Goal: Use online tool/utility: Use online tool/utility

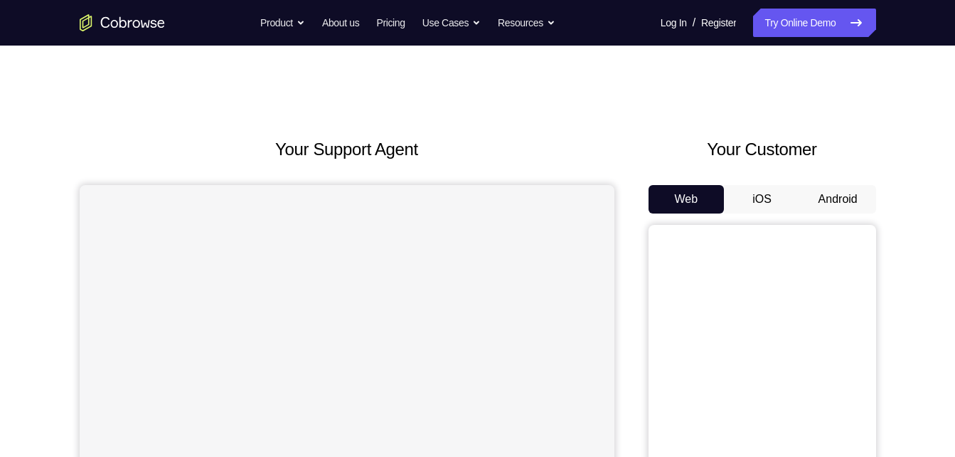
click at [808, 196] on button "Android" at bounding box center [838, 199] width 76 height 28
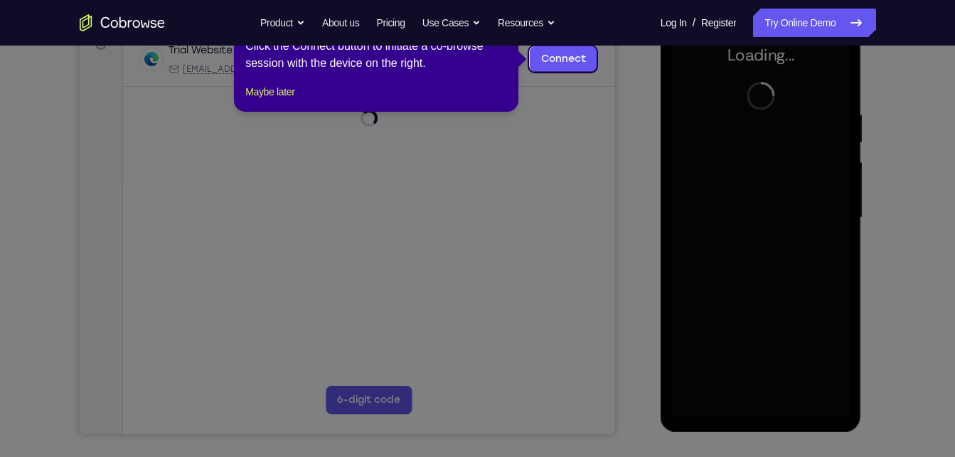
scroll to position [228, 0]
click at [313, 100] on footer "Maybe later" at bounding box center [376, 91] width 262 height 17
drag, startPoint x: 288, startPoint y: 101, endPoint x: 208, endPoint y: 144, distance: 90.7
click at [288, 100] on button "Maybe later" at bounding box center [269, 91] width 49 height 17
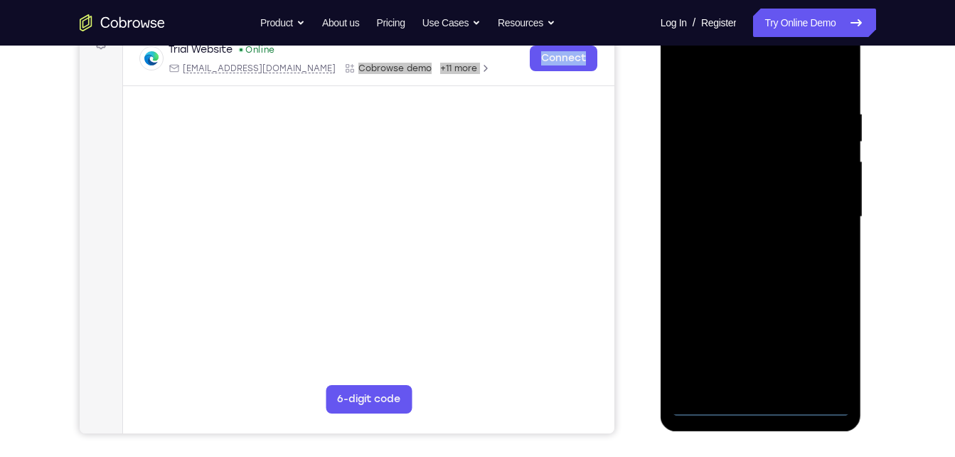
click at [731, 338] on div at bounding box center [760, 217] width 179 height 398
click at [757, 398] on div at bounding box center [760, 217] width 179 height 398
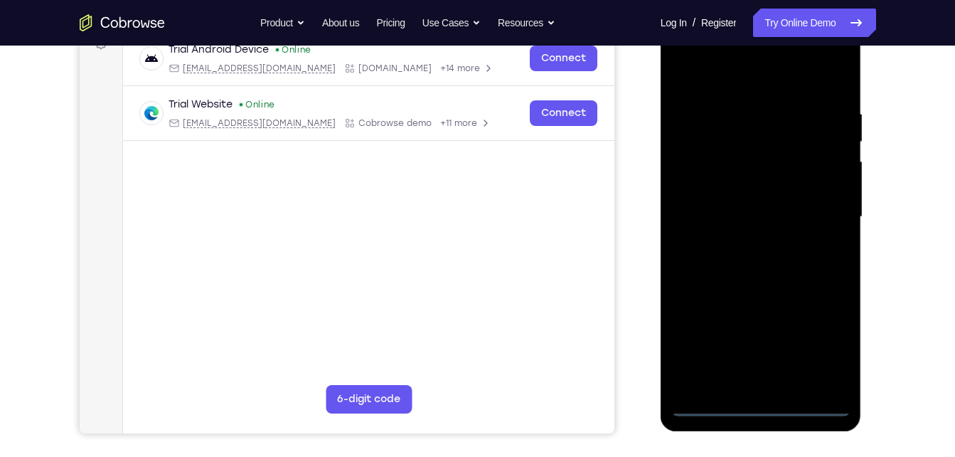
click at [762, 402] on div at bounding box center [760, 217] width 179 height 398
click at [812, 332] on div at bounding box center [760, 217] width 179 height 398
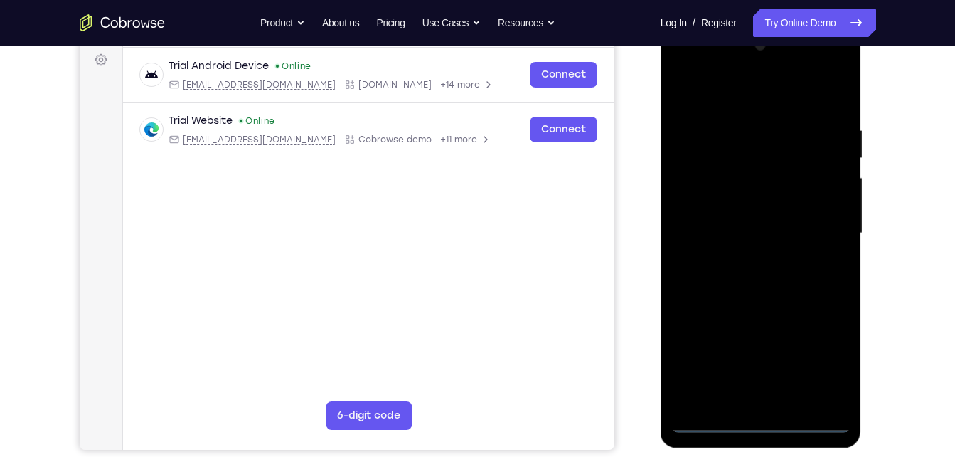
scroll to position [210, 0]
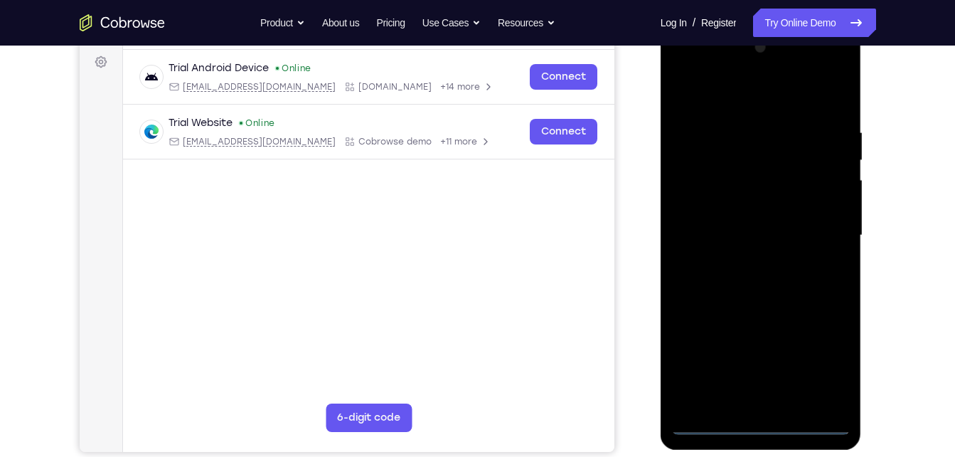
drag, startPoint x: 754, startPoint y: 262, endPoint x: 710, endPoint y: 68, distance: 199.8
click at [710, 68] on div at bounding box center [760, 235] width 179 height 398
click at [823, 231] on div at bounding box center [760, 235] width 179 height 398
click at [748, 261] on div at bounding box center [760, 235] width 179 height 398
click at [757, 223] on div at bounding box center [760, 235] width 179 height 398
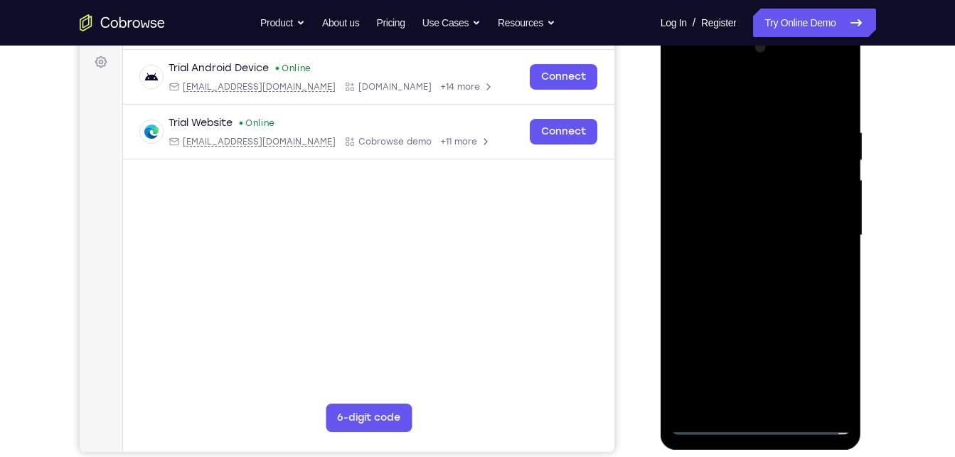
click at [757, 206] on div at bounding box center [760, 235] width 179 height 398
click at [750, 230] on div at bounding box center [760, 235] width 179 height 398
click at [737, 281] on div at bounding box center [760, 235] width 179 height 398
click at [792, 405] on div at bounding box center [760, 235] width 179 height 398
click at [738, 313] on div at bounding box center [760, 235] width 179 height 398
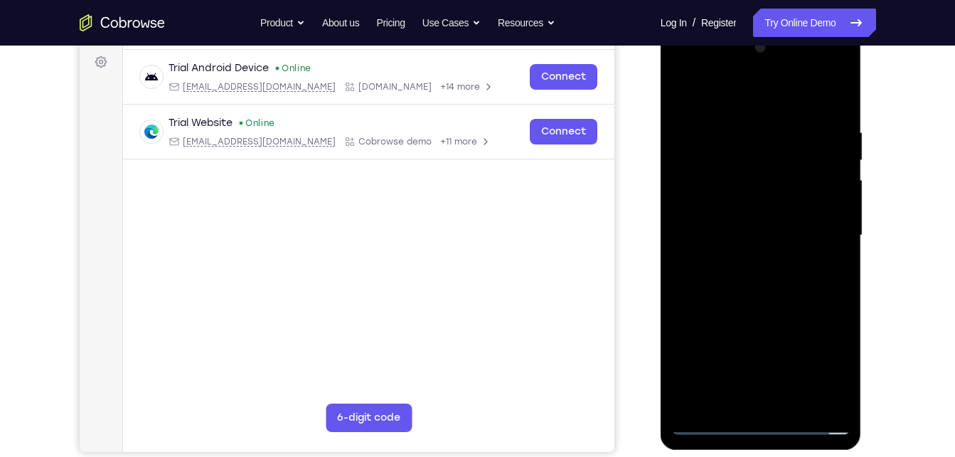
click at [703, 425] on div at bounding box center [760, 235] width 179 height 398
click at [760, 304] on div at bounding box center [760, 235] width 179 height 398
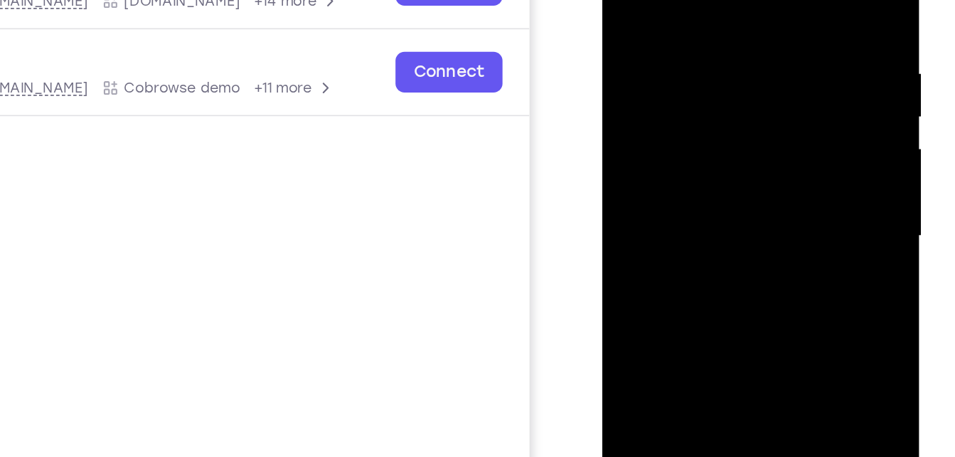
drag, startPoint x: 698, startPoint y: 154, endPoint x: 708, endPoint y: 105, distance: 49.4
click at [708, 105] on div at bounding box center [702, 114] width 179 height 398
click at [785, 134] on div at bounding box center [702, 114] width 179 height 398
click at [781, 127] on div at bounding box center [702, 114] width 179 height 398
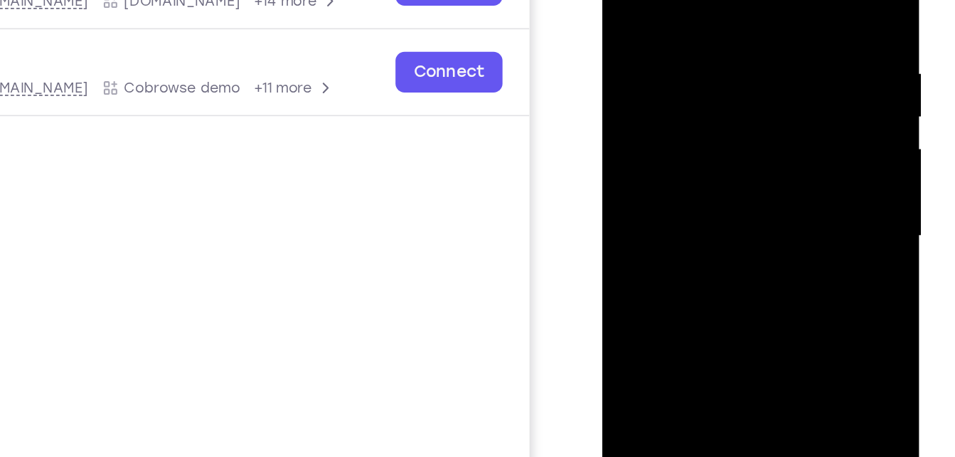
click at [781, 127] on div at bounding box center [702, 114] width 179 height 398
drag, startPoint x: 698, startPoint y: 132, endPoint x: 669, endPoint y: -68, distance: 201.9
click at [669, 0] on div at bounding box center [702, 114] width 179 height 398
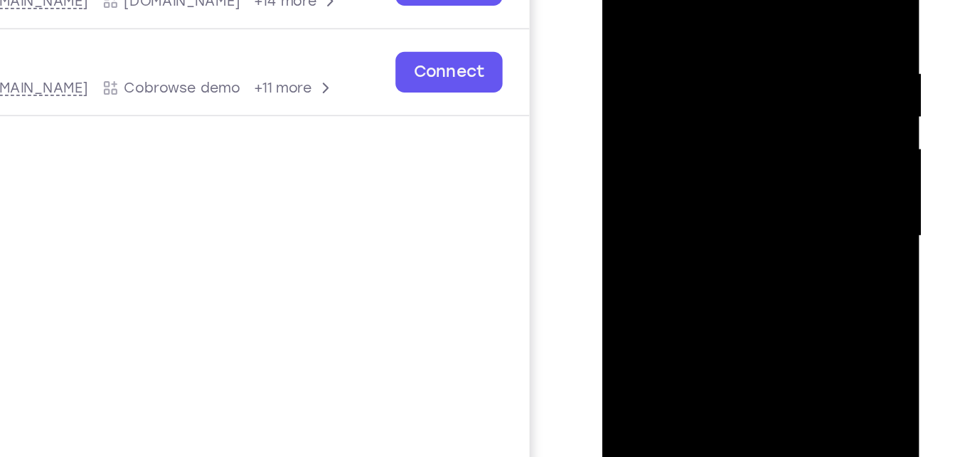
drag, startPoint x: 696, startPoint y: 170, endPoint x: 643, endPoint y: -41, distance: 217.9
click at [643, 0] on div at bounding box center [702, 114] width 179 height 398
drag, startPoint x: 688, startPoint y: 223, endPoint x: 573, endPoint y: 276, distance: 127.0
click at [602, 276] on html "Online web based iOS Simulators and Android Emulators. Run iPhone, iPad, Mobile…" at bounding box center [703, 118] width 203 height 427
click at [679, 0] on div at bounding box center [702, 114] width 179 height 398
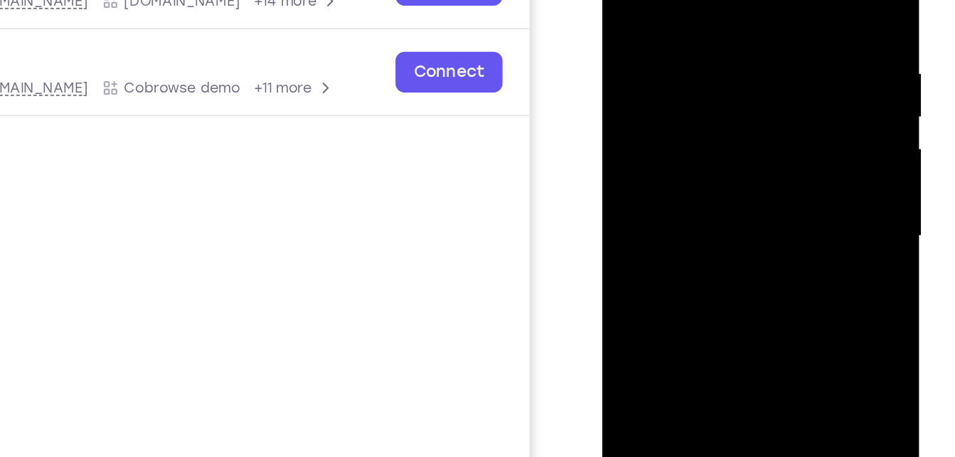
click at [775, 0] on div at bounding box center [702, 114] width 179 height 398
click at [782, 168] on div at bounding box center [702, 114] width 179 height 398
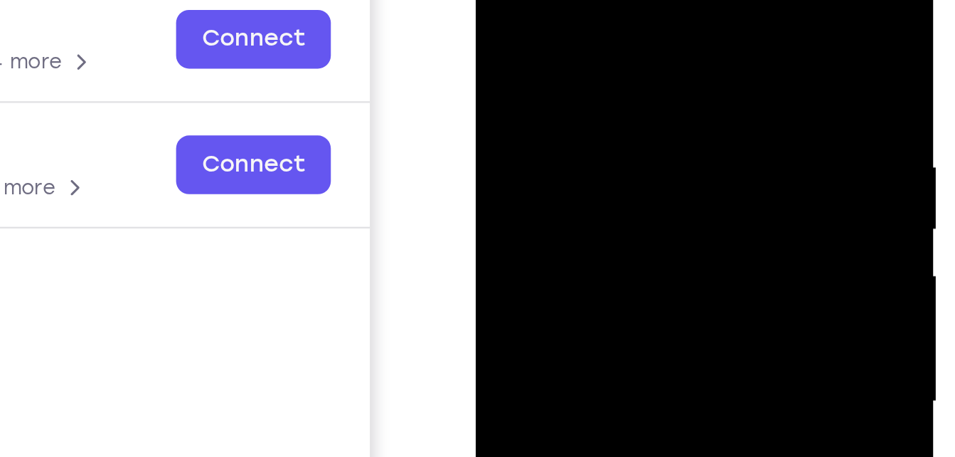
click at [597, 27] on div at bounding box center [575, 132] width 179 height 398
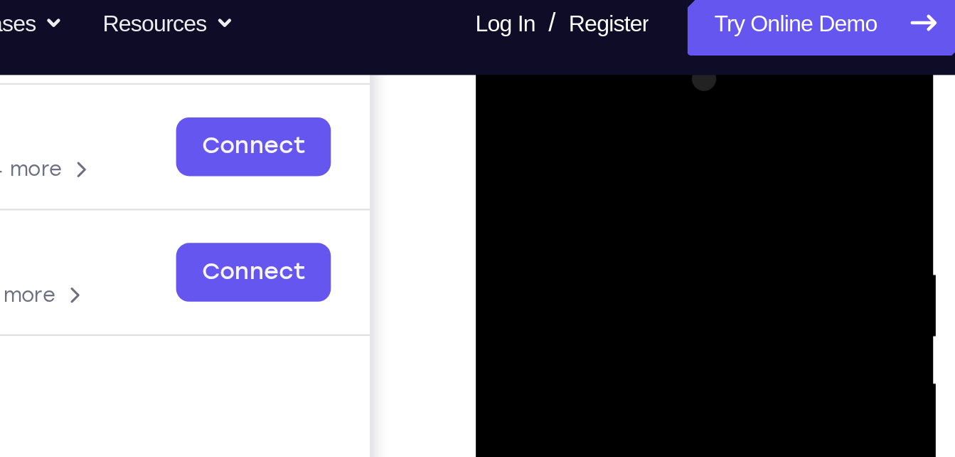
click at [649, 99] on div at bounding box center [575, 239] width 179 height 398
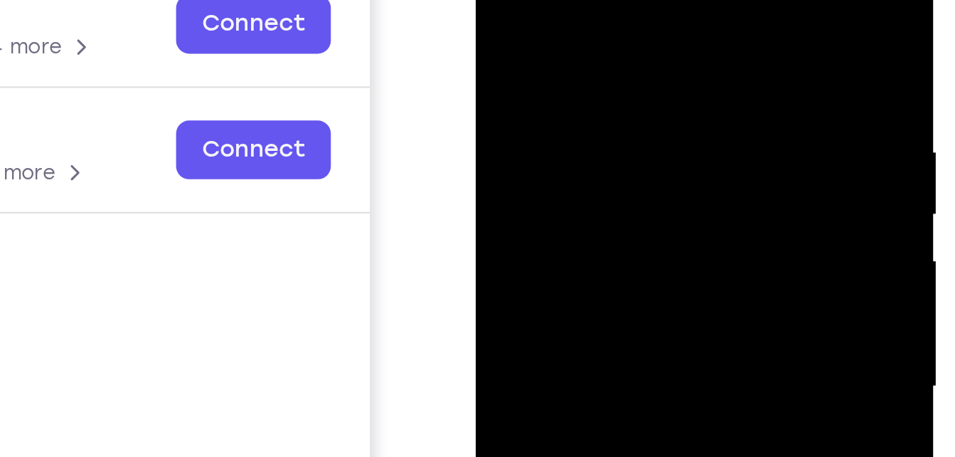
drag, startPoint x: 632, startPoint y: 4, endPoint x: 531, endPoint y: -2, distance: 100.4
click at [531, 0] on div at bounding box center [575, 117] width 179 height 398
click at [649, 0] on div at bounding box center [575, 117] width 179 height 398
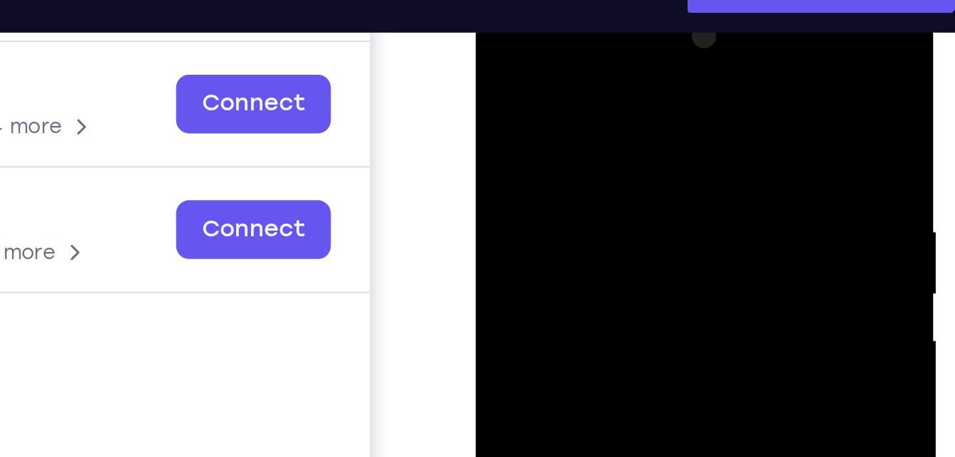
click at [496, 55] on div at bounding box center [575, 197] width 179 height 398
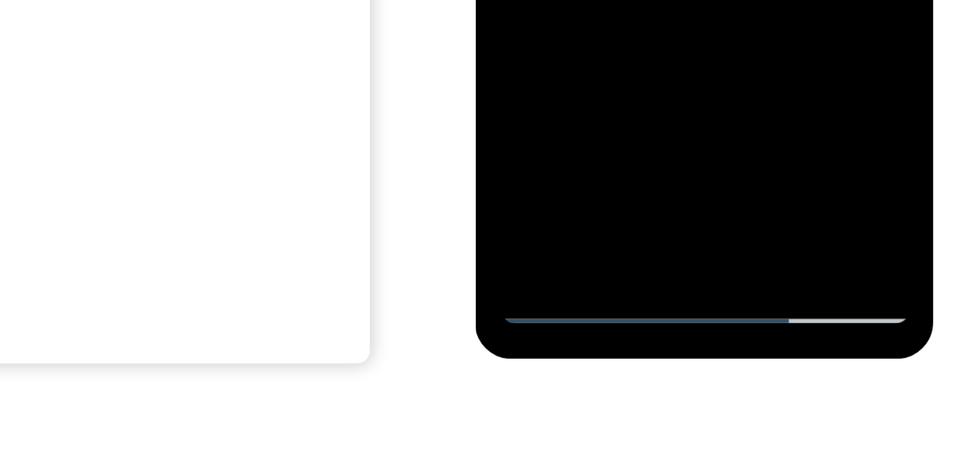
scroll to position [250, 0]
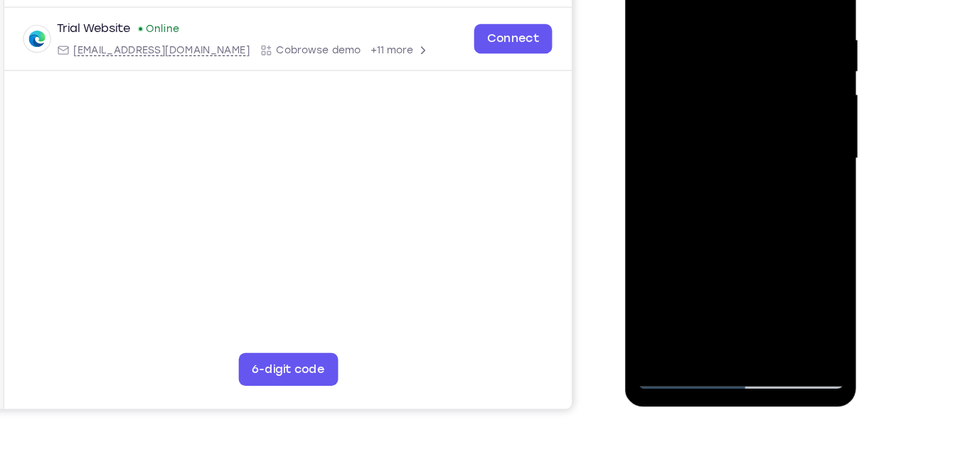
scroll to position [245, 0]
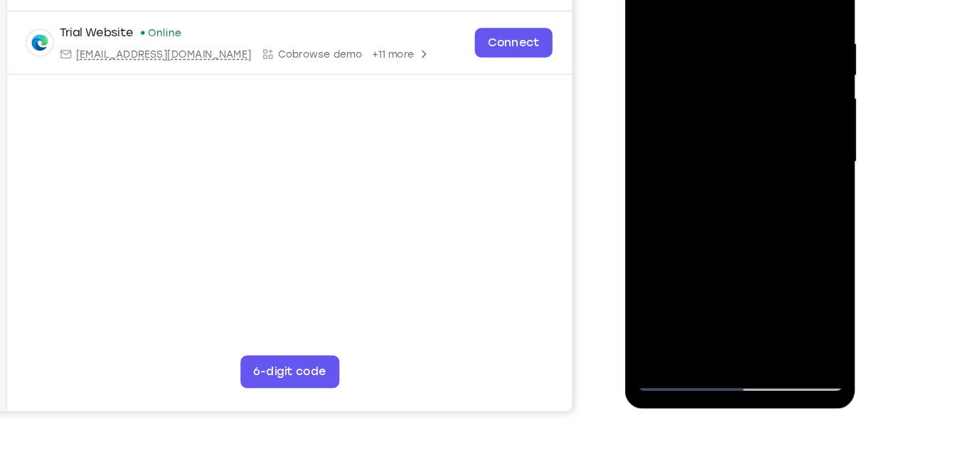
click at [675, 320] on div at bounding box center [725, 131] width 179 height 398
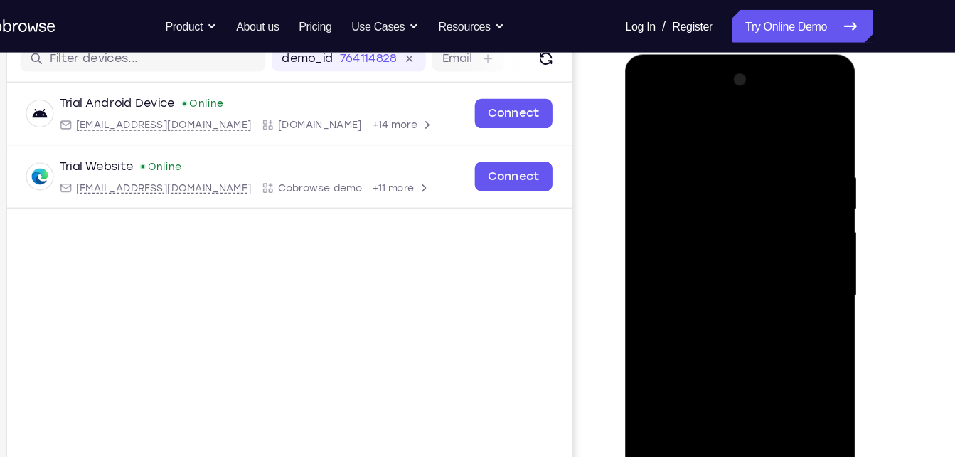
scroll to position [187, 0]
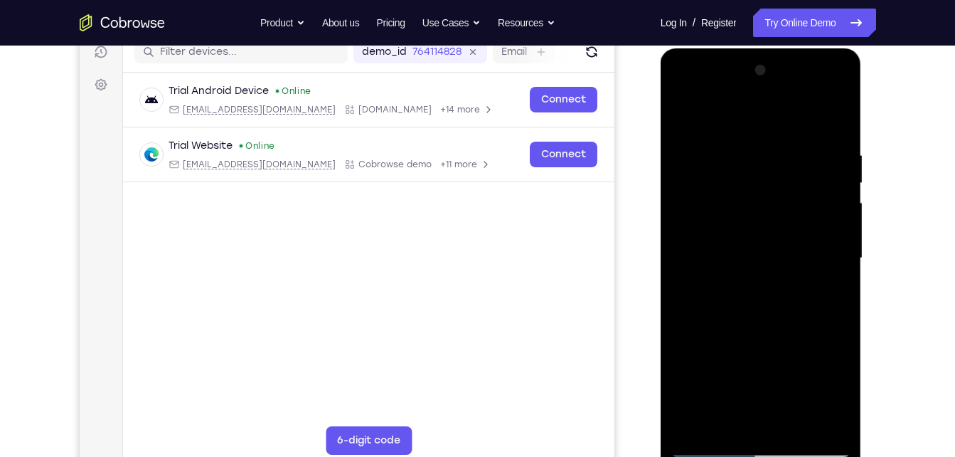
click at [726, 87] on div at bounding box center [760, 258] width 179 height 398
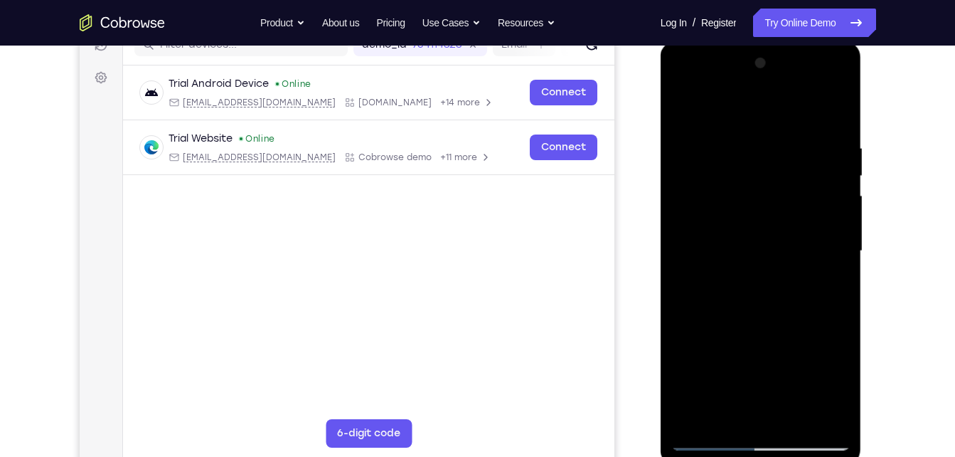
scroll to position [201, 0]
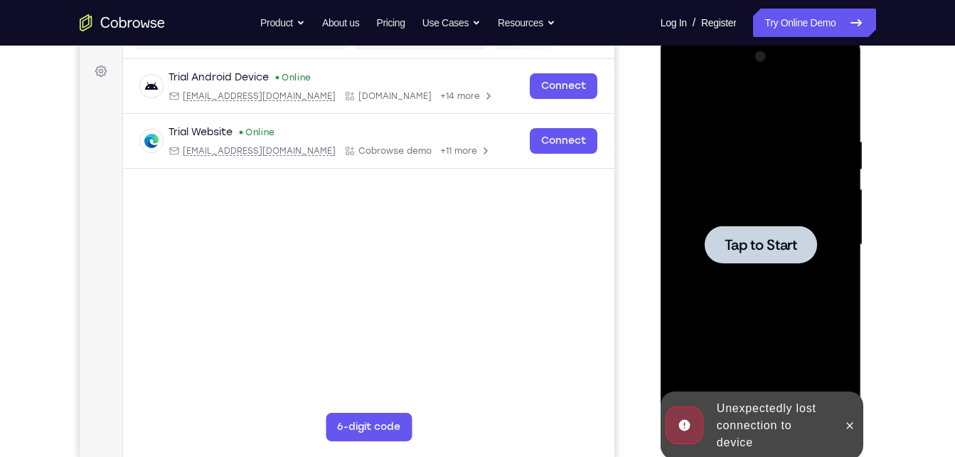
click at [741, 211] on div at bounding box center [760, 245] width 179 height 398
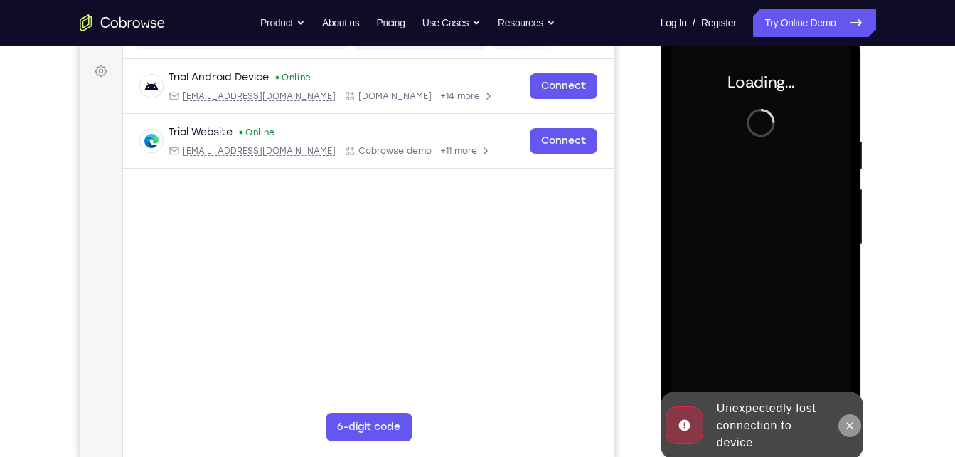
click at [845, 422] on icon at bounding box center [849, 425] width 11 height 11
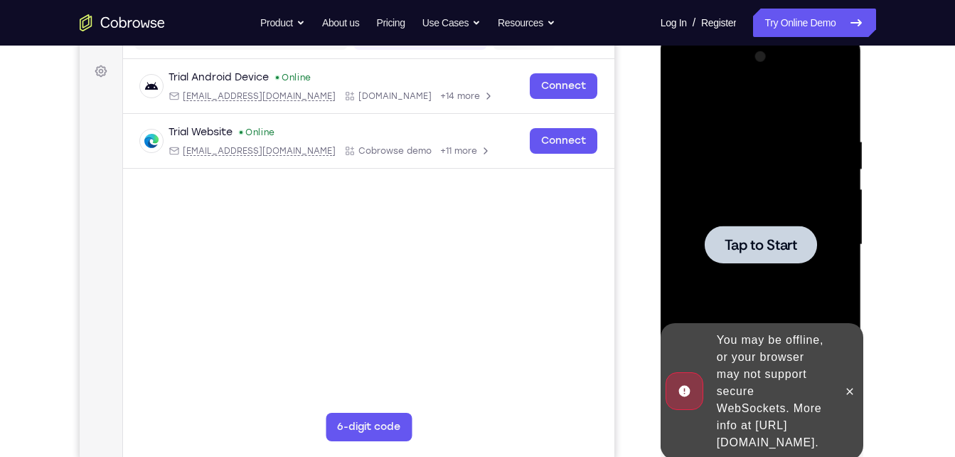
click at [710, 185] on div at bounding box center [760, 245] width 179 height 398
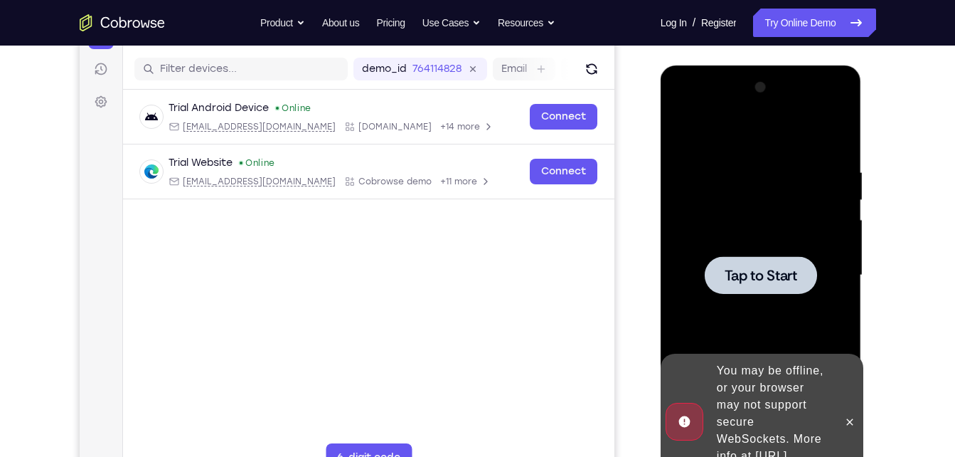
scroll to position [169, 0]
click at [724, 245] on div at bounding box center [760, 276] width 179 height 398
click at [745, 274] on span "Tap to Start" at bounding box center [761, 276] width 73 height 14
click at [847, 417] on icon at bounding box center [849, 422] width 11 height 11
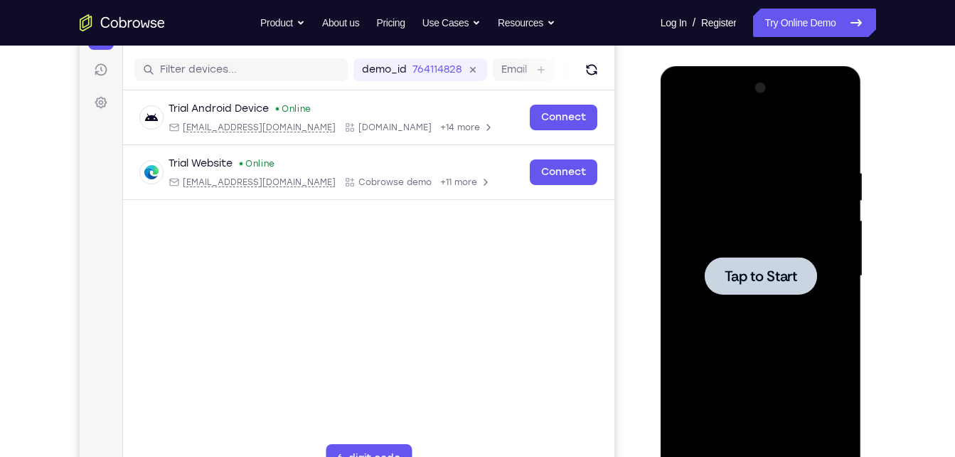
click at [730, 174] on div at bounding box center [760, 276] width 179 height 398
click at [756, 292] on div at bounding box center [761, 276] width 112 height 38
click at [741, 201] on div at bounding box center [760, 276] width 179 height 398
click at [722, 196] on div at bounding box center [760, 276] width 179 height 398
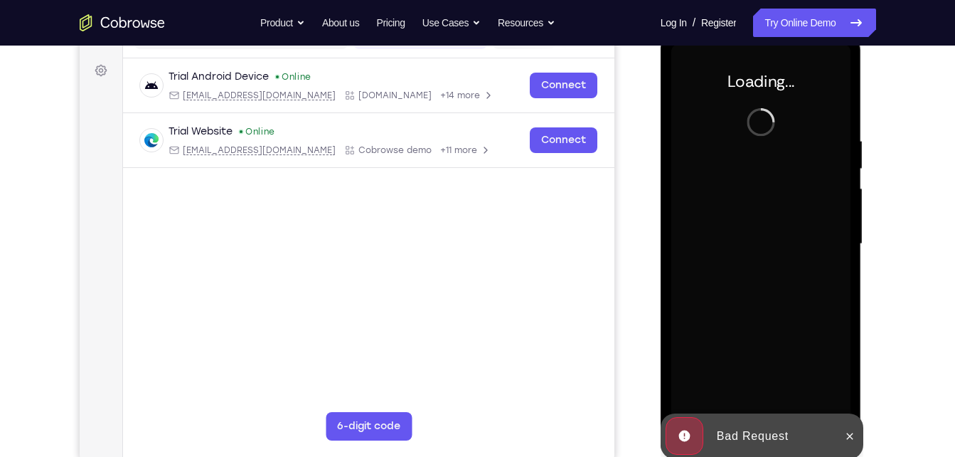
scroll to position [202, 0]
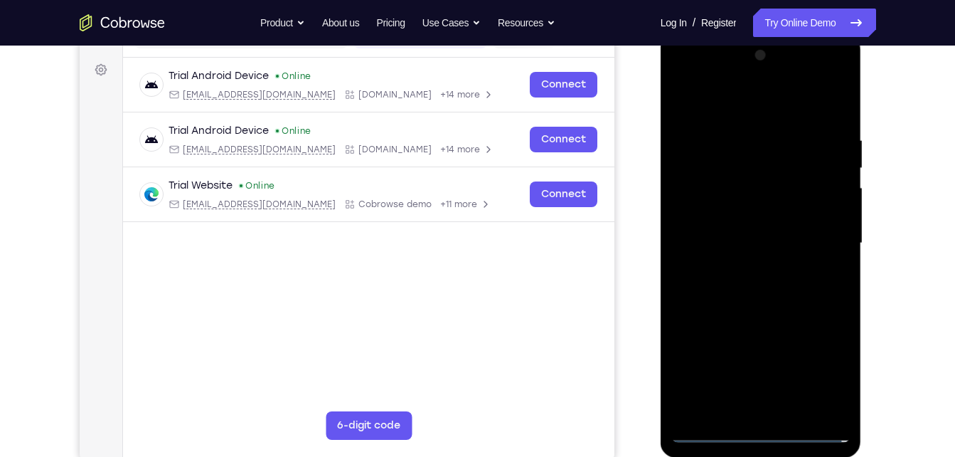
click at [765, 435] on div at bounding box center [760, 243] width 179 height 398
click at [822, 376] on div at bounding box center [760, 243] width 179 height 398
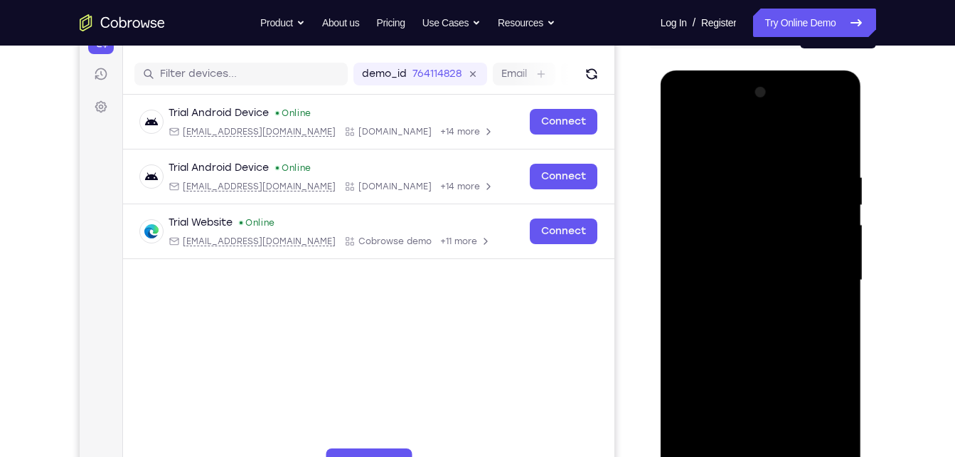
scroll to position [164, 0]
click at [700, 103] on div at bounding box center [760, 281] width 179 height 398
drag, startPoint x: 841, startPoint y: 110, endPoint x: 833, endPoint y: 207, distance: 97.0
click at [833, 207] on div at bounding box center [760, 281] width 179 height 398
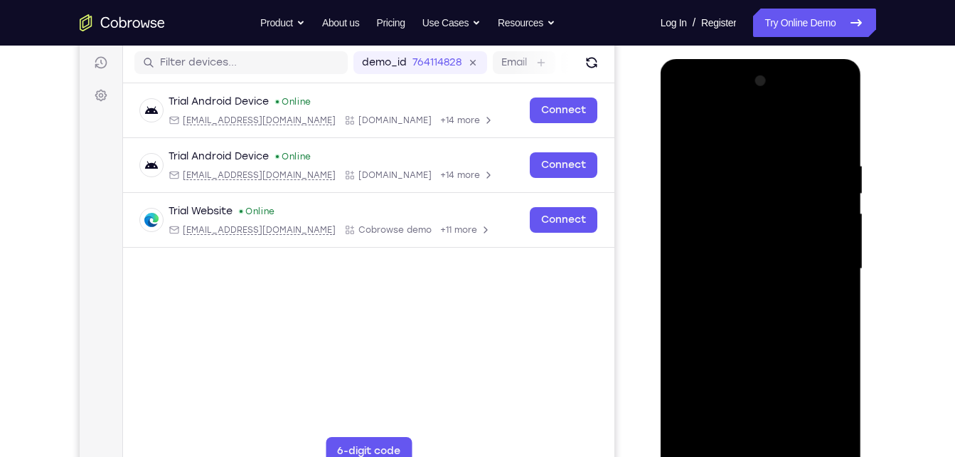
scroll to position [179, 0]
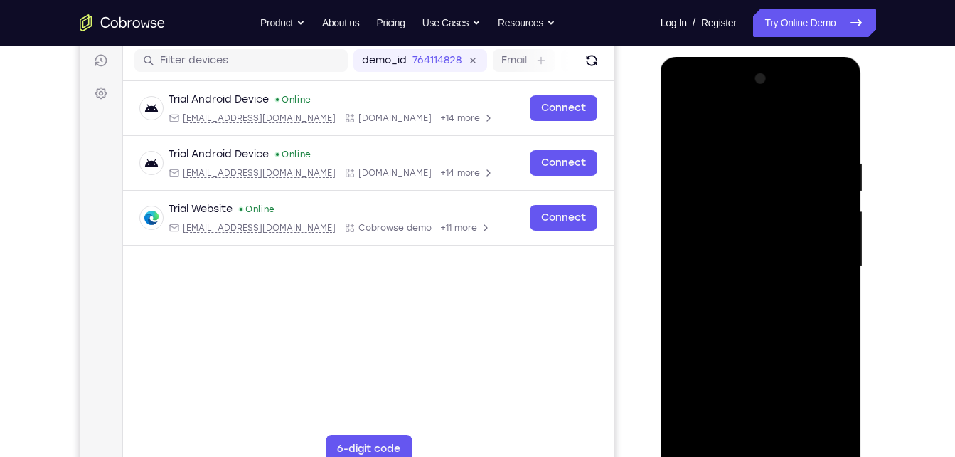
drag, startPoint x: 842, startPoint y: 102, endPoint x: 769, endPoint y: 124, distance: 76.5
click at [769, 124] on div at bounding box center [760, 267] width 179 height 398
click at [736, 104] on div at bounding box center [760, 267] width 179 height 398
click at [730, 241] on div at bounding box center [760, 267] width 179 height 398
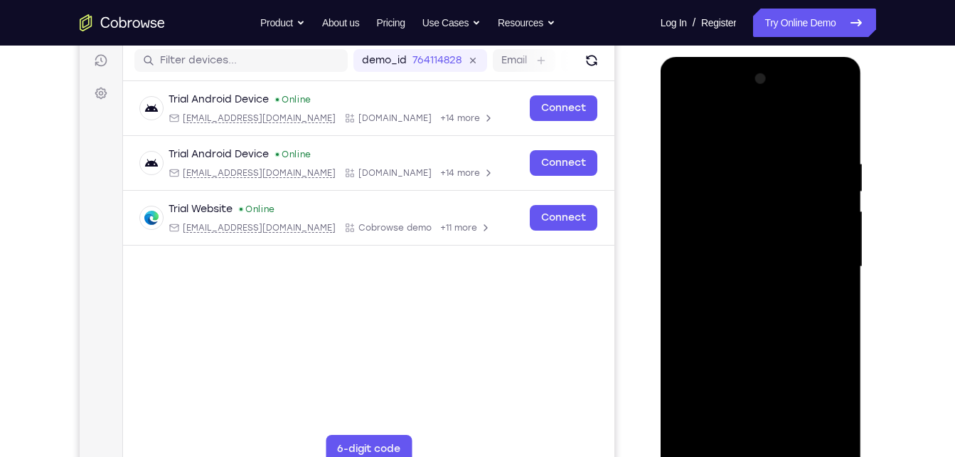
click at [730, 213] on div at bounding box center [760, 267] width 179 height 398
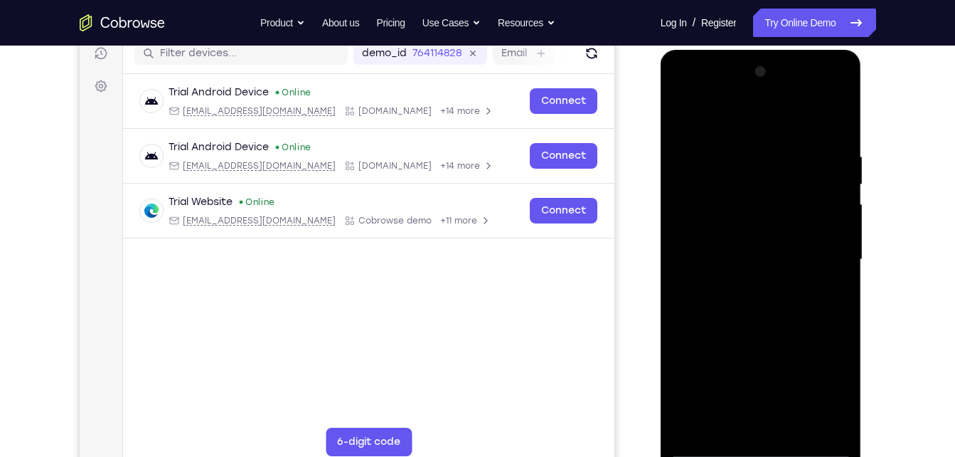
scroll to position [201, 0]
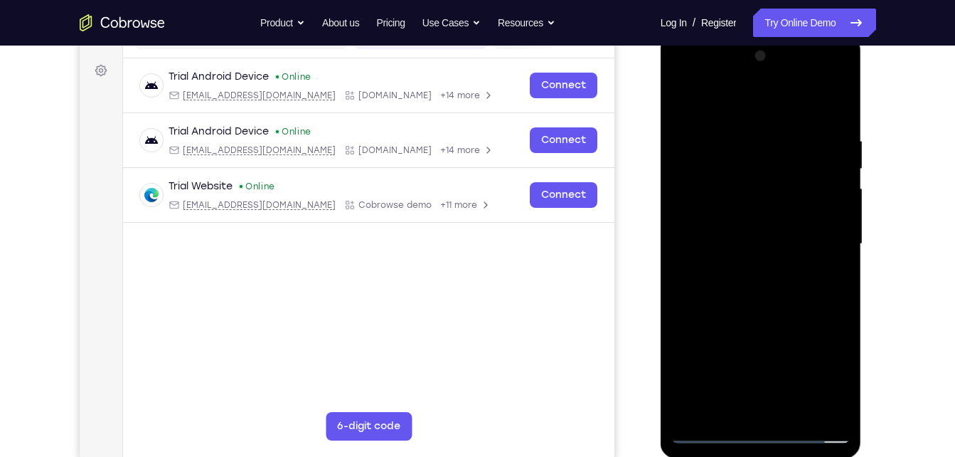
click at [761, 328] on div at bounding box center [760, 244] width 179 height 398
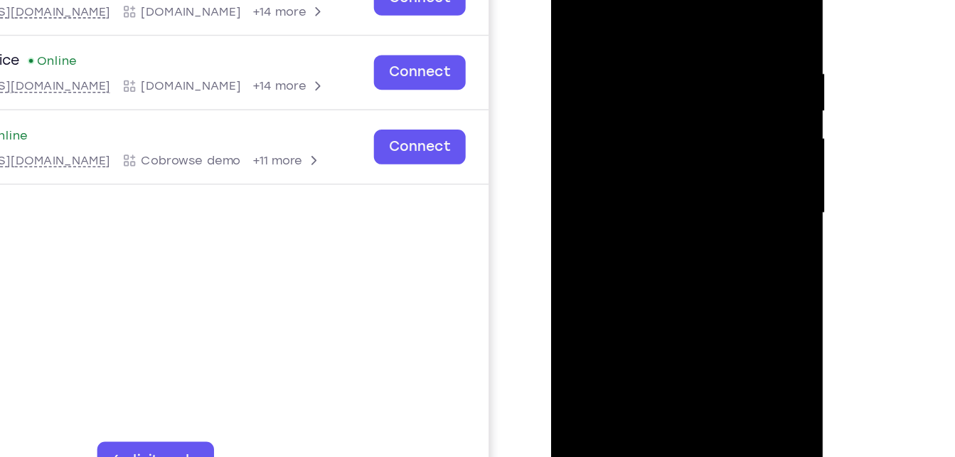
drag, startPoint x: 661, startPoint y: 193, endPoint x: 661, endPoint y: 105, distance: 88.9
click at [661, 105] on div at bounding box center [651, 139] width 179 height 398
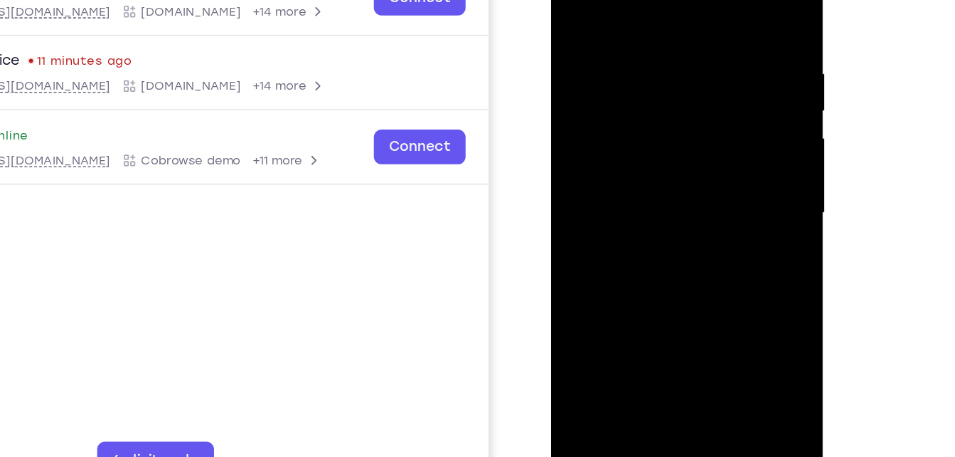
click at [672, 93] on div at bounding box center [651, 139] width 179 height 398
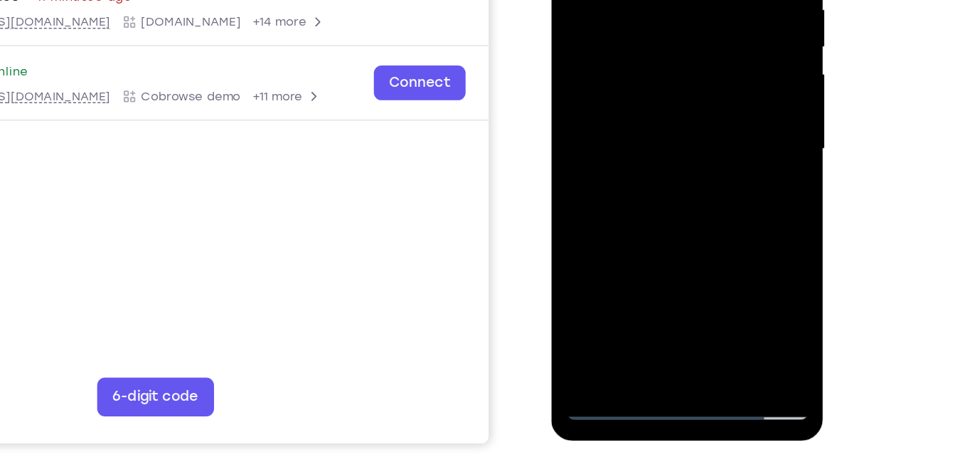
scroll to position [216, 0]
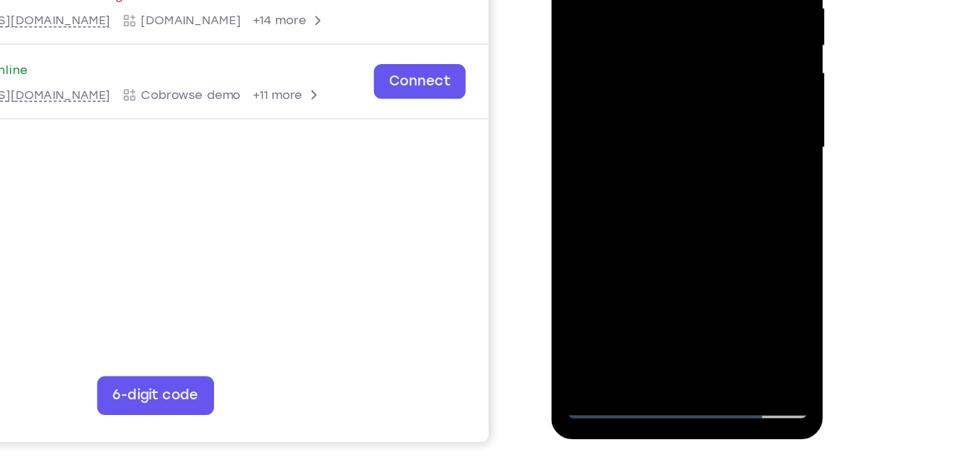
click at [653, 59] on div at bounding box center [651, 73] width 179 height 398
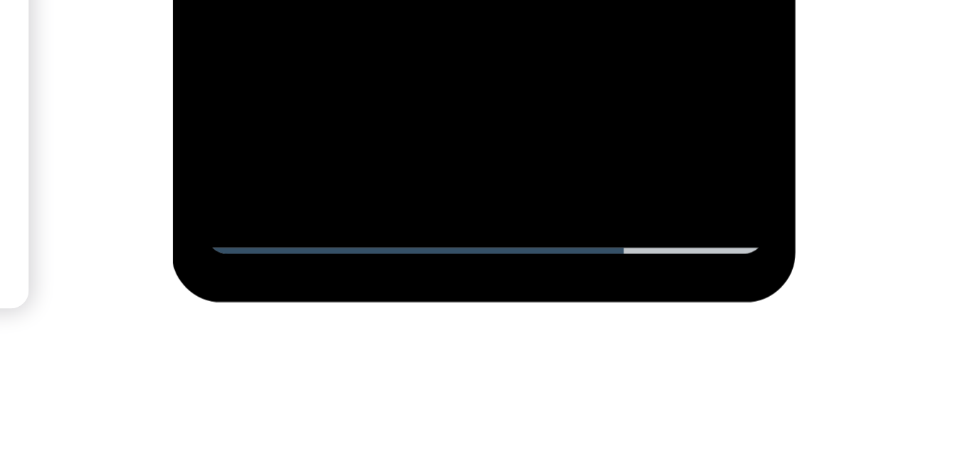
scroll to position [254, 0]
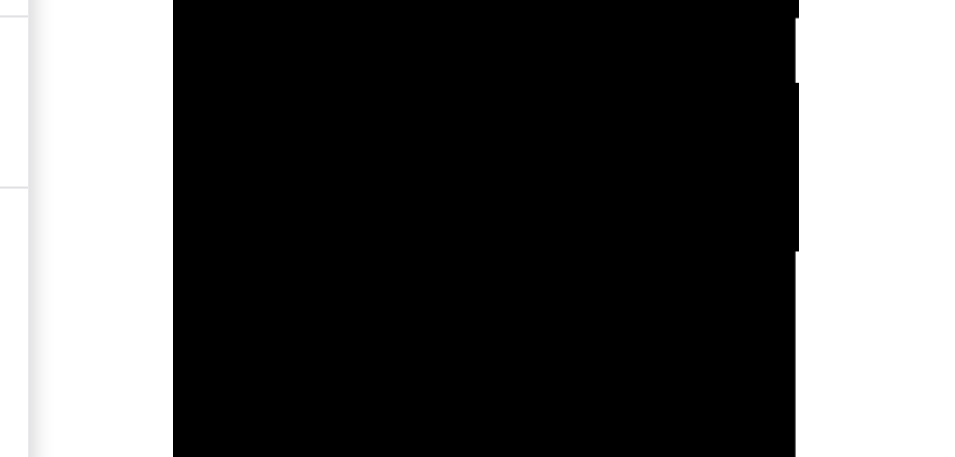
drag, startPoint x: 341, startPoint y: -220, endPoint x: 341, endPoint y: -211, distance: 9.2
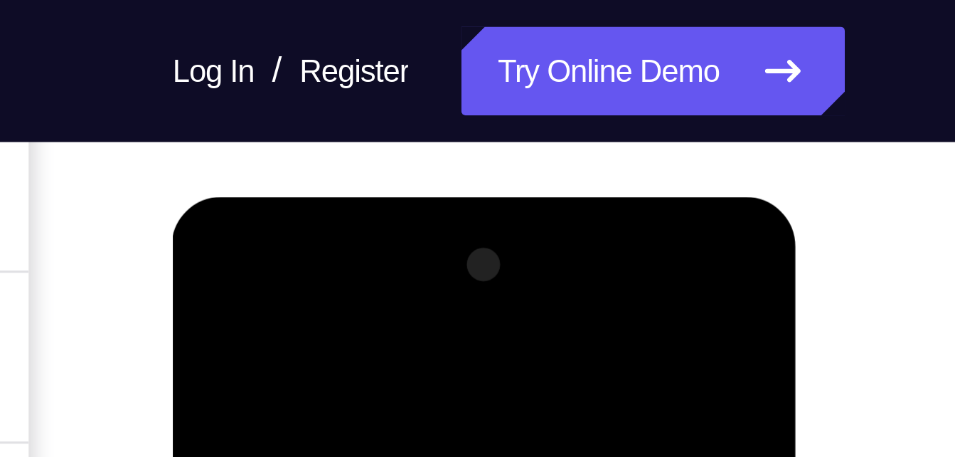
scroll to position [163, 0]
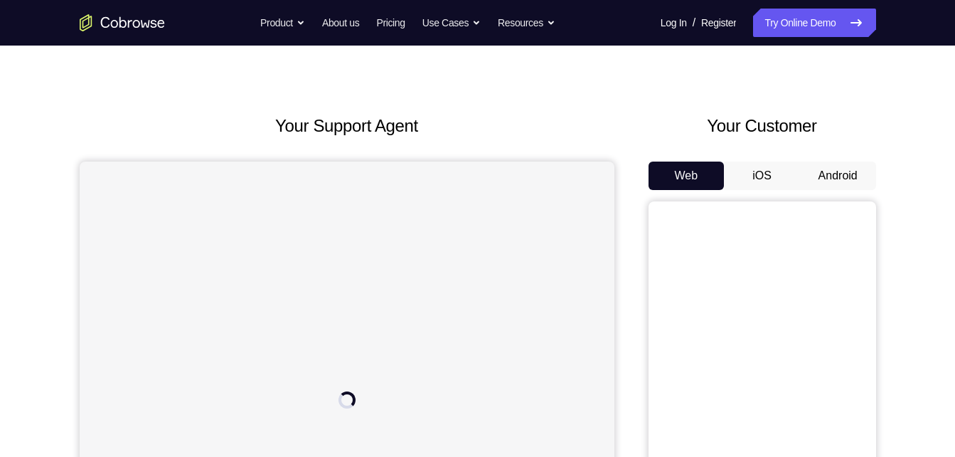
scroll to position [23, 0]
click at [827, 184] on button "Android" at bounding box center [838, 176] width 76 height 28
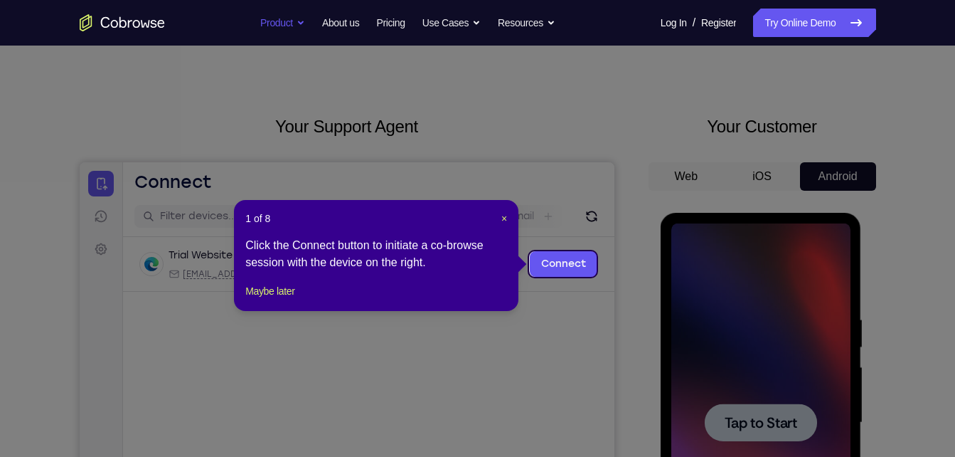
scroll to position [0, 0]
click at [252, 299] on button "Maybe later" at bounding box center [269, 290] width 49 height 17
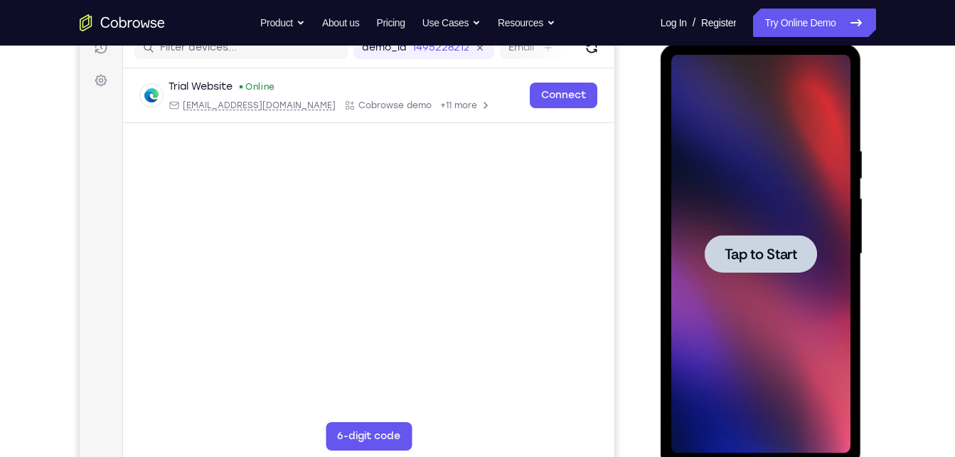
scroll to position [192, 0]
click at [733, 247] on span "Tap to Start" at bounding box center [761, 253] width 73 height 14
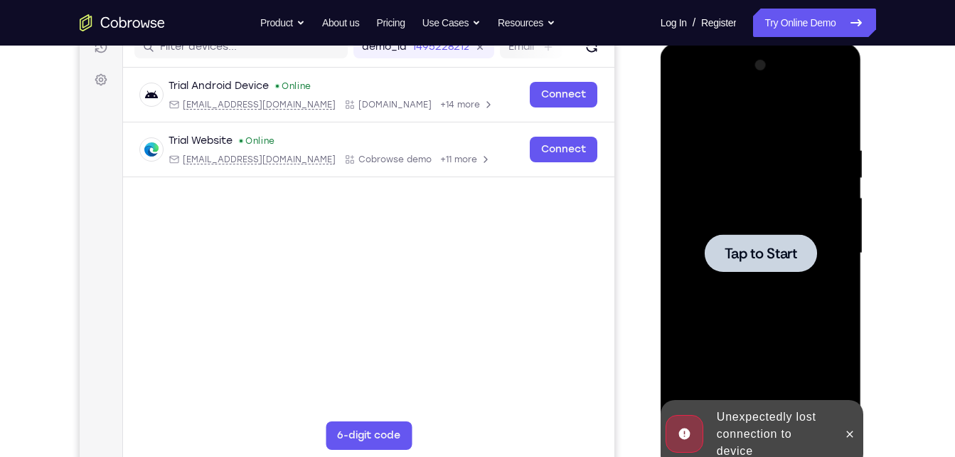
drag, startPoint x: 732, startPoint y: 203, endPoint x: 1179, endPoint y: 120, distance: 454.9
click at [732, 203] on div at bounding box center [760, 253] width 179 height 398
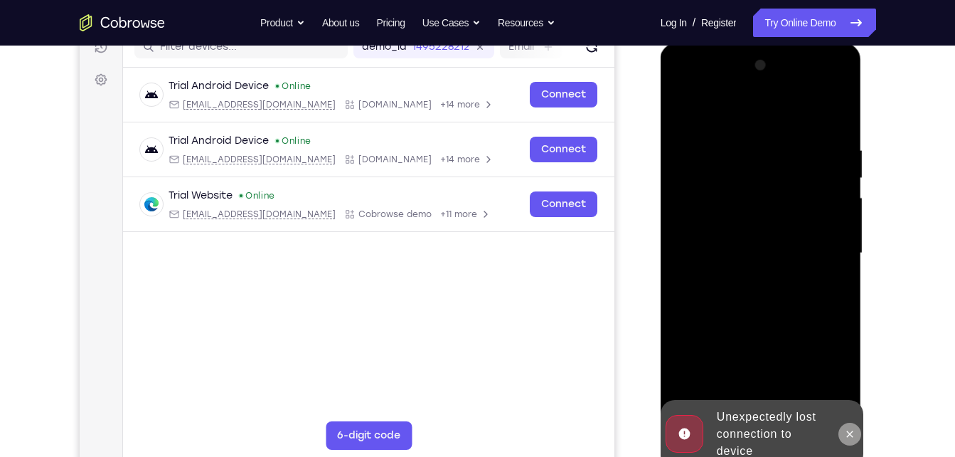
click at [856, 436] on button at bounding box center [850, 433] width 23 height 23
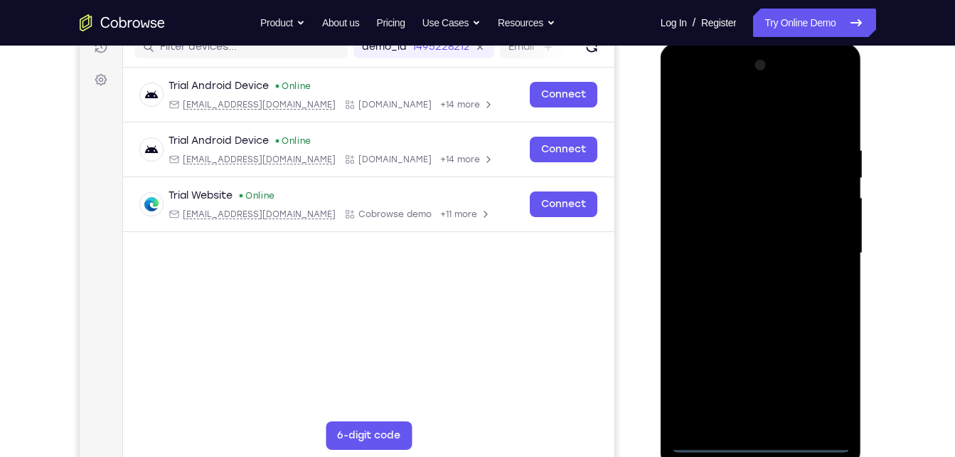
click at [767, 441] on div at bounding box center [760, 253] width 179 height 398
click at [832, 372] on div at bounding box center [760, 253] width 179 height 398
drag, startPoint x: 688, startPoint y: 77, endPoint x: 688, endPoint y: 85, distance: 8.5
click at [688, 85] on div at bounding box center [760, 253] width 179 height 398
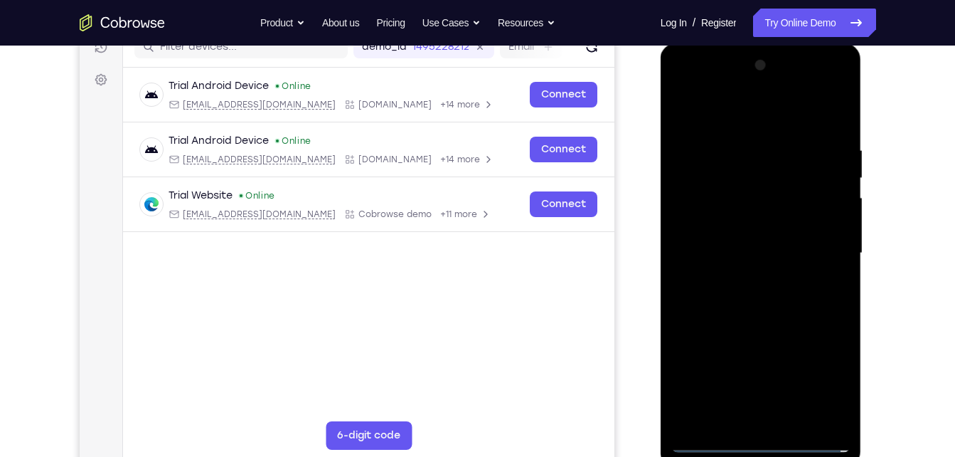
click at [839, 91] on div at bounding box center [760, 253] width 179 height 398
click at [700, 112] on div at bounding box center [760, 253] width 179 height 398
click at [827, 251] on div at bounding box center [760, 253] width 179 height 398
click at [749, 280] on div at bounding box center [760, 253] width 179 height 398
click at [714, 252] on div at bounding box center [760, 253] width 179 height 398
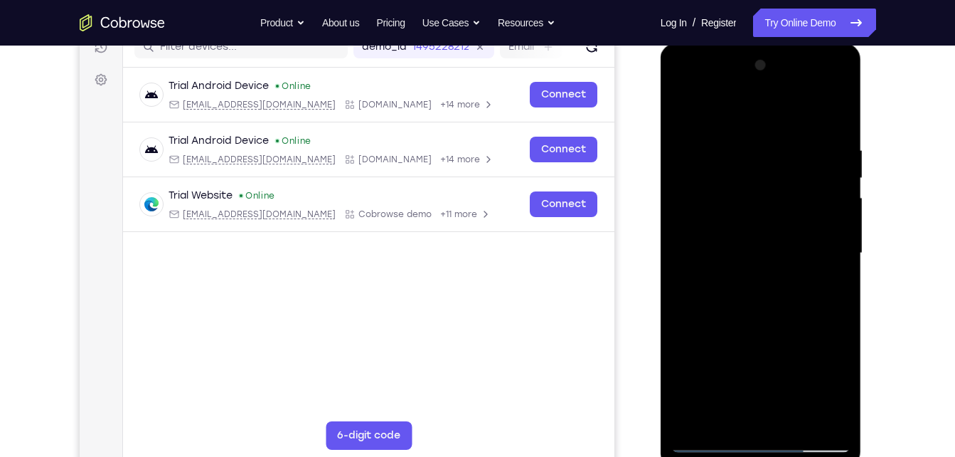
click at [740, 218] on div at bounding box center [760, 253] width 179 height 398
click at [718, 245] on div at bounding box center [760, 253] width 179 height 398
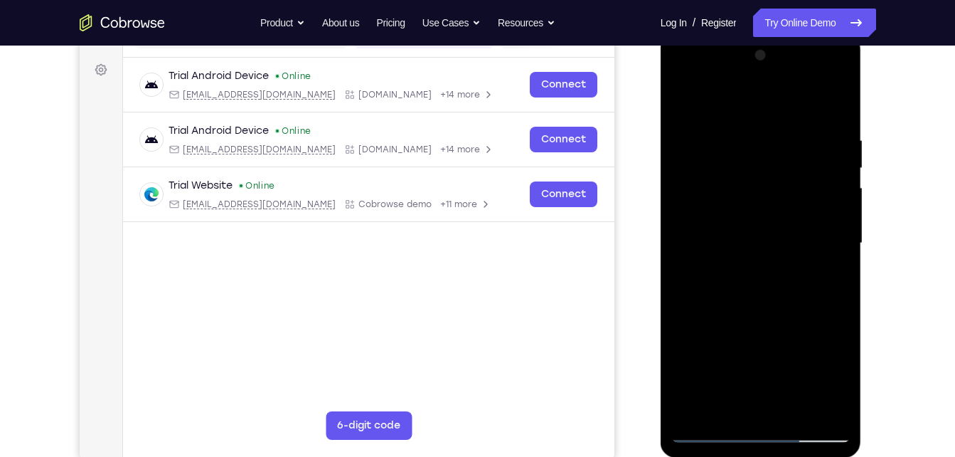
scroll to position [203, 0]
click at [740, 284] on div at bounding box center [760, 242] width 179 height 398
click at [747, 304] on div at bounding box center [760, 242] width 179 height 398
click at [832, 75] on div at bounding box center [760, 242] width 179 height 398
click at [779, 149] on div at bounding box center [760, 242] width 179 height 398
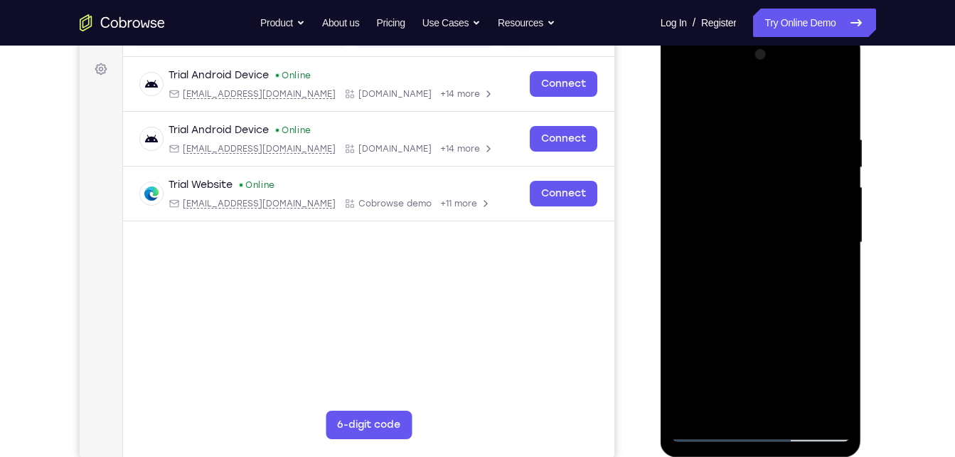
click at [773, 78] on div at bounding box center [760, 242] width 179 height 398
click at [736, 218] on div at bounding box center [760, 242] width 179 height 398
click at [740, 320] on div at bounding box center [760, 242] width 179 height 398
drag, startPoint x: 735, startPoint y: 296, endPoint x: 755, endPoint y: 193, distance: 104.3
click at [755, 193] on div at bounding box center [760, 242] width 179 height 398
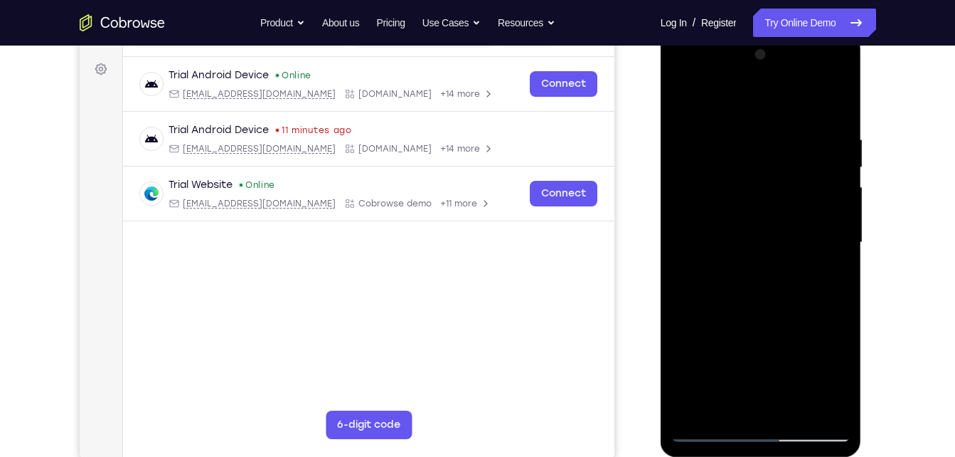
drag, startPoint x: 775, startPoint y: 329, endPoint x: 793, endPoint y: 233, distance: 96.9
click at [793, 233] on div at bounding box center [760, 242] width 179 height 398
drag, startPoint x: 739, startPoint y: 307, endPoint x: 774, endPoint y: 167, distance: 143.7
click at [774, 167] on div at bounding box center [760, 242] width 179 height 398
drag, startPoint x: 760, startPoint y: 207, endPoint x: 797, endPoint y: 139, distance: 77.7
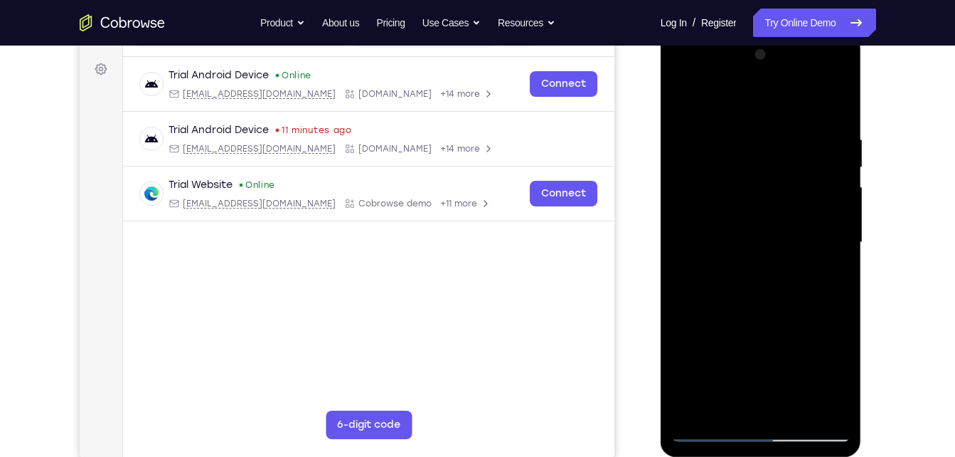
click at [797, 139] on div at bounding box center [760, 242] width 179 height 398
drag, startPoint x: 768, startPoint y: 302, endPoint x: 795, endPoint y: 199, distance: 106.6
click at [795, 199] on div at bounding box center [760, 242] width 179 height 398
drag, startPoint x: 795, startPoint y: 324, endPoint x: 818, endPoint y: 211, distance: 114.7
click at [818, 211] on div at bounding box center [760, 242] width 179 height 398
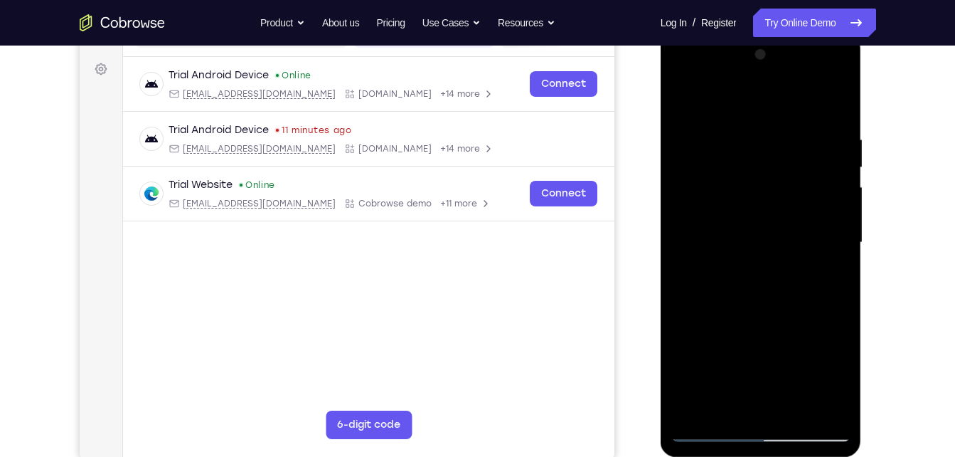
drag, startPoint x: 768, startPoint y: 302, endPoint x: 799, endPoint y: 172, distance: 133.2
click at [799, 172] on div at bounding box center [760, 242] width 179 height 398
drag, startPoint x: 779, startPoint y: 271, endPoint x: 792, endPoint y: 228, distance: 44.8
click at [792, 228] on div at bounding box center [760, 242] width 179 height 398
drag, startPoint x: 785, startPoint y: 264, endPoint x: 781, endPoint y: 163, distance: 101.1
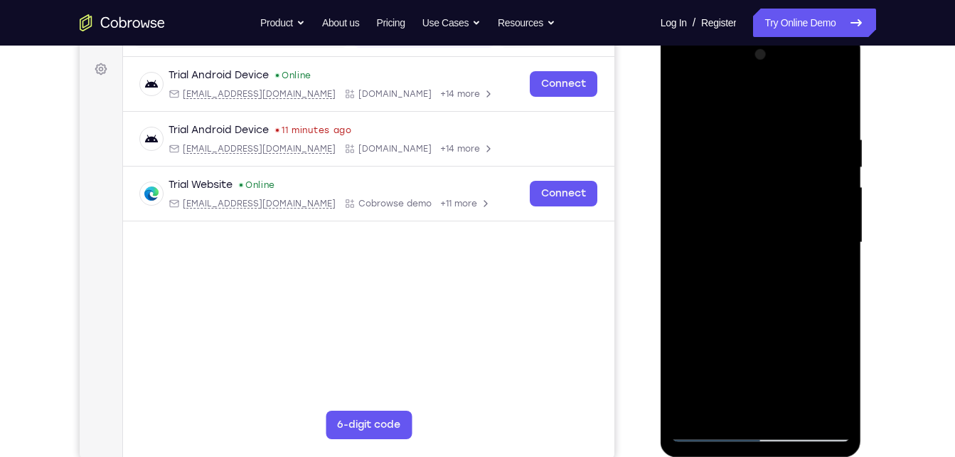
click at [781, 163] on div at bounding box center [760, 242] width 179 height 398
drag, startPoint x: 782, startPoint y: 275, endPoint x: 794, endPoint y: 169, distance: 106.0
click at [794, 169] on div at bounding box center [760, 242] width 179 height 398
drag, startPoint x: 719, startPoint y: 309, endPoint x: 753, endPoint y: 211, distance: 103.9
click at [753, 211] on div at bounding box center [760, 242] width 179 height 398
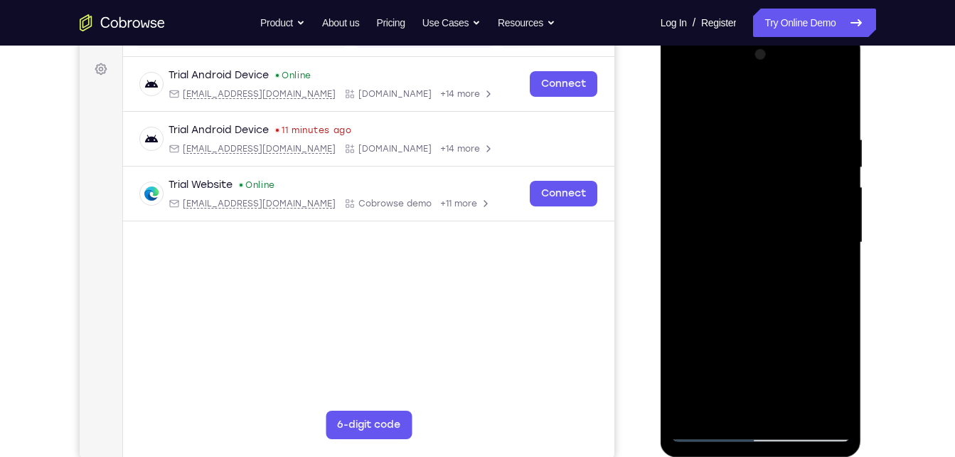
drag, startPoint x: 770, startPoint y: 334, endPoint x: 812, endPoint y: 211, distance: 130.7
click at [812, 211] on div at bounding box center [760, 242] width 179 height 398
click at [831, 347] on div at bounding box center [760, 242] width 179 height 398
drag, startPoint x: 797, startPoint y: 287, endPoint x: 812, endPoint y: 147, distance: 141.5
click at [812, 147] on div at bounding box center [760, 242] width 179 height 398
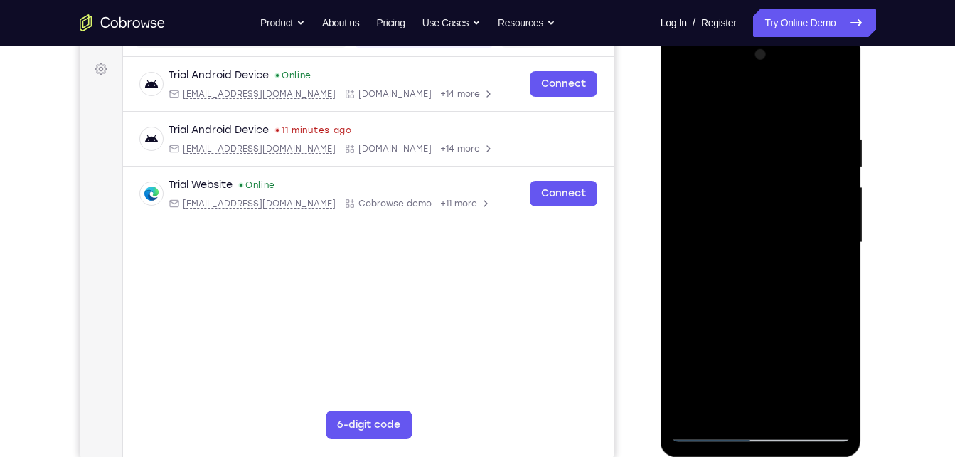
drag, startPoint x: 774, startPoint y: 240, endPoint x: 790, endPoint y: 188, distance: 53.8
click at [790, 188] on div at bounding box center [760, 242] width 179 height 398
drag, startPoint x: 739, startPoint y: 363, endPoint x: 745, endPoint y: 199, distance: 163.7
click at [745, 199] on div at bounding box center [760, 242] width 179 height 398
drag, startPoint x: 761, startPoint y: 347, endPoint x: 769, endPoint y: 240, distance: 107.7
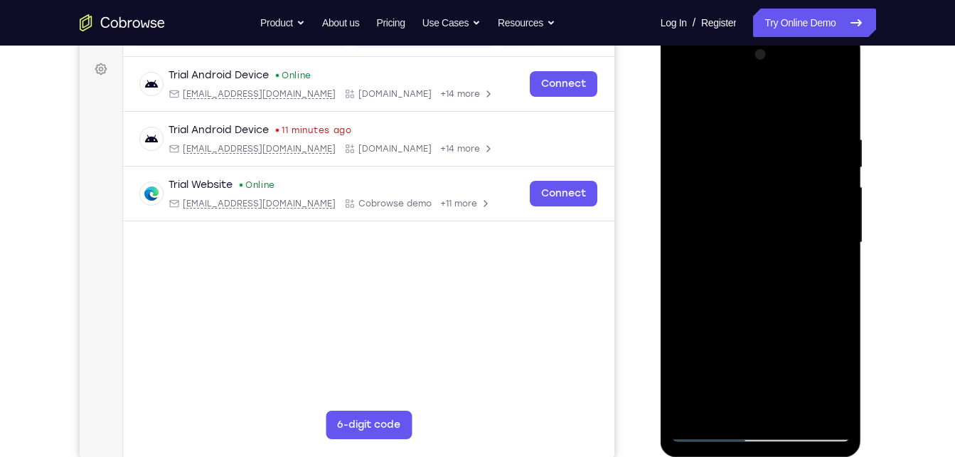
click at [769, 240] on div at bounding box center [760, 242] width 179 height 398
click at [762, 226] on div at bounding box center [760, 242] width 179 height 398
click at [747, 227] on div at bounding box center [760, 242] width 179 height 398
click at [771, 233] on div at bounding box center [760, 242] width 179 height 398
click at [708, 430] on div at bounding box center [760, 242] width 179 height 398
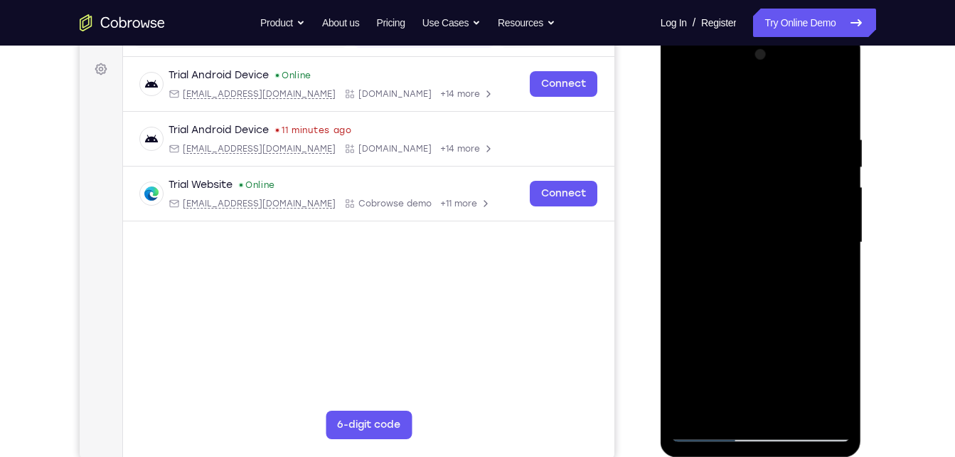
click at [754, 236] on div at bounding box center [760, 242] width 179 height 398
click at [826, 277] on div at bounding box center [760, 242] width 179 height 398
click at [836, 271] on div at bounding box center [760, 242] width 179 height 398
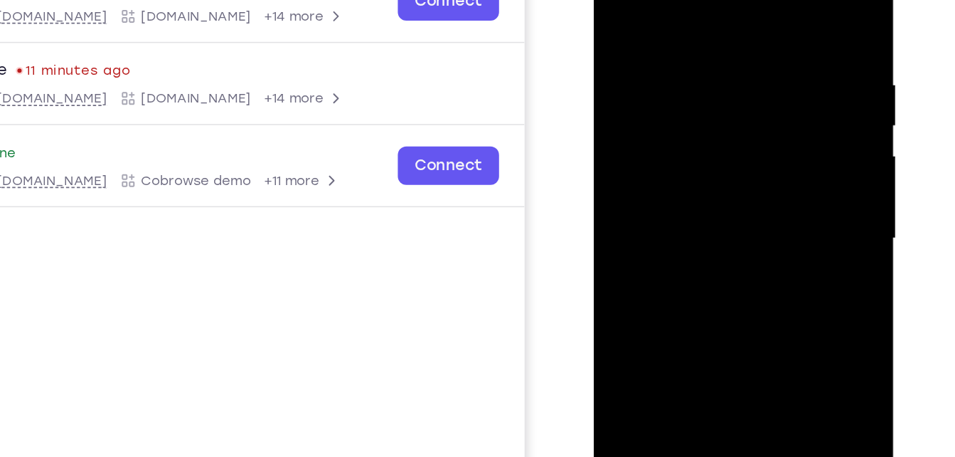
click at [736, 138] on div at bounding box center [693, 134] width 179 height 398
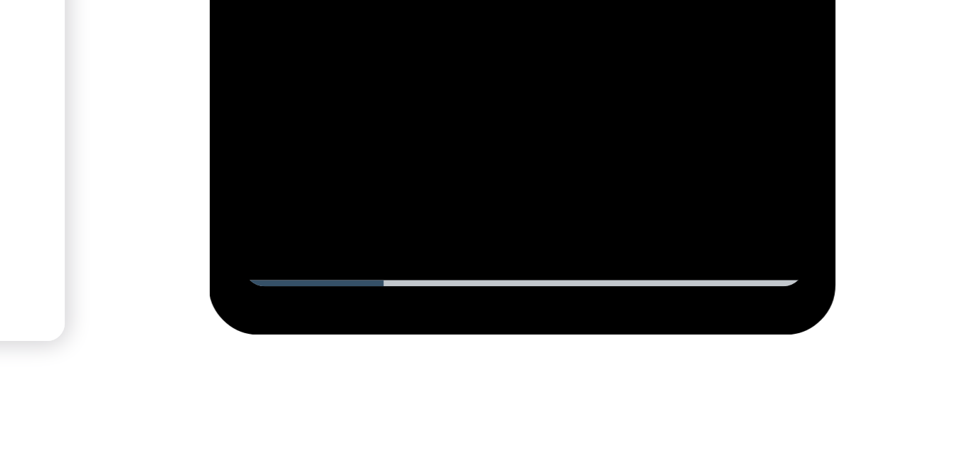
scroll to position [243, 0]
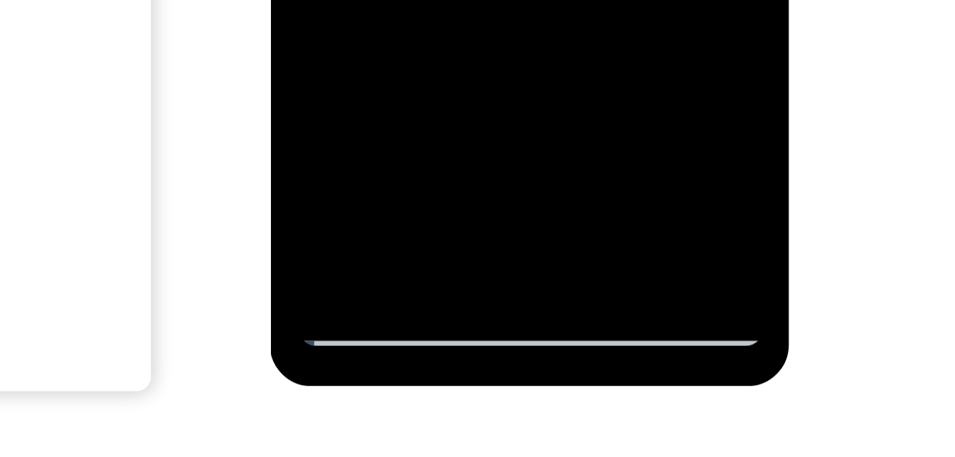
scroll to position [319, 0]
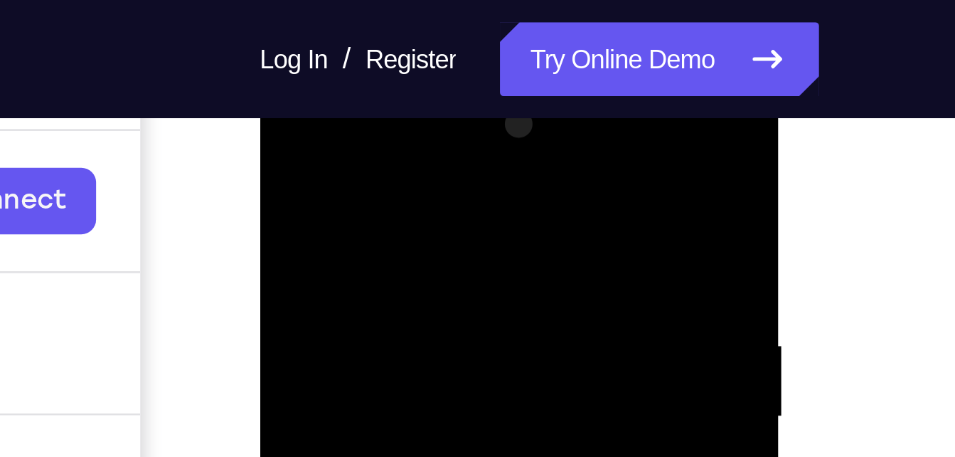
scroll to position [189, 0]
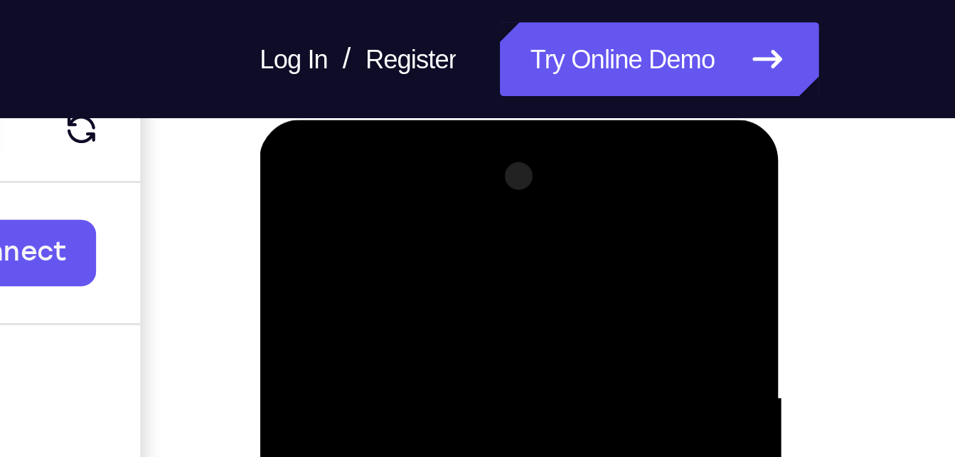
click at [438, 151] on div at bounding box center [359, 329] width 179 height 398
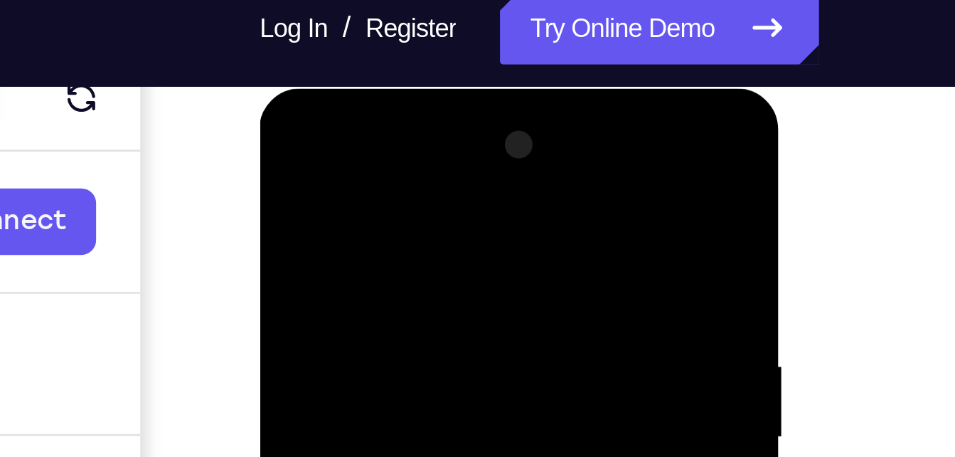
click at [387, 156] on div at bounding box center [359, 298] width 179 height 398
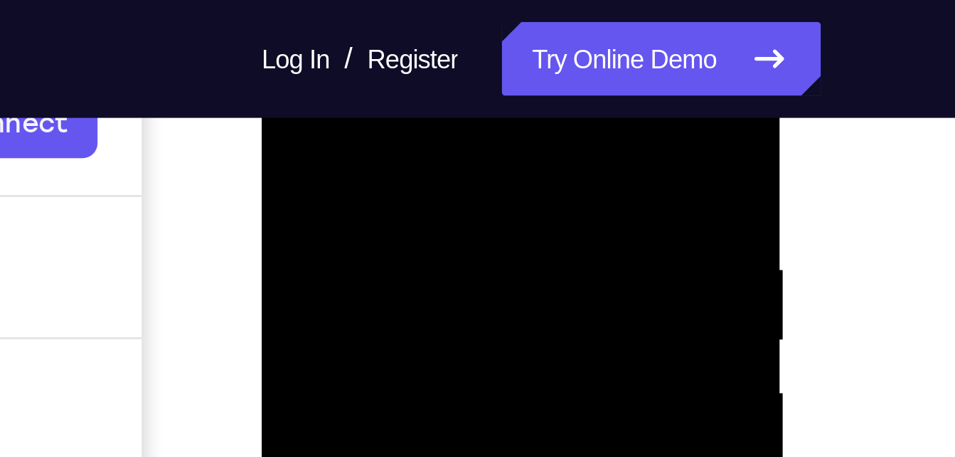
scroll to position [221, 0]
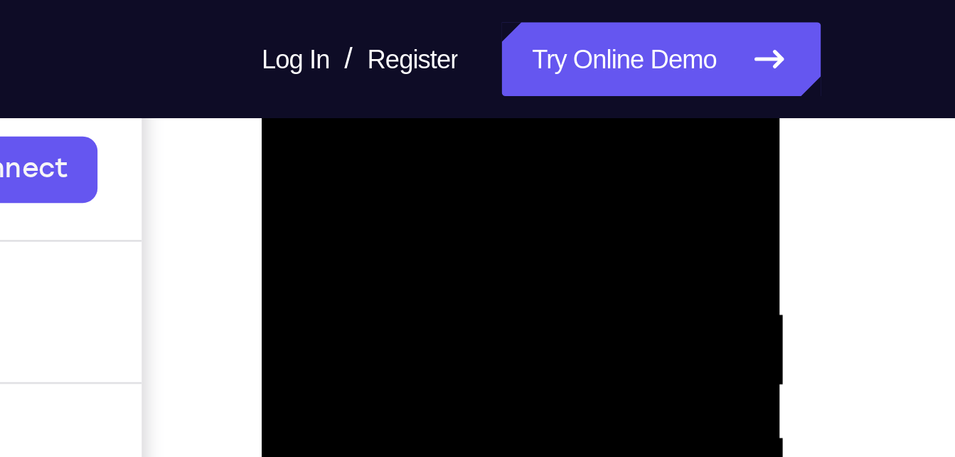
click at [376, 80] on div at bounding box center [361, 246] width 179 height 398
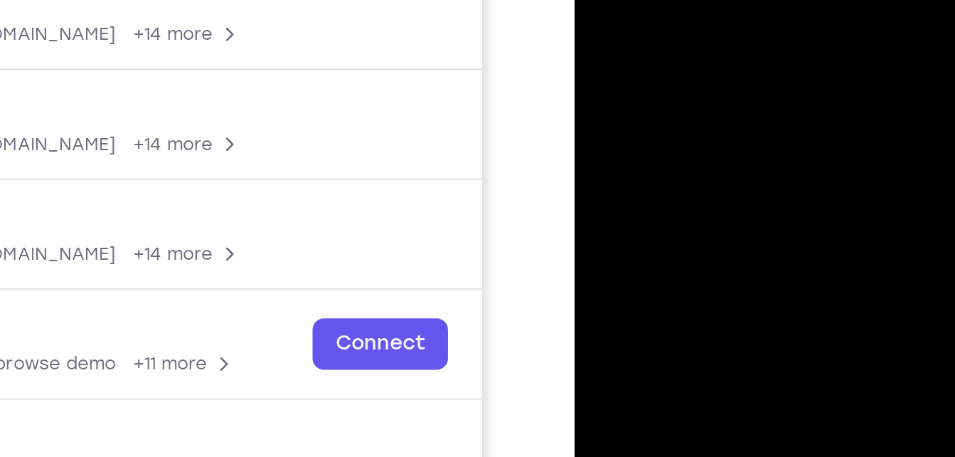
click at [629, 0] on div at bounding box center [674, 12] width 179 height 398
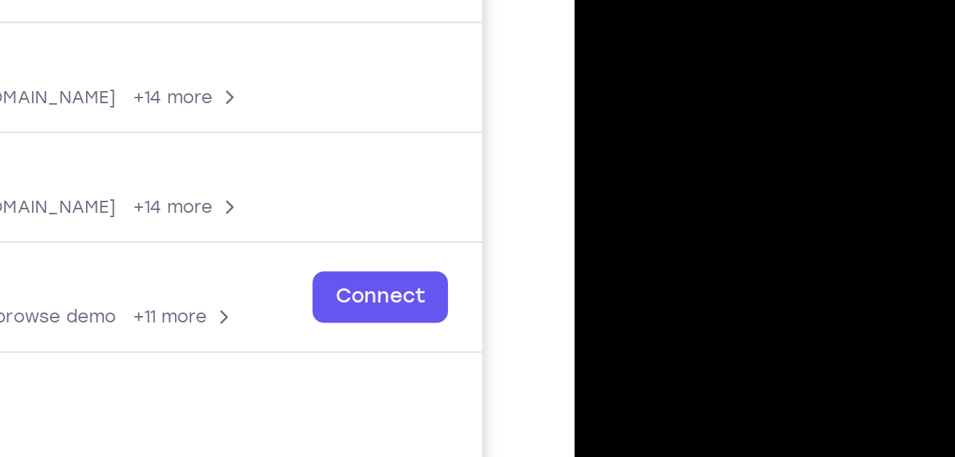
drag, startPoint x: 665, startPoint y: 24, endPoint x: 670, endPoint y: 5, distance: 19.8
drag, startPoint x: 669, startPoint y: 2, endPoint x: 685, endPoint y: -39, distance: 44.4
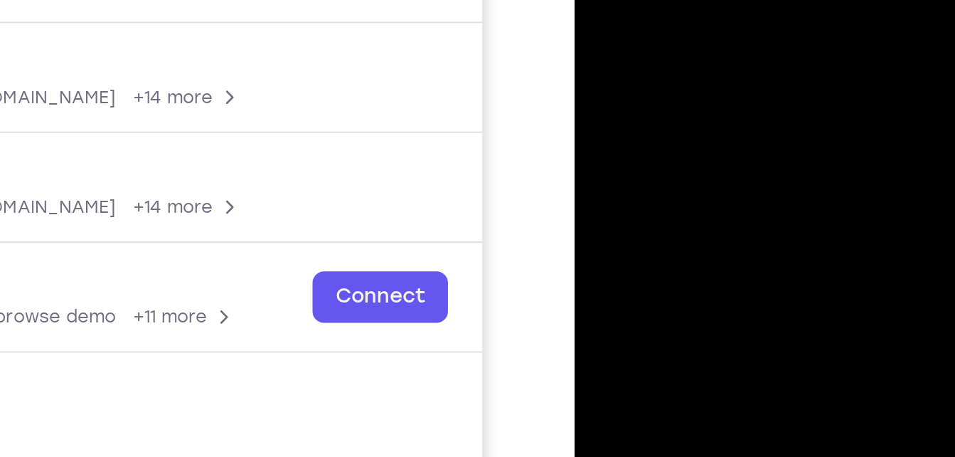
drag, startPoint x: 660, startPoint y: 23, endPoint x: 693, endPoint y: -73, distance: 101.7
drag, startPoint x: 671, startPoint y: -3, endPoint x: 695, endPoint y: -75, distance: 75.6
drag, startPoint x: 669, startPoint y: 8, endPoint x: 686, endPoint y: -50, distance: 60.8
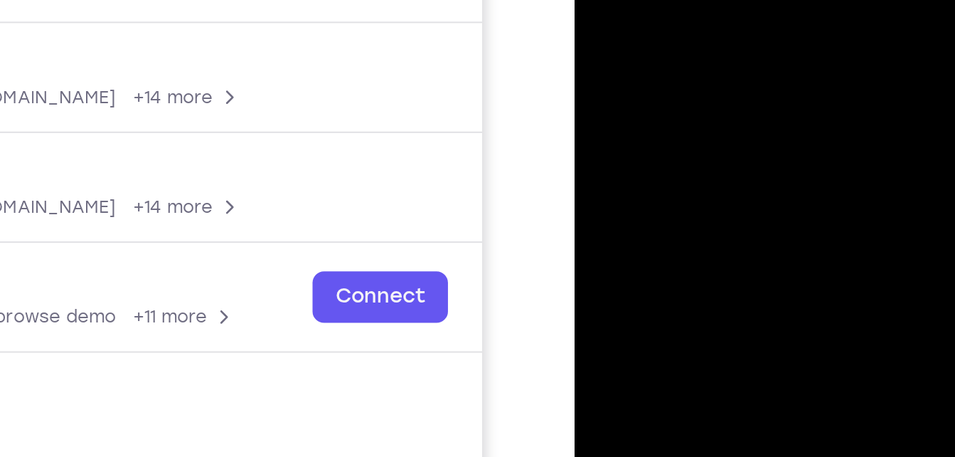
drag, startPoint x: 664, startPoint y: -2, endPoint x: 672, endPoint y: -34, distance: 33.1
drag, startPoint x: 657, startPoint y: 17, endPoint x: 671, endPoint y: -39, distance: 58.0
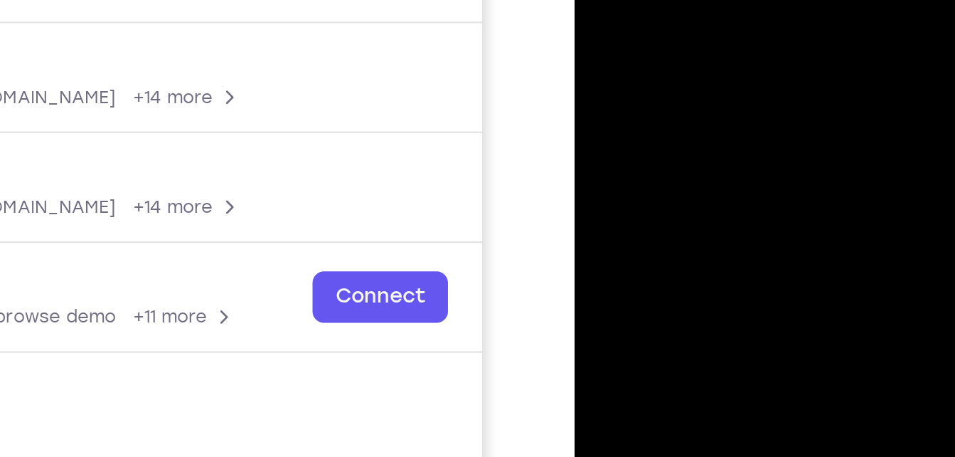
drag, startPoint x: 654, startPoint y: 16, endPoint x: 679, endPoint y: -75, distance: 94.6
drag, startPoint x: 631, startPoint y: 46, endPoint x: 644, endPoint y: -6, distance: 53.6
drag, startPoint x: 635, startPoint y: 44, endPoint x: 655, endPoint y: -27, distance: 73.9
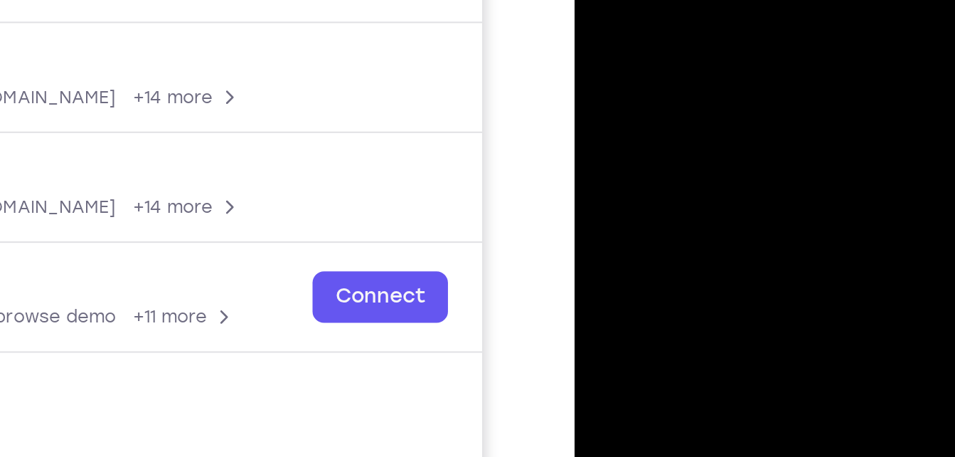
drag, startPoint x: 664, startPoint y: 41, endPoint x: 679, endPoint y: -59, distance: 100.6
drag, startPoint x: 660, startPoint y: -12, endPoint x: 672, endPoint y: -105, distance: 93.2
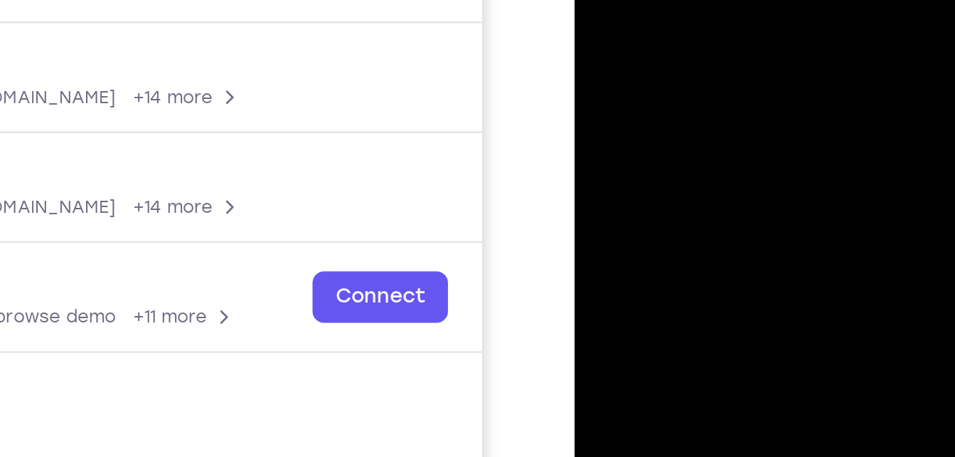
drag, startPoint x: 656, startPoint y: 14, endPoint x: 666, endPoint y: -39, distance: 54.4
drag, startPoint x: 690, startPoint y: -97, endPoint x: 680, endPoint y: -65, distance: 34.2
drag, startPoint x: 661, startPoint y: 14, endPoint x: 665, endPoint y: -26, distance: 40.1
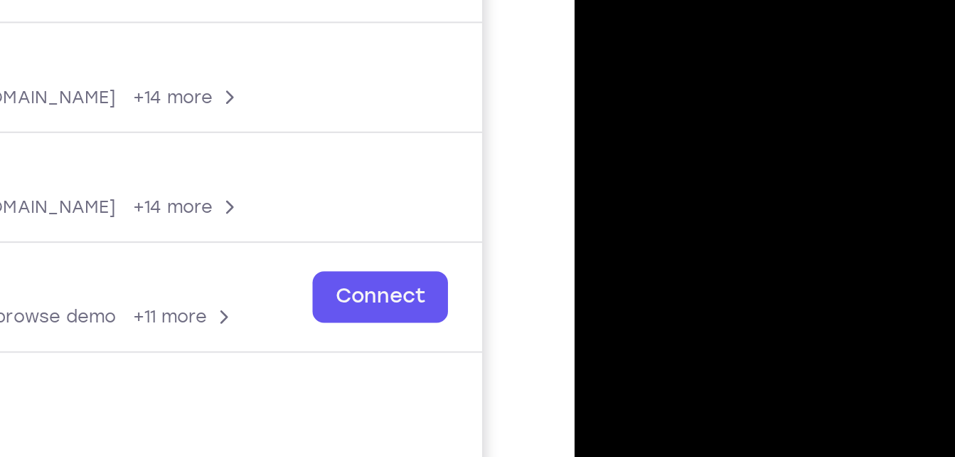
drag, startPoint x: 664, startPoint y: 24, endPoint x: 666, endPoint y: -41, distance: 64.8
drag, startPoint x: 679, startPoint y: -38, endPoint x: 672, endPoint y: -11, distance: 27.8
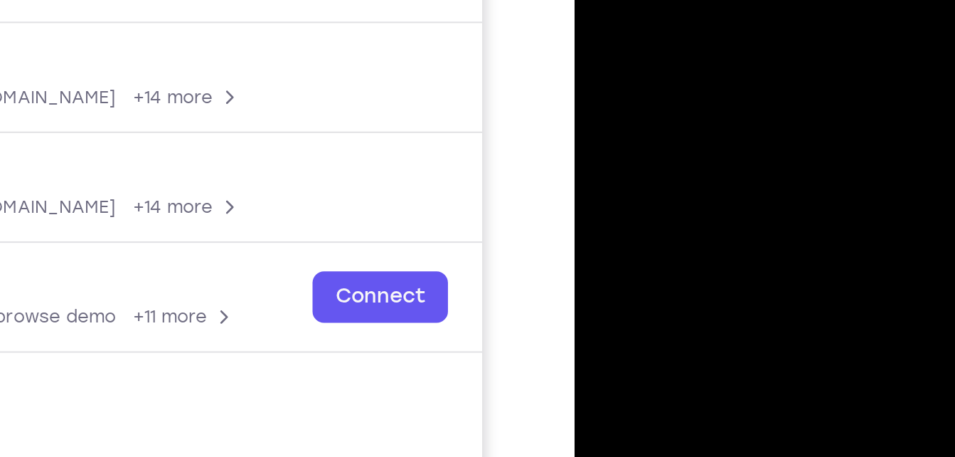
drag, startPoint x: 650, startPoint y: 9, endPoint x: 670, endPoint y: -63, distance: 73.9
drag, startPoint x: 652, startPoint y: 41, endPoint x: 666, endPoint y: -11, distance: 54.5
drag, startPoint x: 694, startPoint y: 24, endPoint x: 681, endPoint y: -89, distance: 113.8
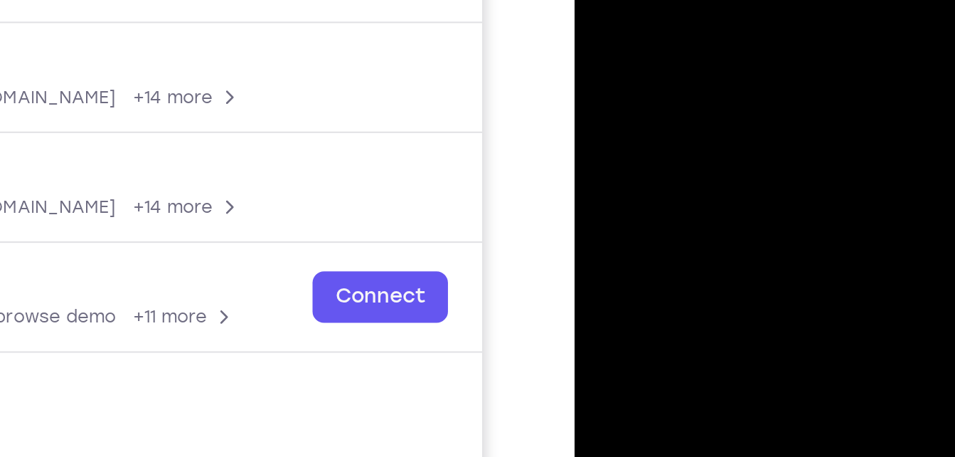
drag, startPoint x: 674, startPoint y: -27, endPoint x: 696, endPoint y: -93, distance: 69.5
drag, startPoint x: 656, startPoint y: -35, endPoint x: 653, endPoint y: -18, distance: 17.4
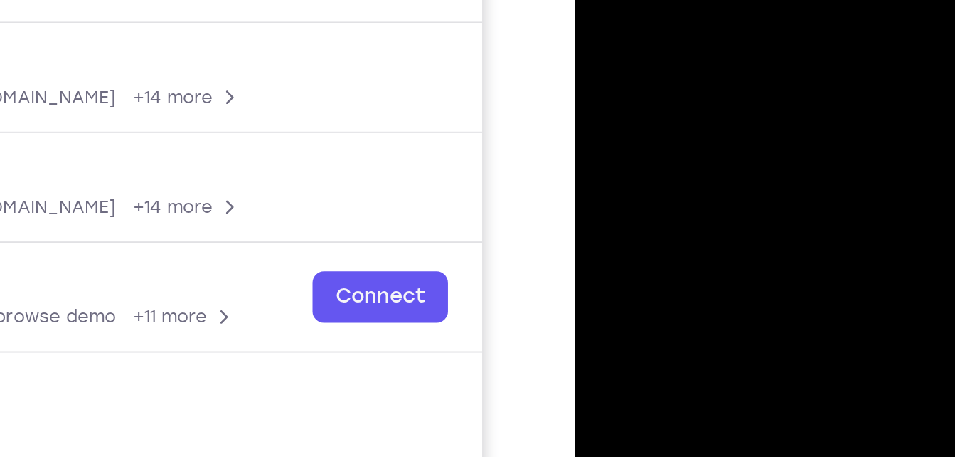
drag, startPoint x: 664, startPoint y: -25, endPoint x: 660, endPoint y: -18, distance: 7.7
drag, startPoint x: 658, startPoint y: -1, endPoint x: 676, endPoint y: -88, distance: 89.4
drag, startPoint x: 661, startPoint y: -4, endPoint x: 678, endPoint y: -63, distance: 60.8
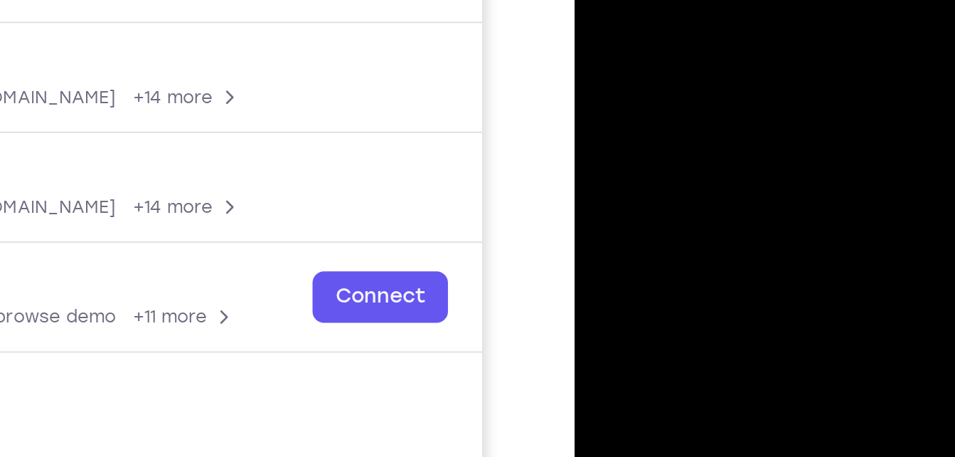
drag, startPoint x: 667, startPoint y: -15, endPoint x: 685, endPoint y: -100, distance: 87.2
drag, startPoint x: 651, startPoint y: 21, endPoint x: 669, endPoint y: -77, distance: 99.0
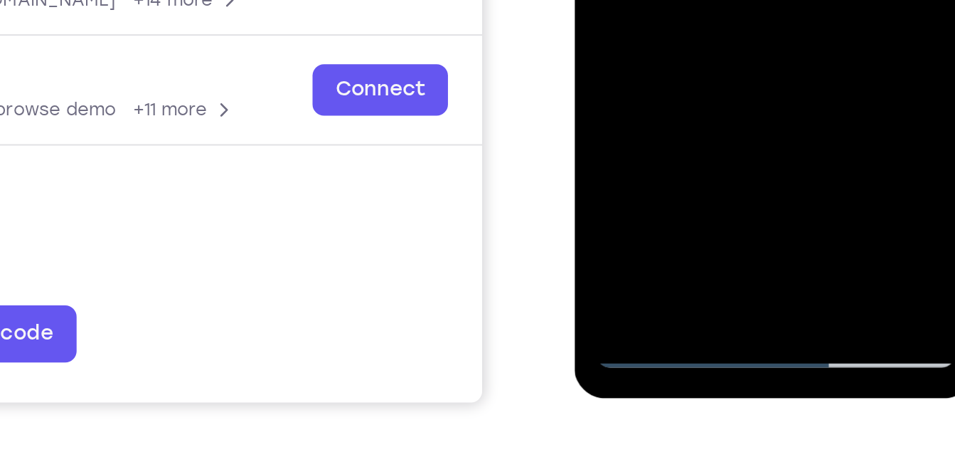
scroll to position [230, 0]
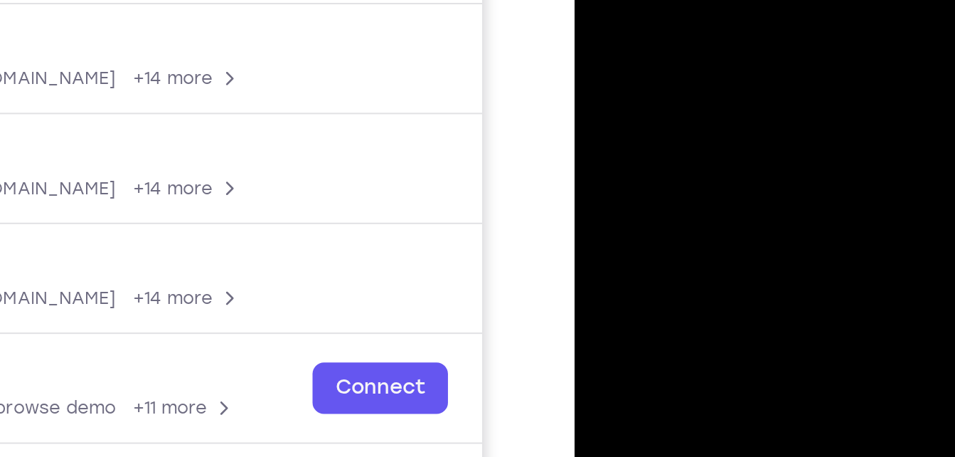
drag, startPoint x: 654, startPoint y: 124, endPoint x: 669, endPoint y: 36, distance: 90.1
click at [669, 36] on div at bounding box center [674, 56] width 179 height 398
drag, startPoint x: 645, startPoint y: 97, endPoint x: 656, endPoint y: -28, distance: 126.4
click at [656, 0] on div at bounding box center [674, 56] width 179 height 398
drag, startPoint x: 666, startPoint y: -17, endPoint x: 656, endPoint y: 9, distance: 28.1
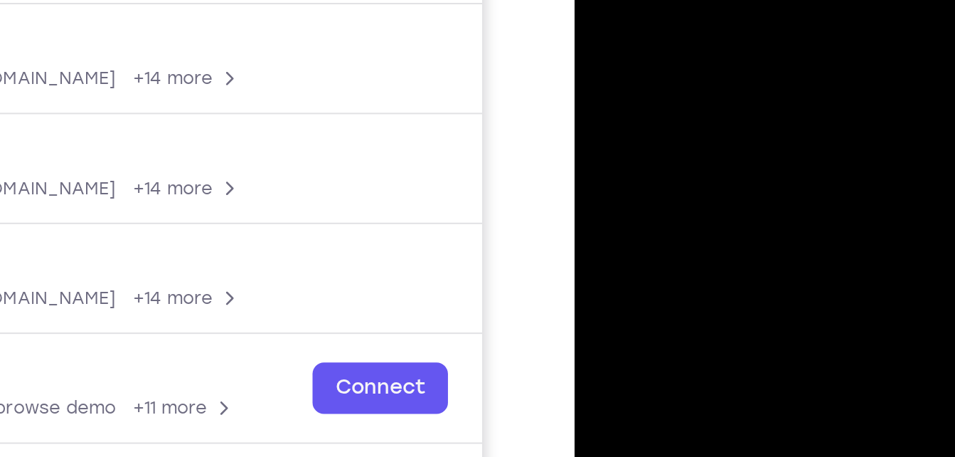
click at [656, 9] on div at bounding box center [674, 56] width 179 height 398
drag, startPoint x: 666, startPoint y: 99, endPoint x: 676, endPoint y: 36, distance: 64.2
click at [676, 36] on div at bounding box center [674, 56] width 179 height 398
drag, startPoint x: 676, startPoint y: 99, endPoint x: 684, endPoint y: -30, distance: 129.0
click at [684, 0] on div at bounding box center [674, 56] width 179 height 398
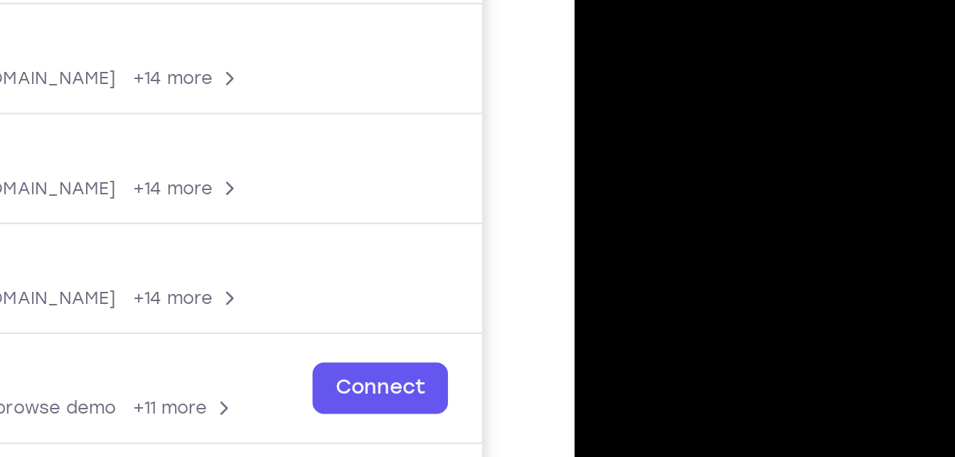
drag, startPoint x: 649, startPoint y: 95, endPoint x: 662, endPoint y: 38, distance: 59.2
click at [662, 38] on div at bounding box center [674, 56] width 179 height 398
drag, startPoint x: 649, startPoint y: 121, endPoint x: 680, endPoint y: 34, distance: 92.0
click at [680, 34] on div at bounding box center [674, 56] width 179 height 398
drag, startPoint x: 664, startPoint y: 122, endPoint x: 684, endPoint y: 33, distance: 92.0
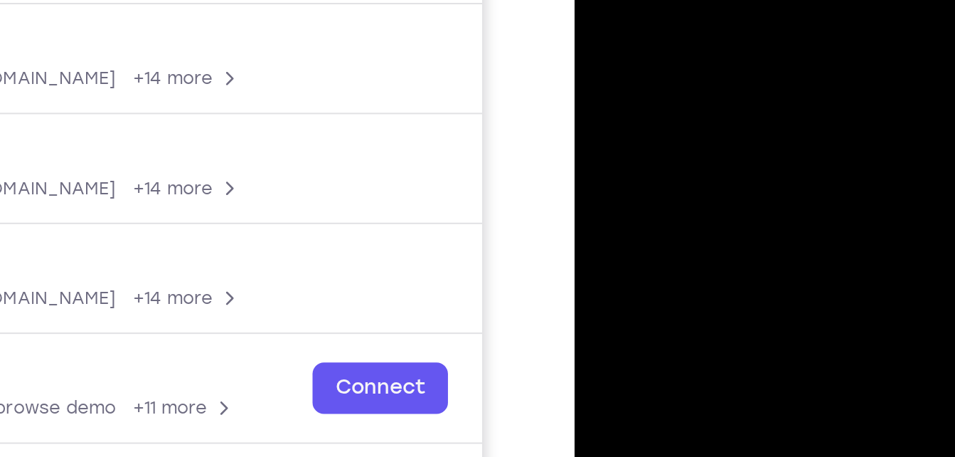
click at [684, 33] on div at bounding box center [674, 56] width 179 height 398
drag, startPoint x: 669, startPoint y: 101, endPoint x: 691, endPoint y: -7, distance: 110.2
click at [691, 0] on div at bounding box center [674, 56] width 179 height 398
drag, startPoint x: 666, startPoint y: 132, endPoint x: 680, endPoint y: 51, distance: 82.2
click at [680, 51] on div at bounding box center [674, 56] width 179 height 398
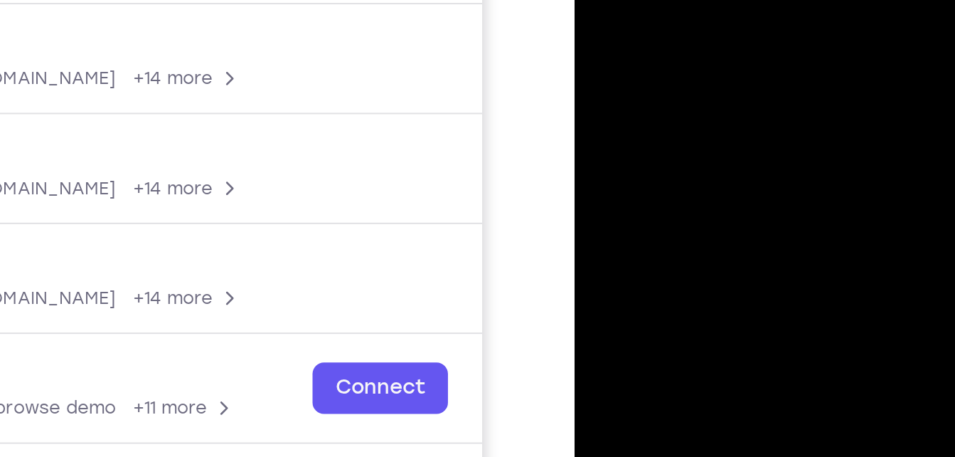
drag, startPoint x: 670, startPoint y: 102, endPoint x: 664, endPoint y: 20, distance: 82.7
click at [664, 20] on div at bounding box center [674, 56] width 179 height 398
drag, startPoint x: 642, startPoint y: 130, endPoint x: 654, endPoint y: 6, distance: 125.0
click at [654, 6] on div at bounding box center [674, 56] width 179 height 398
drag, startPoint x: 637, startPoint y: 106, endPoint x: 646, endPoint y: 21, distance: 85.8
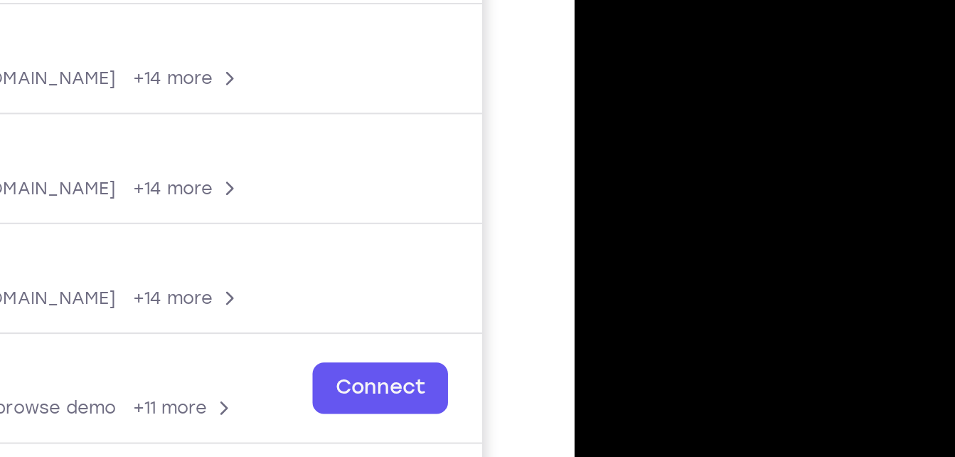
click at [646, 21] on div at bounding box center [674, 56] width 179 height 398
drag, startPoint x: 639, startPoint y: 100, endPoint x: 647, endPoint y: 62, distance: 39.2
click at [647, 62] on div at bounding box center [674, 56] width 179 height 398
drag, startPoint x: 628, startPoint y: 85, endPoint x: 622, endPoint y: -69, distance: 154.4
click at [622, 0] on div at bounding box center [674, 56] width 179 height 398
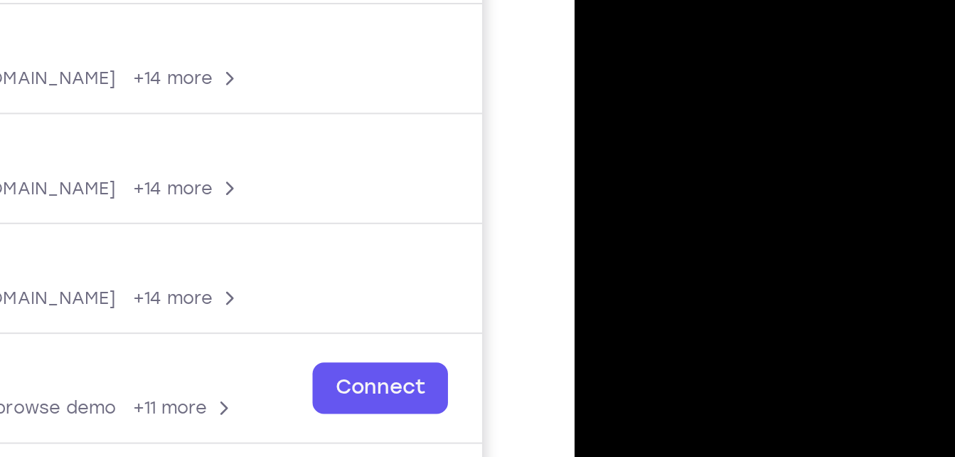
drag, startPoint x: 645, startPoint y: 73, endPoint x: 644, endPoint y: -18, distance: 91.0
click at [644, 0] on div at bounding box center [674, 56] width 179 height 398
drag, startPoint x: 632, startPoint y: 85, endPoint x: 634, endPoint y: 23, distance: 61.9
click at [634, 23] on div at bounding box center [674, 56] width 179 height 398
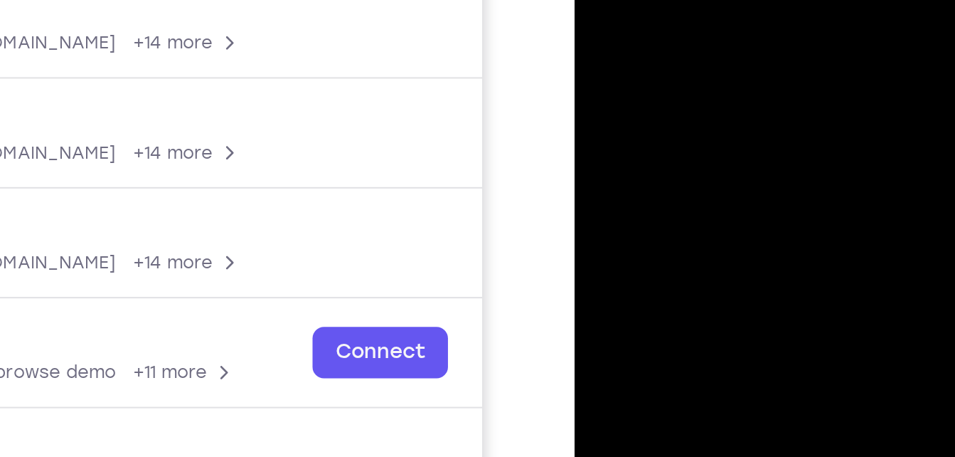
click at [691, 6] on div at bounding box center [674, 20] width 179 height 398
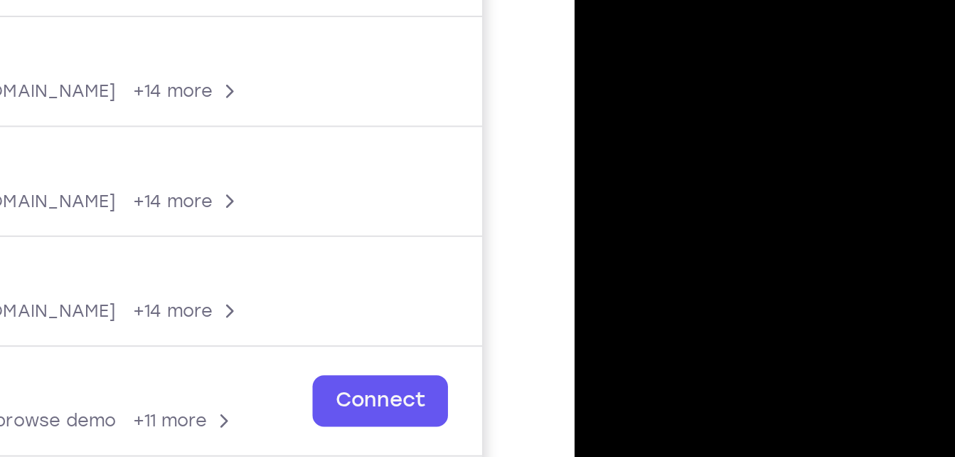
click at [669, 65] on div at bounding box center [674, 69] width 179 height 398
click at [754, 102] on div at bounding box center [674, 69] width 179 height 398
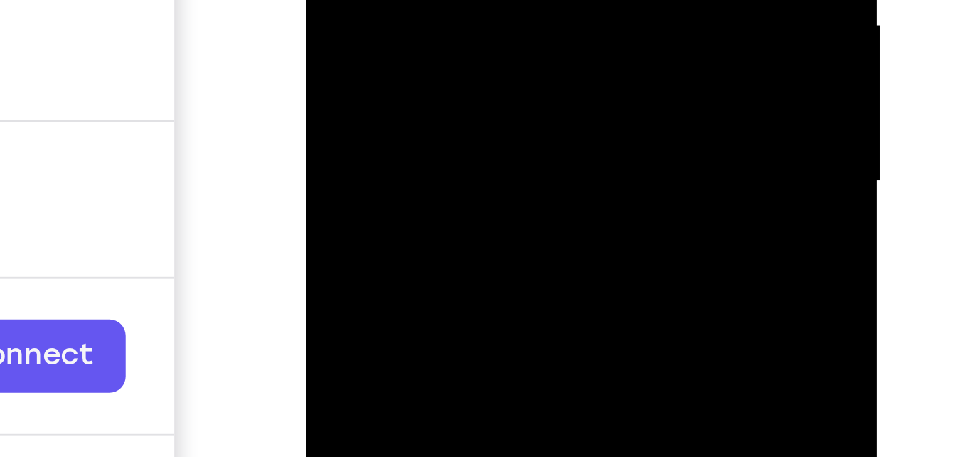
drag, startPoint x: 478, startPoint y: -203, endPoint x: 478, endPoint y: -181, distance: 21.3
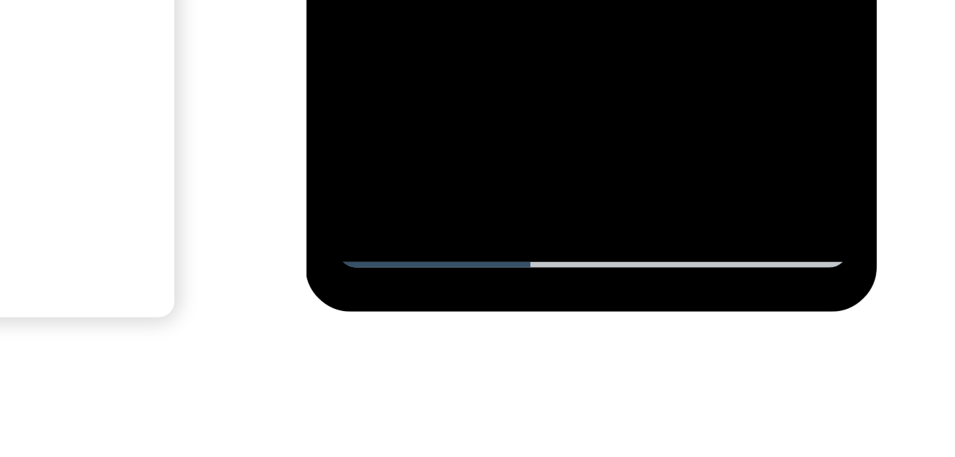
scroll to position [284, 0]
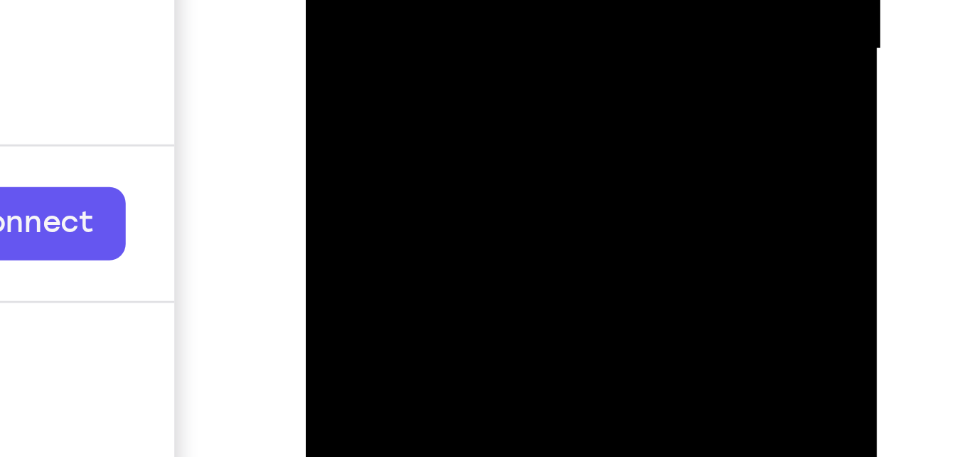
drag, startPoint x: 478, startPoint y: -314, endPoint x: 478, endPoint y: -267, distance: 46.2
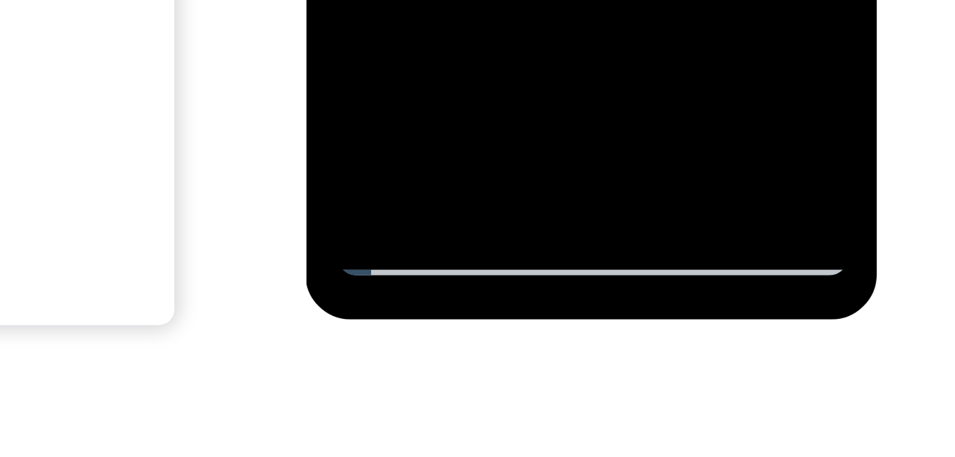
drag, startPoint x: 479, startPoint y: -686, endPoint x: 489, endPoint y: -511, distance: 174.6
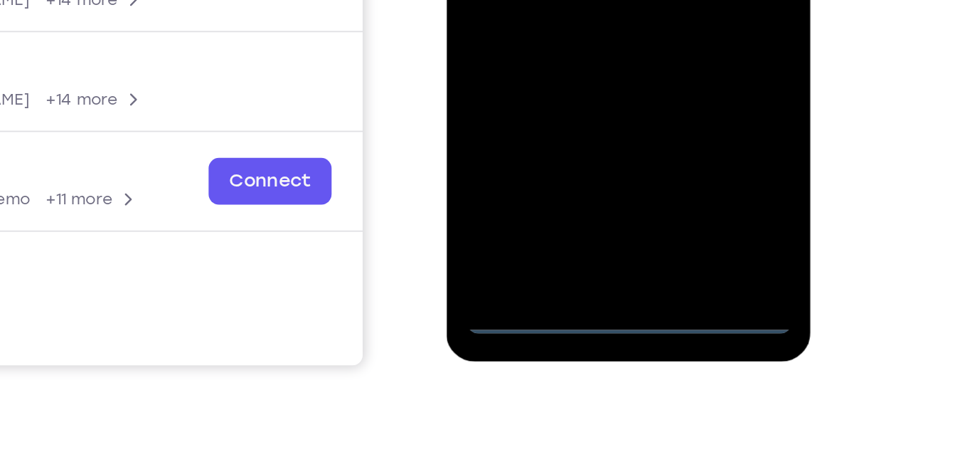
scroll to position [257, 0]
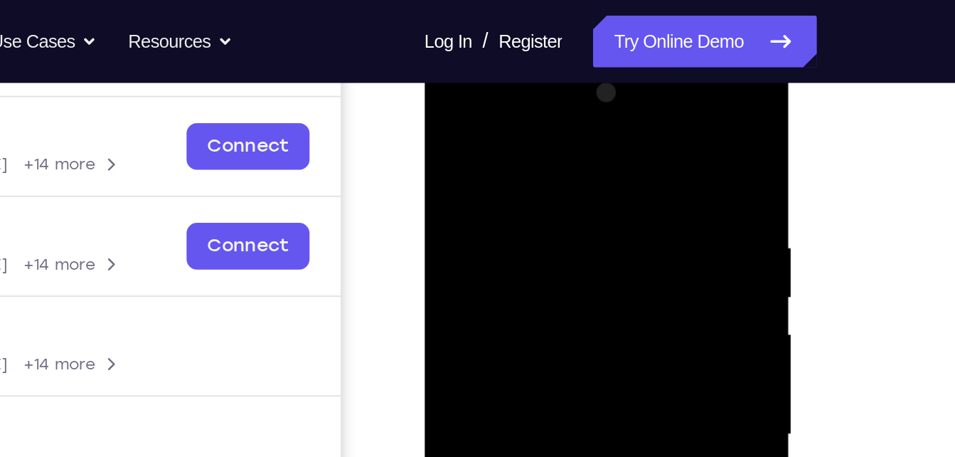
scroll to position [197, 0]
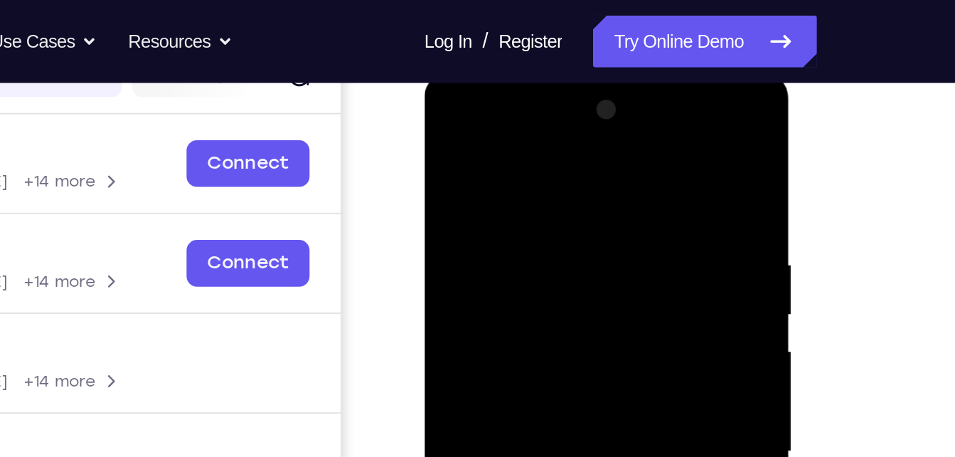
click at [449, 107] on div at bounding box center [524, 279] width 179 height 398
click at [601, 108] on div at bounding box center [524, 279] width 179 height 398
click at [541, 186] on div at bounding box center [524, 279] width 179 height 398
click at [489, 113] on div at bounding box center [524, 279] width 179 height 398
click at [458, 243] on div at bounding box center [524, 279] width 179 height 398
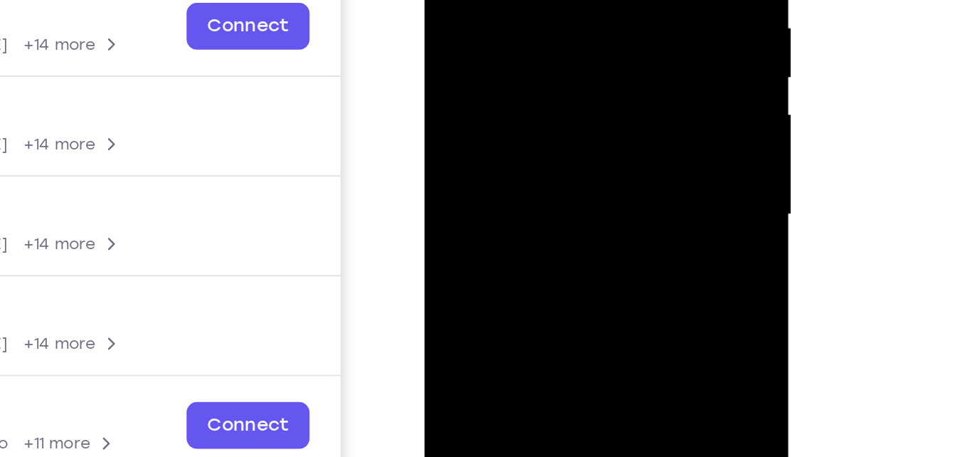
click at [551, 134] on div at bounding box center [524, 43] width 179 height 398
drag, startPoint x: 524, startPoint y: 86, endPoint x: 532, endPoint y: 48, distance: 38.5
click at [532, 48] on div at bounding box center [524, 43] width 179 height 398
drag, startPoint x: 532, startPoint y: 48, endPoint x: 533, endPoint y: -93, distance: 141.5
click at [533, 0] on div at bounding box center [524, 43] width 179 height 398
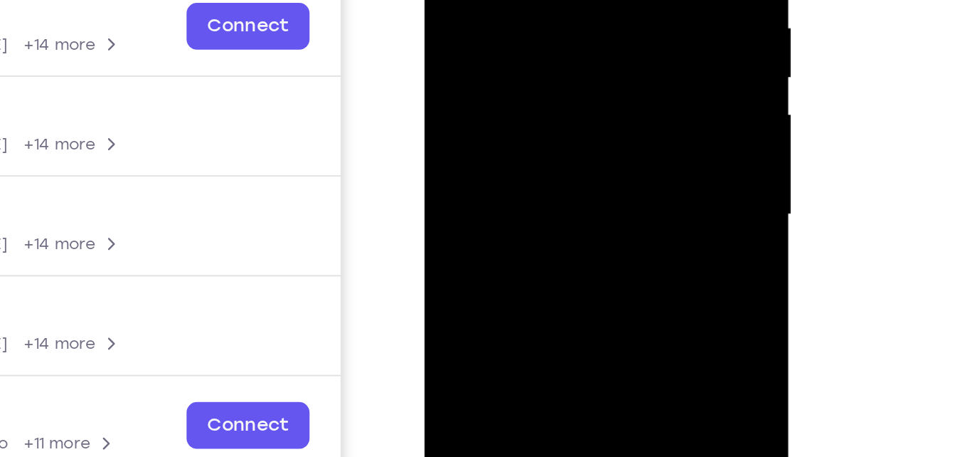
drag, startPoint x: 549, startPoint y: 26, endPoint x: 553, endPoint y: 1, distance: 25.3
click at [553, 1] on div at bounding box center [524, 43] width 179 height 398
drag, startPoint x: 522, startPoint y: 113, endPoint x: 514, endPoint y: -15, distance: 128.3
click at [514, 0] on div at bounding box center [524, 43] width 179 height 398
drag, startPoint x: 538, startPoint y: 98, endPoint x: 545, endPoint y: 6, distance: 92.7
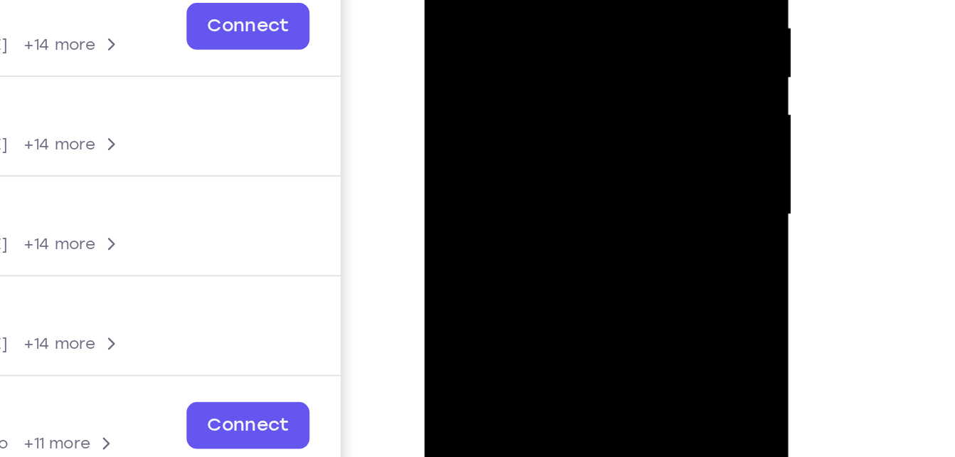
click at [545, 6] on div at bounding box center [524, 43] width 179 height 398
drag, startPoint x: 537, startPoint y: 86, endPoint x: 542, endPoint y: -13, distance: 99.0
click at [542, 0] on div at bounding box center [524, 43] width 179 height 398
drag, startPoint x: 541, startPoint y: 108, endPoint x: 524, endPoint y: 4, distance: 105.8
click at [524, 4] on div at bounding box center [524, 43] width 179 height 398
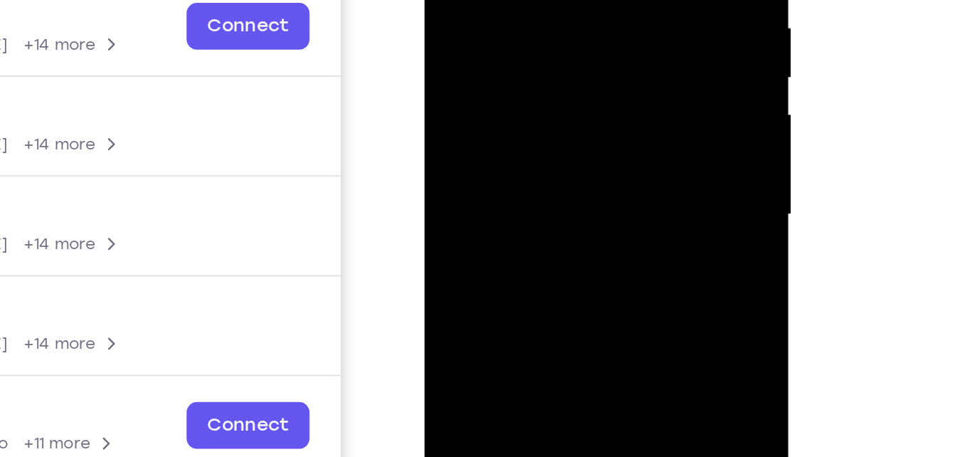
drag, startPoint x: 550, startPoint y: 107, endPoint x: 538, endPoint y: -13, distance: 120.9
click at [538, 0] on div at bounding box center [524, 43] width 179 height 398
drag, startPoint x: 560, startPoint y: 81, endPoint x: 552, endPoint y: -11, distance: 92.1
click at [552, 0] on div at bounding box center [524, 43] width 179 height 398
drag, startPoint x: 548, startPoint y: 112, endPoint x: 513, endPoint y: -104, distance: 218.4
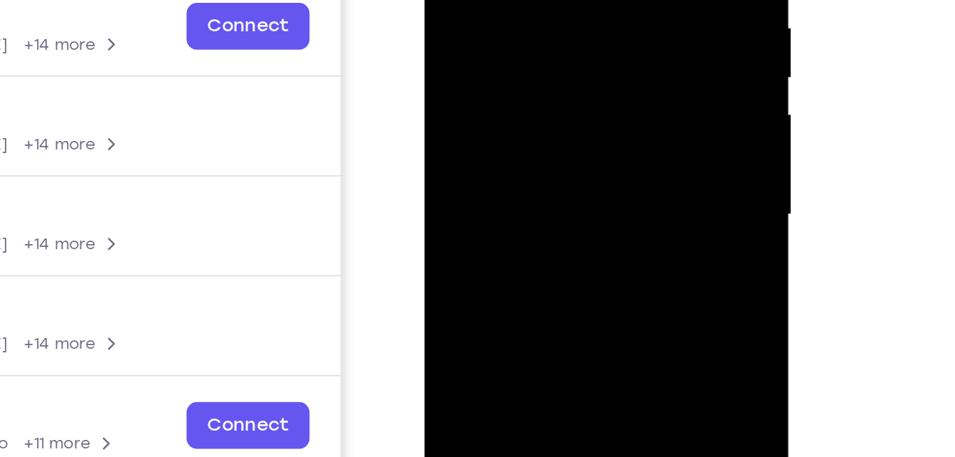
click at [513, 0] on div at bounding box center [524, 43] width 179 height 398
drag, startPoint x: 549, startPoint y: 63, endPoint x: 567, endPoint y: -37, distance: 101.8
click at [567, 0] on div at bounding box center [524, 43] width 179 height 398
drag, startPoint x: 547, startPoint y: 89, endPoint x: 524, endPoint y: -33, distance: 123.7
click at [524, 0] on div at bounding box center [524, 43] width 179 height 398
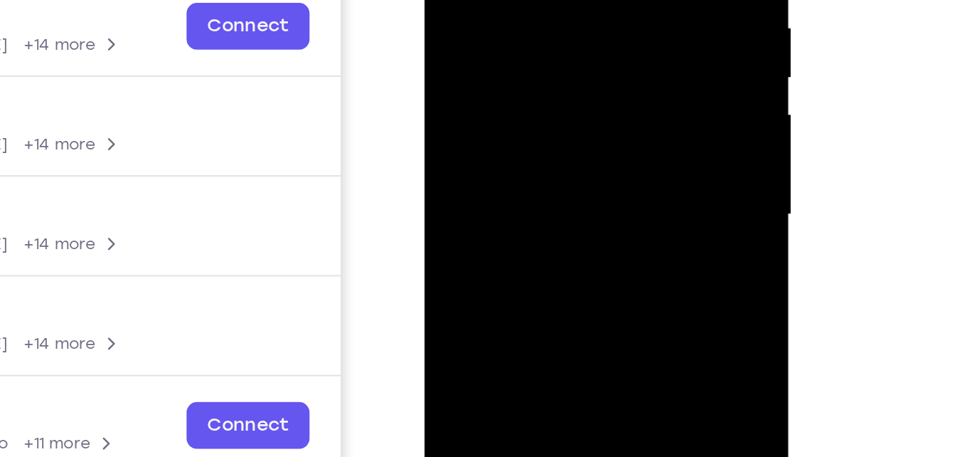
drag, startPoint x: 531, startPoint y: 109, endPoint x: 527, endPoint y: 21, distance: 88.3
click at [527, 21] on div at bounding box center [524, 43] width 179 height 398
drag, startPoint x: 527, startPoint y: 63, endPoint x: 523, endPoint y: -7, distance: 70.5
click at [523, 0] on div at bounding box center [524, 43] width 179 height 398
click at [546, 0] on div at bounding box center [524, 43] width 179 height 398
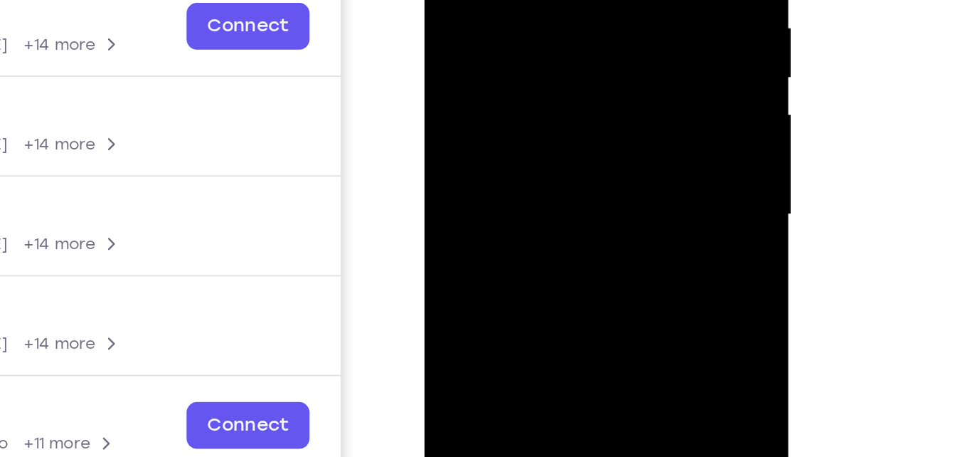
drag, startPoint x: 529, startPoint y: 112, endPoint x: 512, endPoint y: 56, distance: 58.7
click at [512, 56] on div at bounding box center [524, 43] width 179 height 398
drag, startPoint x: 541, startPoint y: 100, endPoint x: 538, endPoint y: 55, distance: 44.9
click at [538, 55] on div at bounding box center [524, 43] width 179 height 398
drag, startPoint x: 563, startPoint y: 64, endPoint x: 562, endPoint y: 35, distance: 29.2
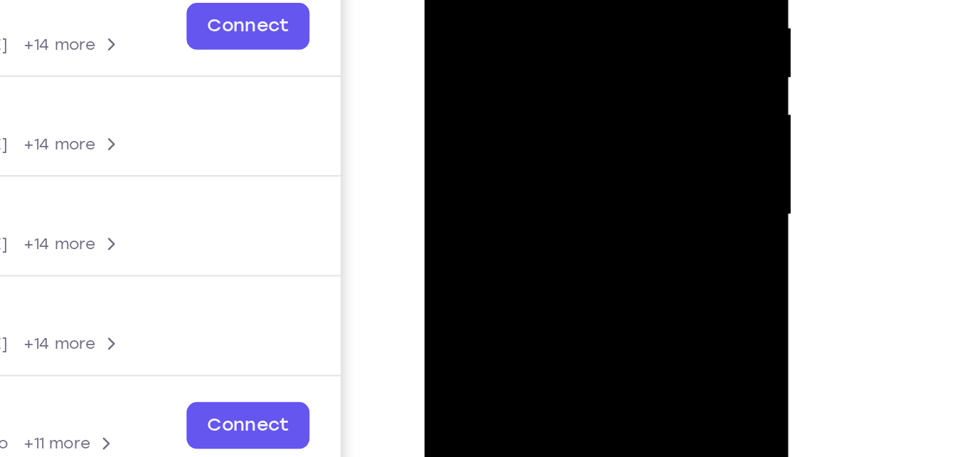
click at [562, 35] on div at bounding box center [524, 43] width 179 height 398
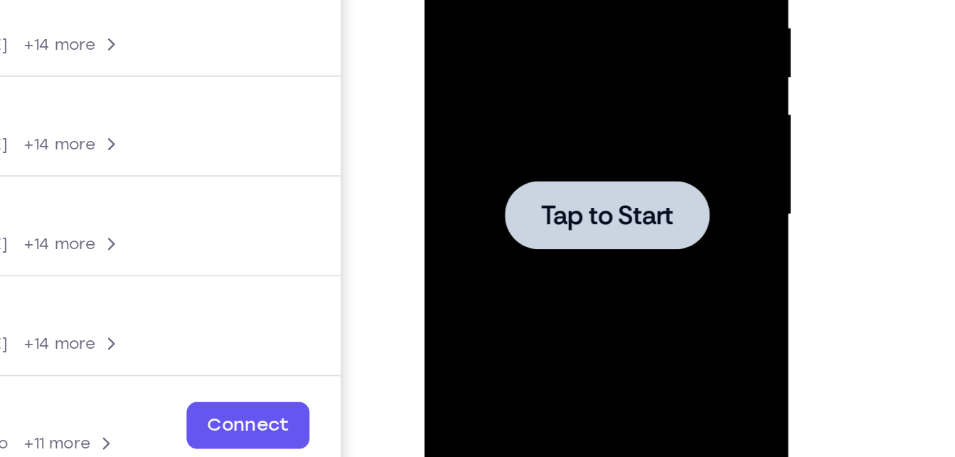
click at [542, 112] on div at bounding box center [524, 43] width 179 height 398
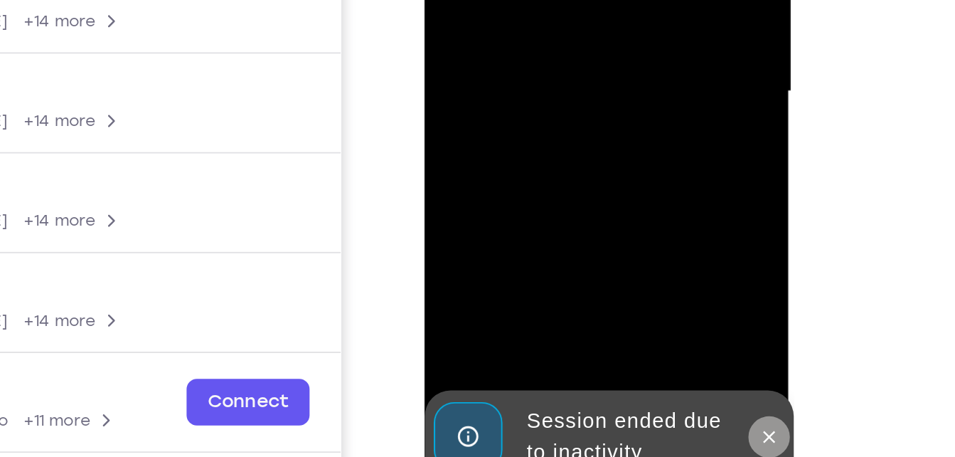
click at [610, 105] on icon at bounding box center [613, 109] width 11 height 11
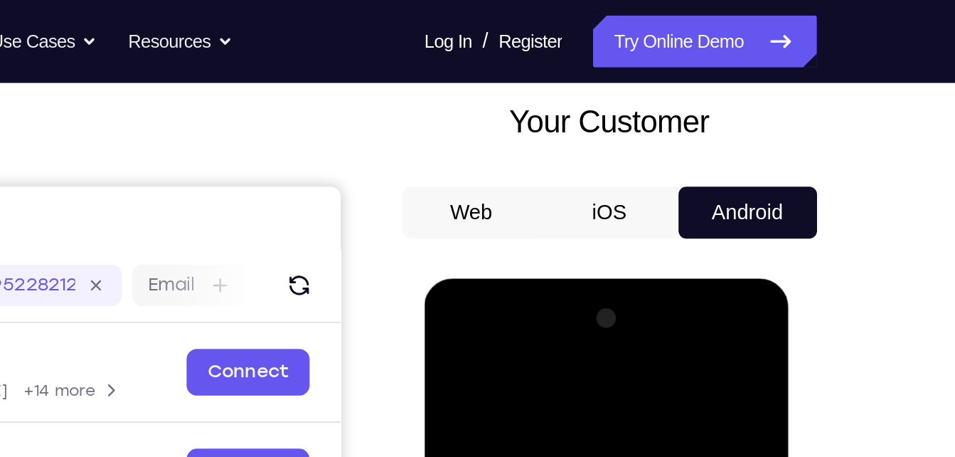
scroll to position [82, 0]
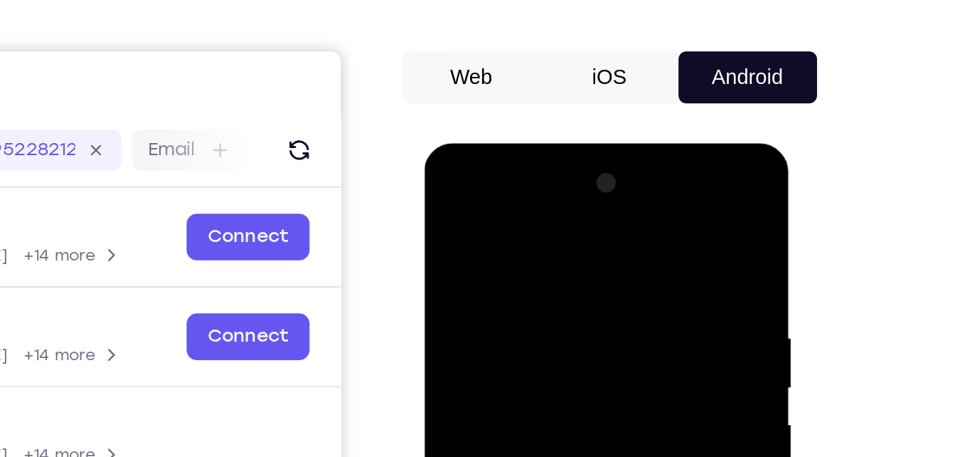
click at [455, 179] on div at bounding box center [524, 353] width 179 height 398
click at [597, 188] on div at bounding box center [524, 353] width 179 height 398
click at [605, 187] on div at bounding box center [524, 353] width 179 height 398
click at [600, 191] on div at bounding box center [524, 353] width 179 height 398
click at [531, 259] on div at bounding box center [524, 353] width 179 height 398
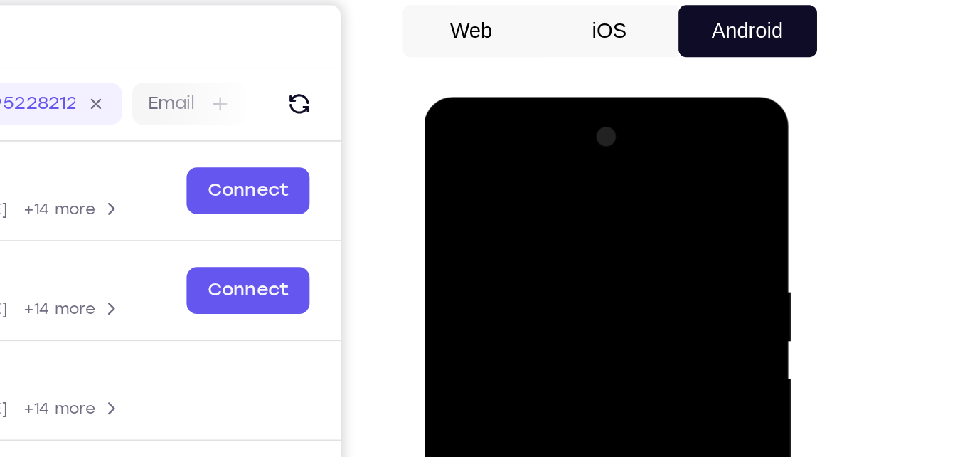
click at [526, 142] on div at bounding box center [524, 306] width 179 height 398
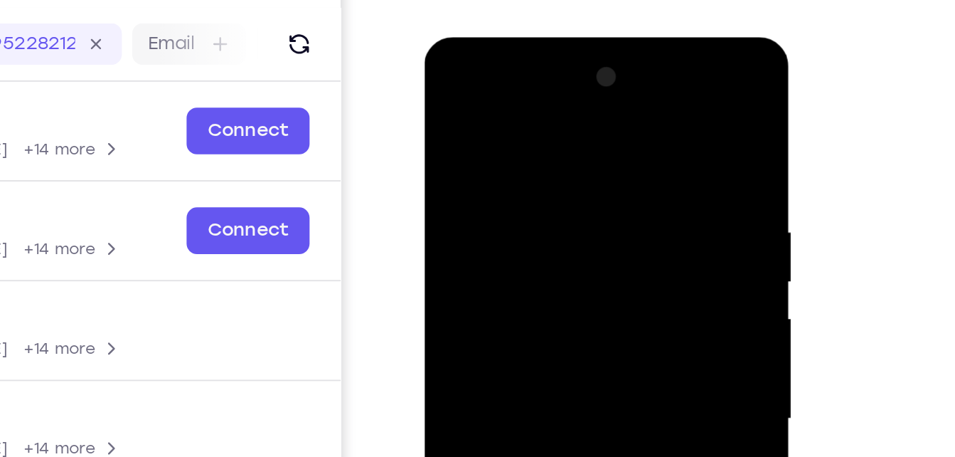
click at [486, 230] on div at bounding box center [524, 247] width 179 height 398
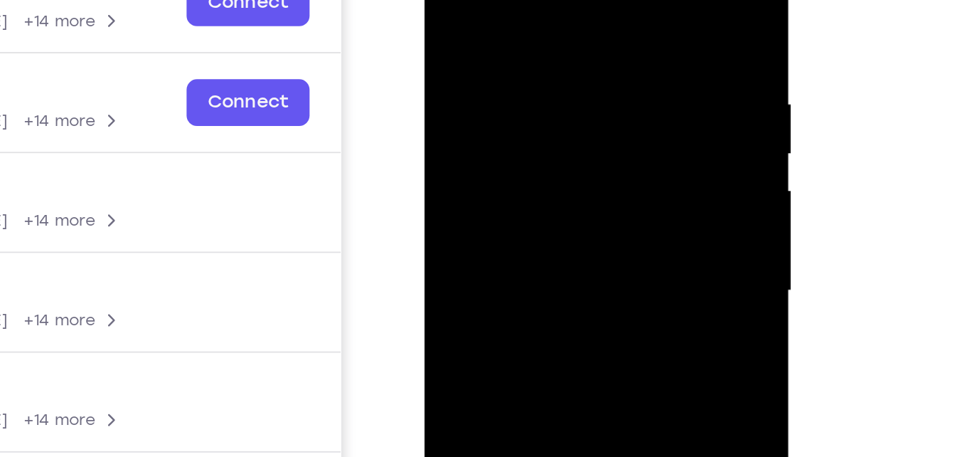
click at [520, 201] on div at bounding box center [524, 119] width 179 height 398
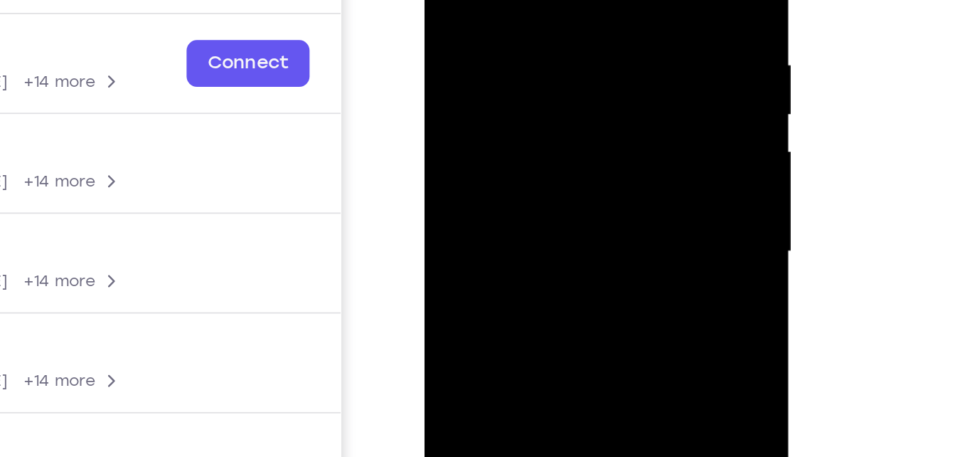
scroll to position [102, 0]
drag, startPoint x: 570, startPoint y: 122, endPoint x: 577, endPoint y: 57, distance: 65.0
click at [577, 57] on div at bounding box center [524, 80] width 179 height 398
drag, startPoint x: 513, startPoint y: 157, endPoint x: 523, endPoint y: 64, distance: 93.8
click at [523, 64] on div at bounding box center [524, 80] width 179 height 398
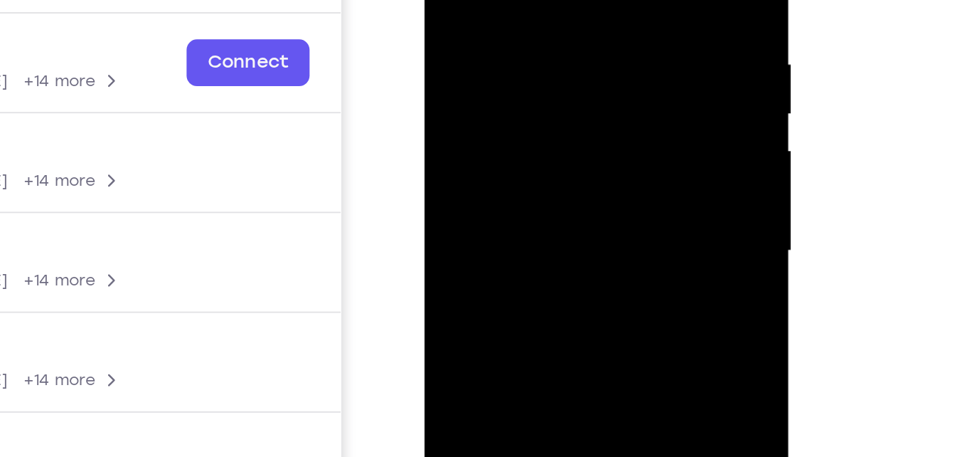
drag, startPoint x: 549, startPoint y: 142, endPoint x: 556, endPoint y: 92, distance: 49.6
click at [556, 92] on div at bounding box center [524, 80] width 179 height 398
drag, startPoint x: 538, startPoint y: 104, endPoint x: 539, endPoint y: 86, distance: 17.8
click at [539, 86] on div at bounding box center [524, 80] width 179 height 398
drag, startPoint x: 523, startPoint y: 129, endPoint x: 504, endPoint y: 36, distance: 95.1
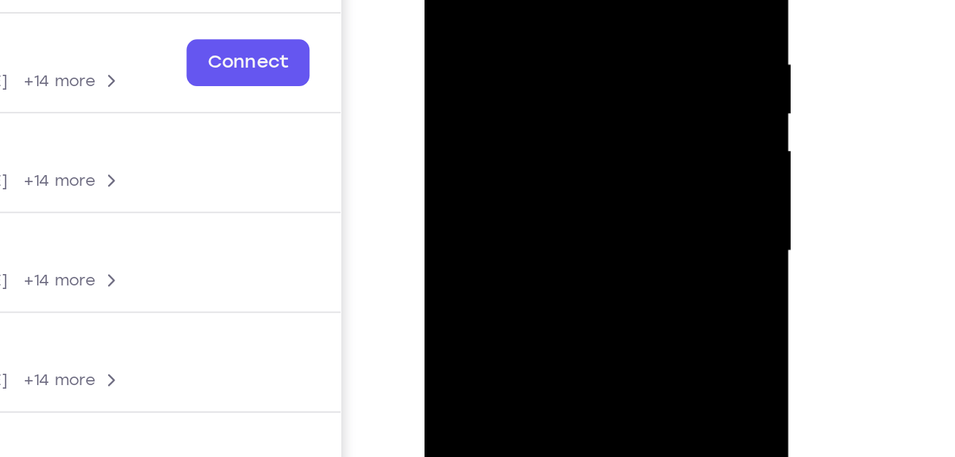
click at [504, 36] on div at bounding box center [524, 80] width 179 height 398
drag, startPoint x: 511, startPoint y: 113, endPoint x: 531, endPoint y: -53, distance: 167.6
click at [531, 0] on div at bounding box center [524, 80] width 179 height 398
drag, startPoint x: 516, startPoint y: 107, endPoint x: 521, endPoint y: 64, distance: 42.9
click at [521, 64] on div at bounding box center [524, 80] width 179 height 398
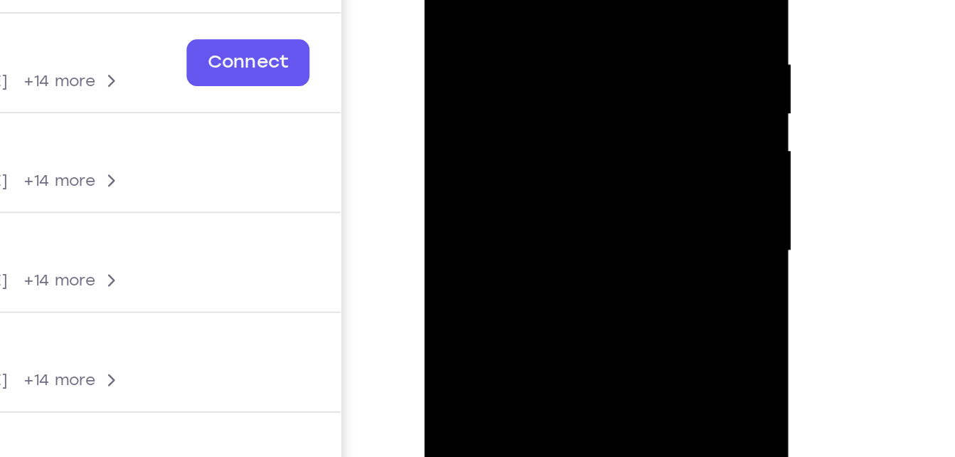
drag, startPoint x: 536, startPoint y: 156, endPoint x: 586, endPoint y: -28, distance: 190.1
click at [586, 0] on div at bounding box center [524, 80] width 179 height 398
drag, startPoint x: 509, startPoint y: 140, endPoint x: 570, endPoint y: -23, distance: 173.7
click at [570, 0] on div at bounding box center [524, 80] width 179 height 398
click at [538, 56] on div at bounding box center [524, 80] width 179 height 398
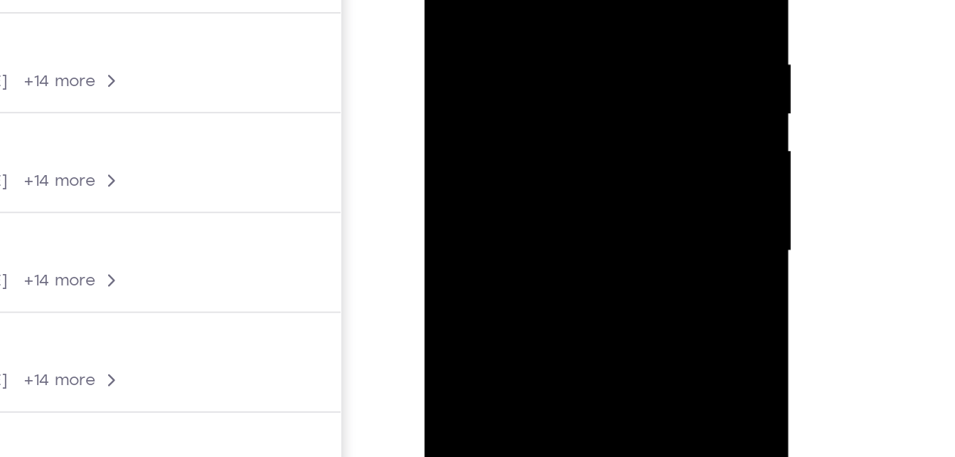
click at [570, 56] on div at bounding box center [524, 80] width 179 height 398
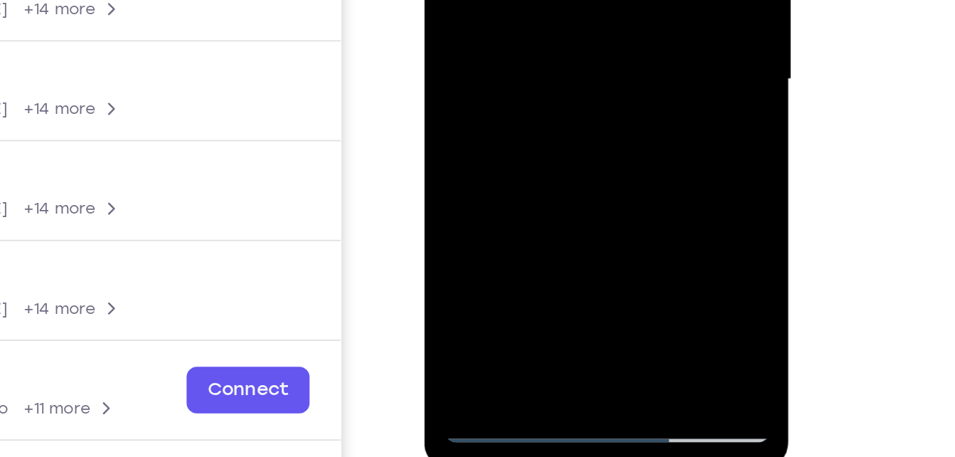
scroll to position [195, 0]
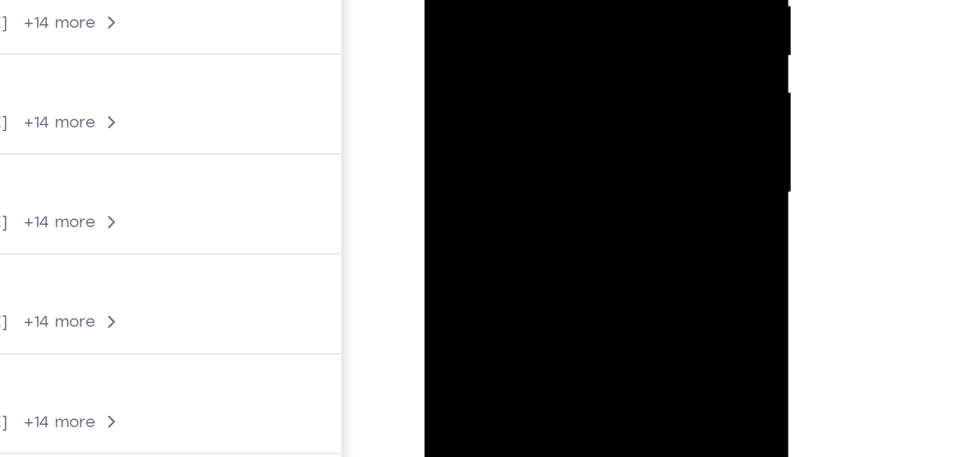
click at [528, 16] on div at bounding box center [524, 21] width 179 height 398
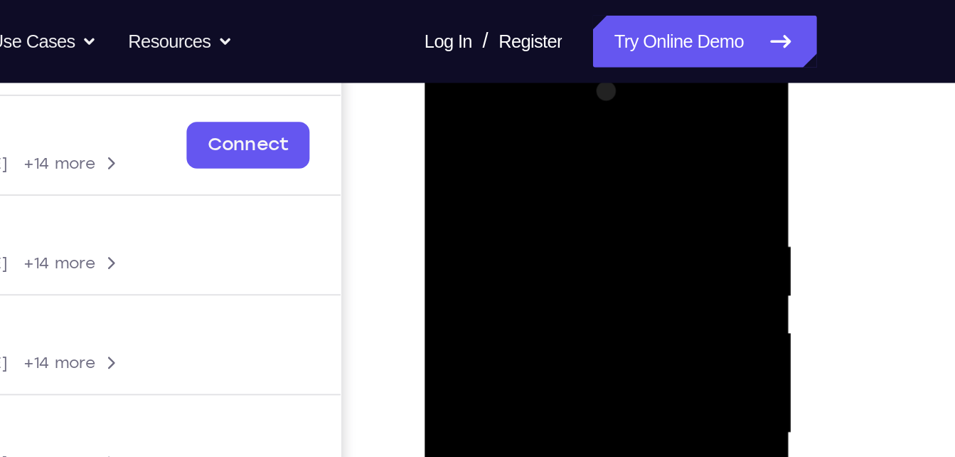
scroll to position [206, 0]
click at [601, 95] on div at bounding box center [524, 262] width 179 height 398
click at [599, 100] on div at bounding box center [524, 262] width 179 height 398
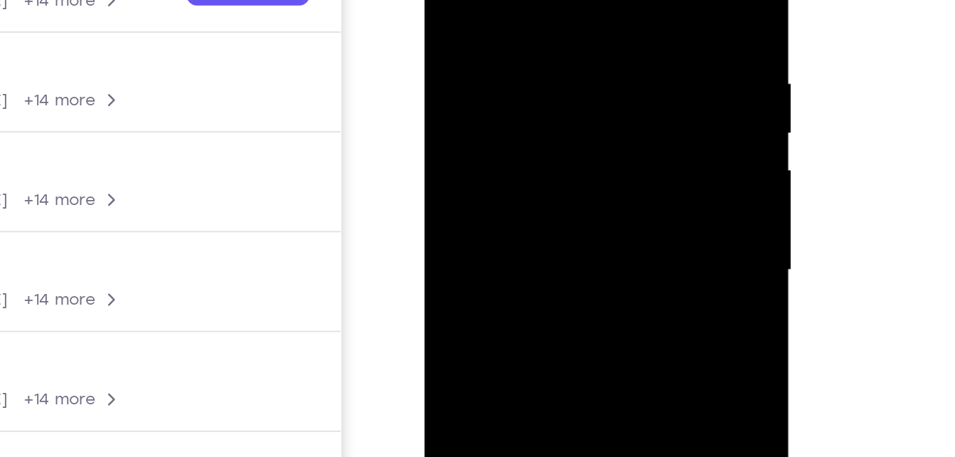
click at [517, 94] on div at bounding box center [524, 99] width 179 height 398
click at [609, 129] on div at bounding box center [524, 99] width 179 height 398
click at [586, 121] on div at bounding box center [524, 99] width 179 height 398
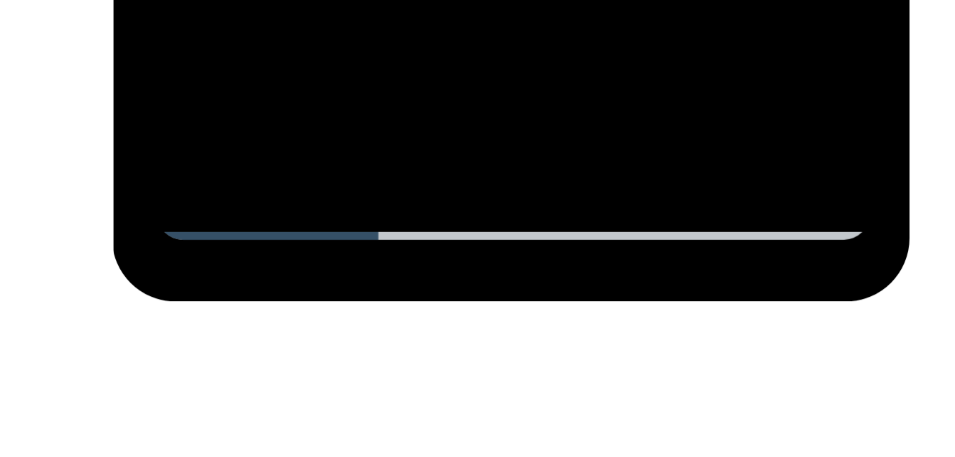
scroll to position [240, 0]
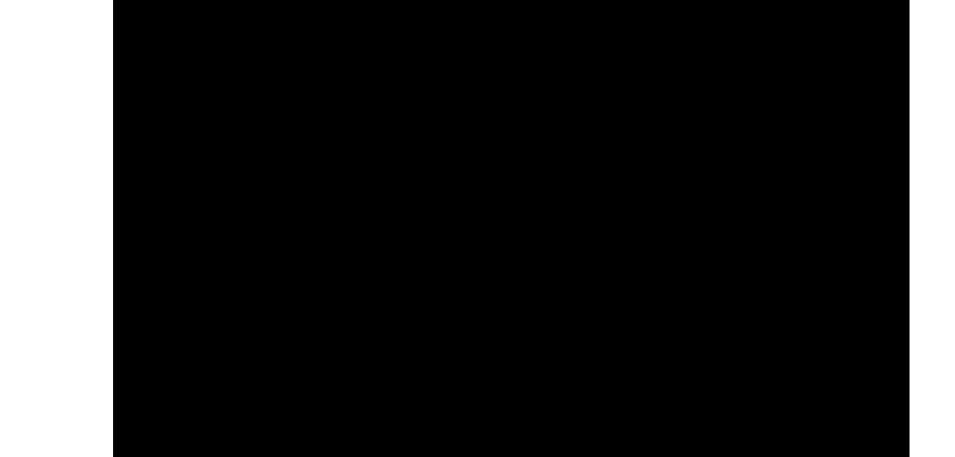
drag, startPoint x: 216, startPoint y: -637, endPoint x: 219, endPoint y: -680, distance: 42.8
drag, startPoint x: 214, startPoint y: -624, endPoint x: 228, endPoint y: -691, distance: 68.2
drag, startPoint x: 194, startPoint y: -642, endPoint x: 206, endPoint y: -692, distance: 51.2
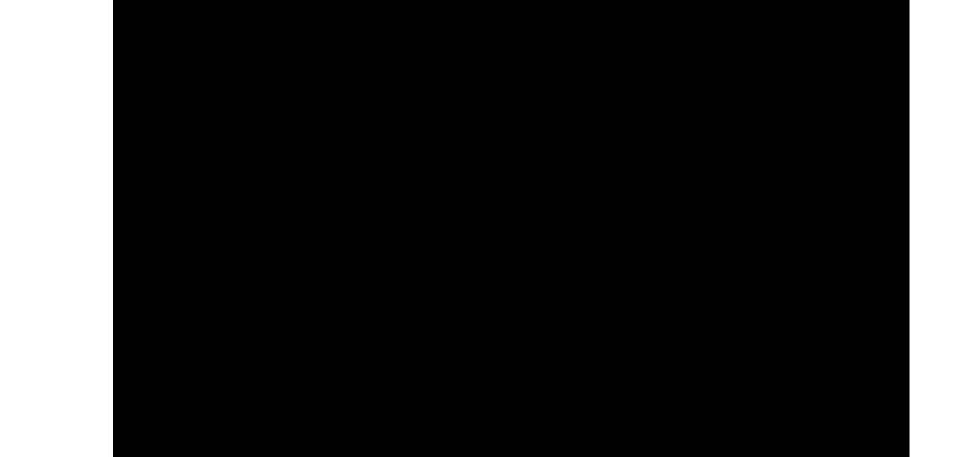
drag, startPoint x: 206, startPoint y: -637, endPoint x: 226, endPoint y: -716, distance: 81.4
drag, startPoint x: 192, startPoint y: -621, endPoint x: 214, endPoint y: -690, distance: 72.4
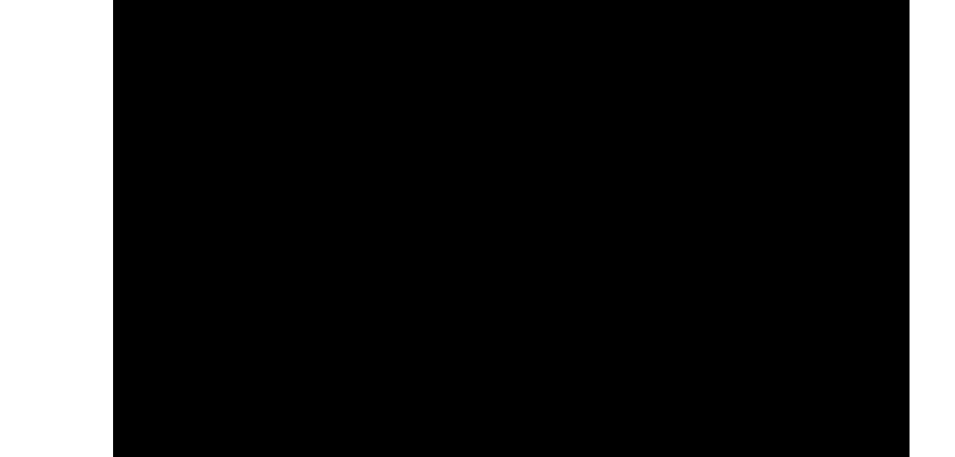
drag, startPoint x: 198, startPoint y: -629, endPoint x: 213, endPoint y: -669, distance: 43.2
drag, startPoint x: 200, startPoint y: -644, endPoint x: 211, endPoint y: -708, distance: 65.6
drag, startPoint x: 207, startPoint y: -631, endPoint x: 175, endPoint y: -580, distance: 60.4
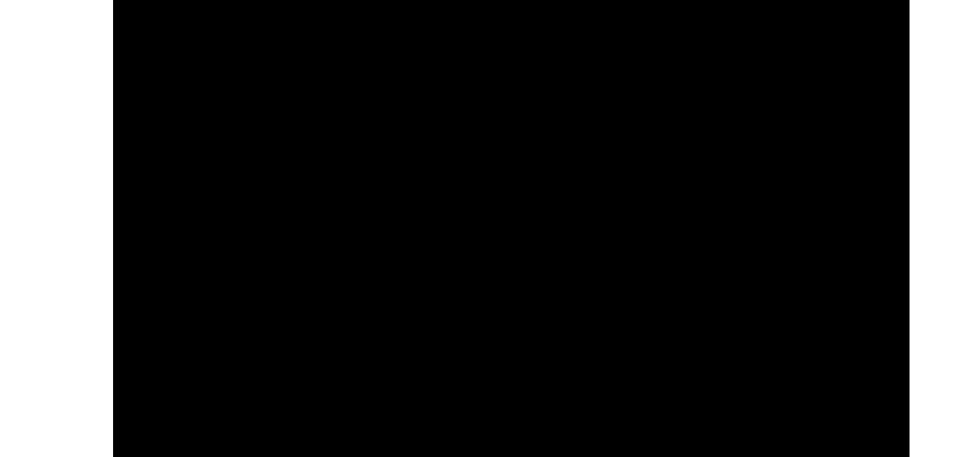
drag, startPoint x: 210, startPoint y: -659, endPoint x: 169, endPoint y: -580, distance: 89.1
drag, startPoint x: 201, startPoint y: -659, endPoint x: 149, endPoint y: -580, distance: 94.9
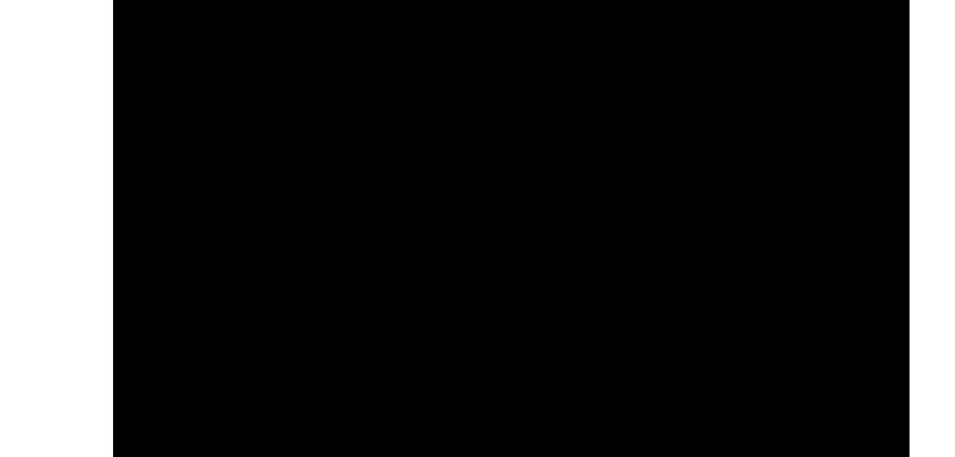
drag, startPoint x: 181, startPoint y: -679, endPoint x: 152, endPoint y: -580, distance: 103.6
drag, startPoint x: 181, startPoint y: -649, endPoint x: 159, endPoint y: -580, distance: 72.4
drag, startPoint x: 198, startPoint y: -678, endPoint x: 175, endPoint y: -600, distance: 81.0
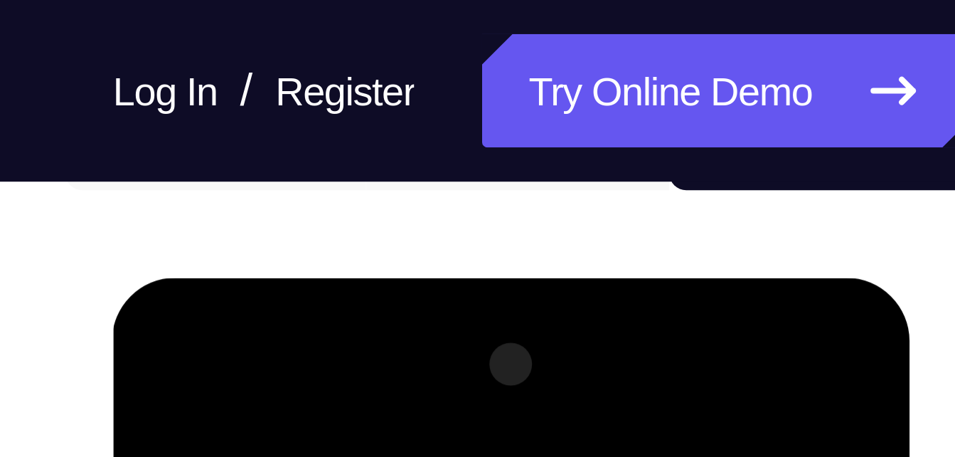
scroll to position [157, 0]
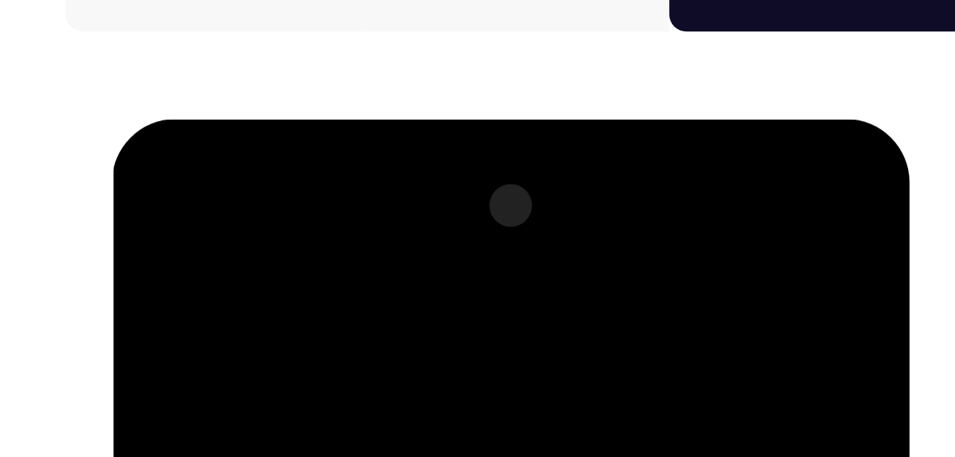
click at [292, 167] on div at bounding box center [213, 328] width 179 height 398
click at [291, 162] on div at bounding box center [213, 328] width 179 height 398
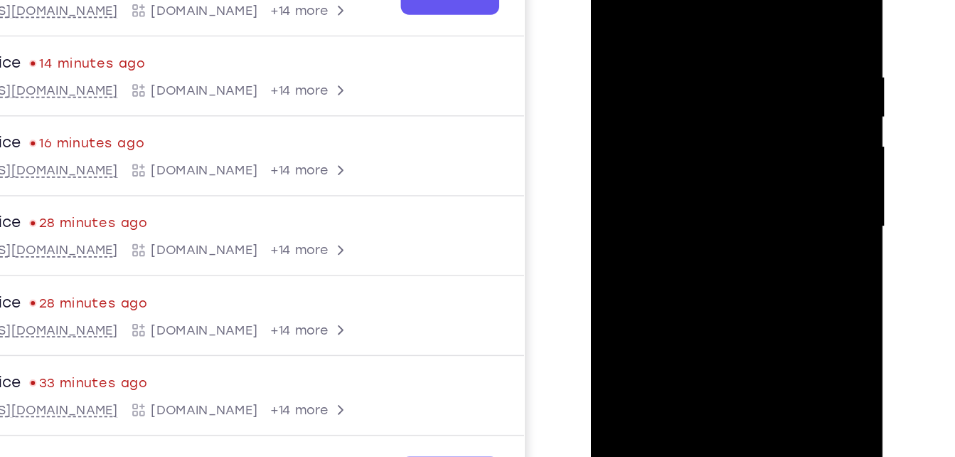
click at [769, 161] on div at bounding box center [691, 131] width 179 height 398
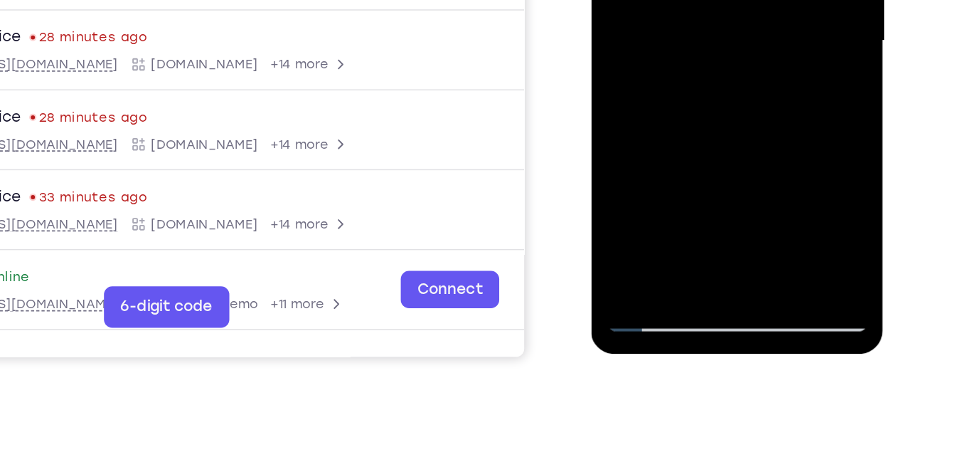
scroll to position [275, 0]
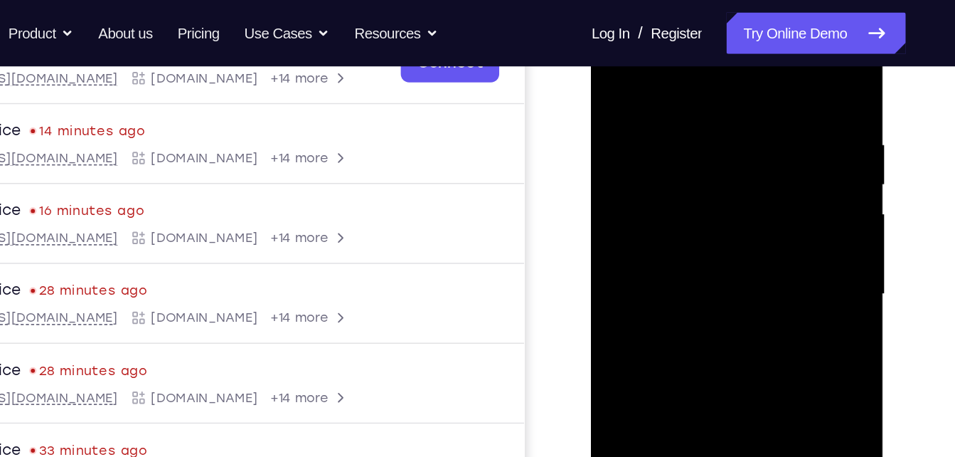
scroll to position [212, 0]
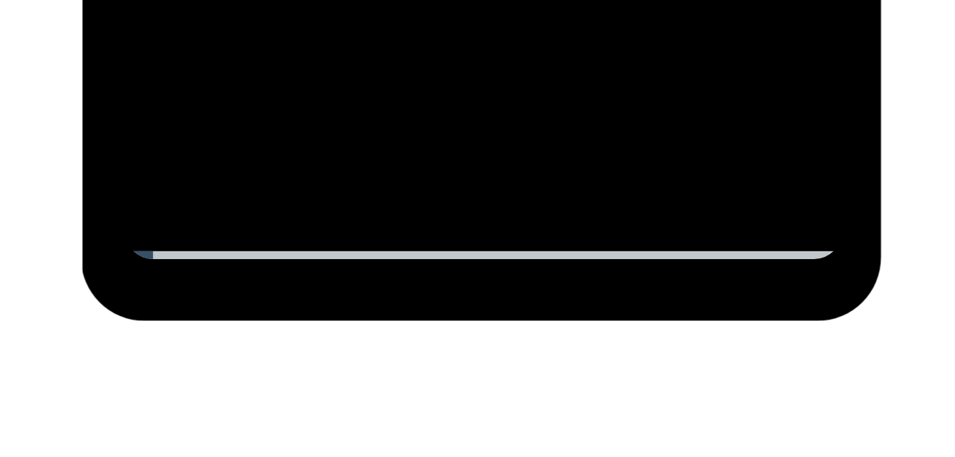
scroll to position [236, 0]
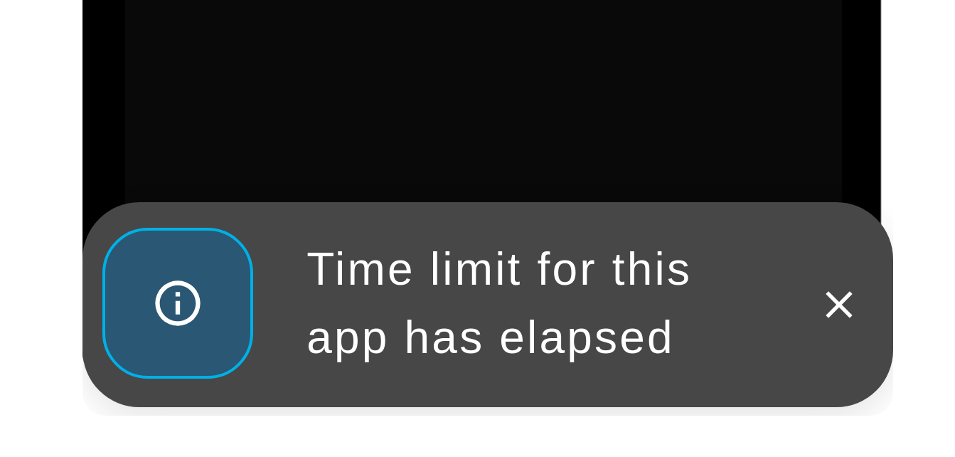
scroll to position [244, 0]
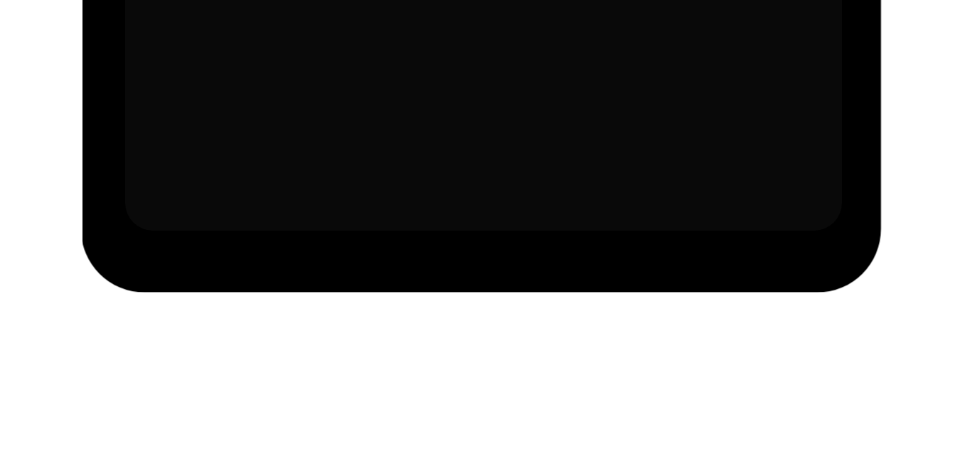
scroll to position [243, 0]
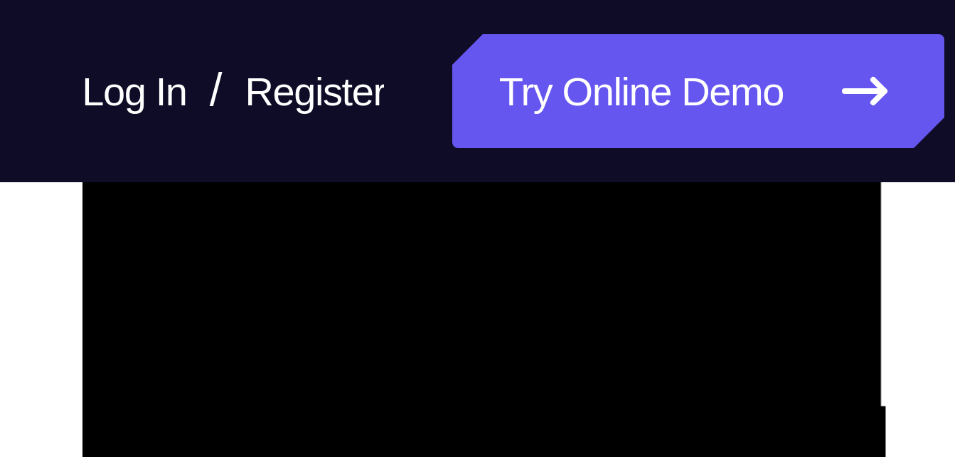
scroll to position [227, 0]
click at [105, 83] on div at bounding box center [182, 244] width 179 height 398
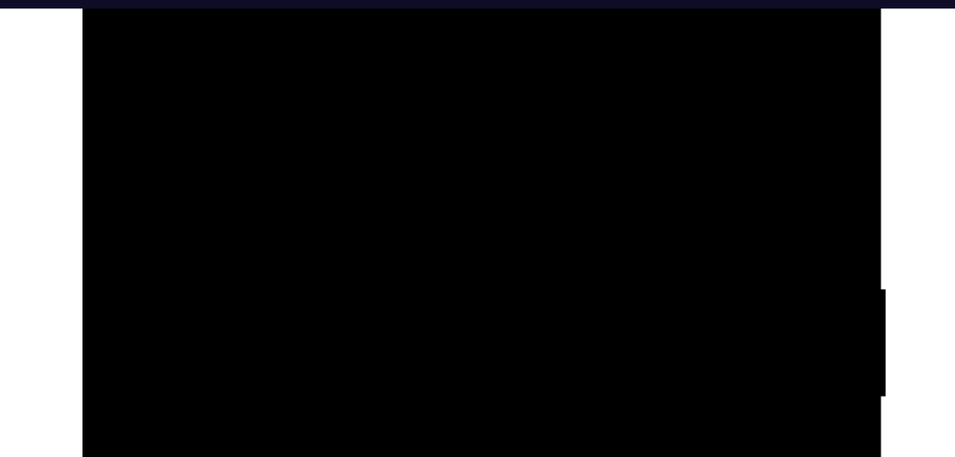
click at [261, 0] on div at bounding box center [182, 70] width 179 height 398
click at [194, 0] on div at bounding box center [182, 70] width 179 height 398
click at [154, 0] on div at bounding box center [182, 70] width 179 height 398
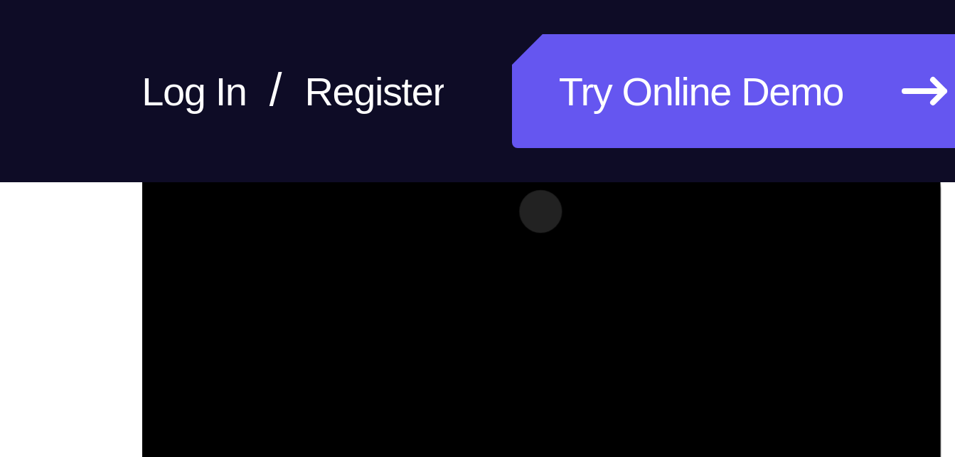
scroll to position [203, 0]
click at [301, 191] on div at bounding box center [242, 338] width 179 height 398
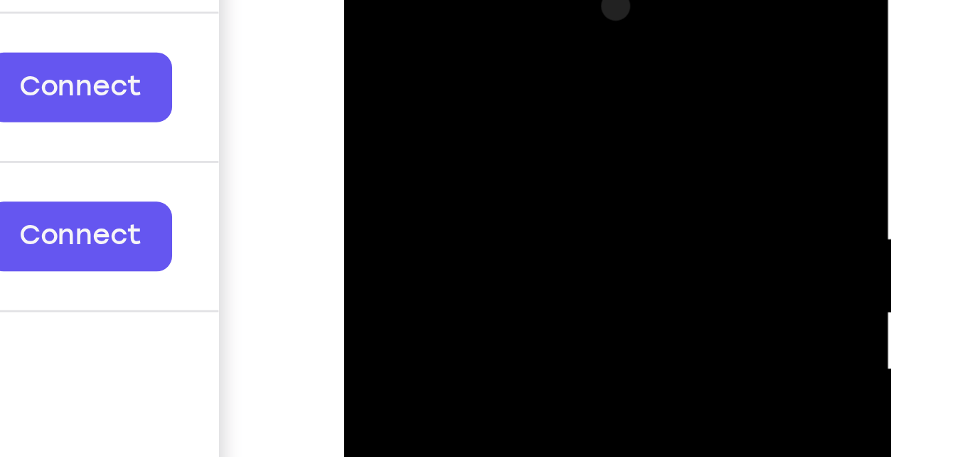
drag, startPoint x: 468, startPoint y: 85, endPoint x: 436, endPoint y: -52, distance: 140.3
click at [436, 0] on div at bounding box center [444, 160] width 201 height 424
drag, startPoint x: 409, startPoint y: 72, endPoint x: 403, endPoint y: 96, distance: 25.0
click at [403, 96] on div at bounding box center [444, 158] width 179 height 398
click at [424, 95] on div at bounding box center [444, 158] width 179 height 398
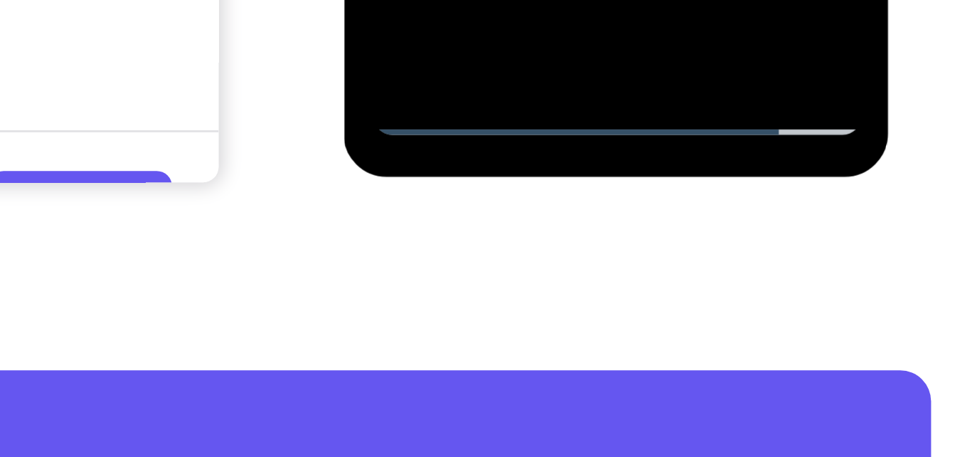
scroll to position [305, 0]
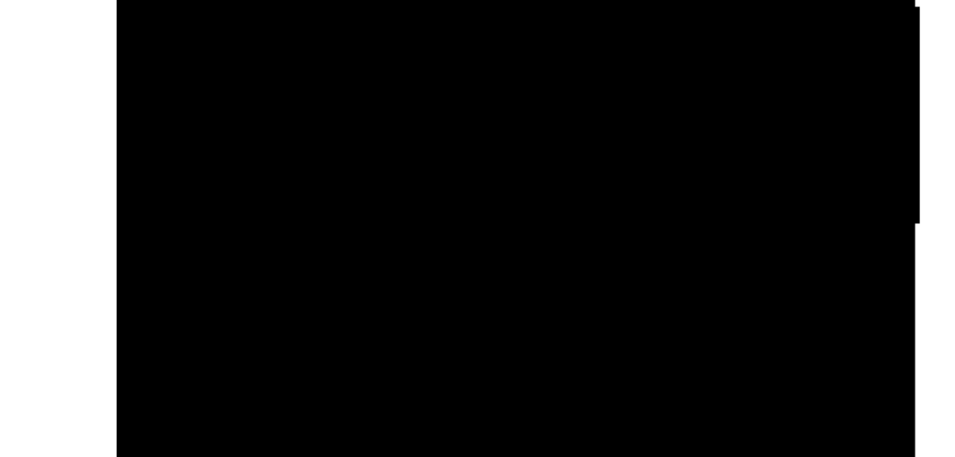
drag, startPoint x: 299, startPoint y: -379, endPoint x: 299, endPoint y: -388, distance: 8.5
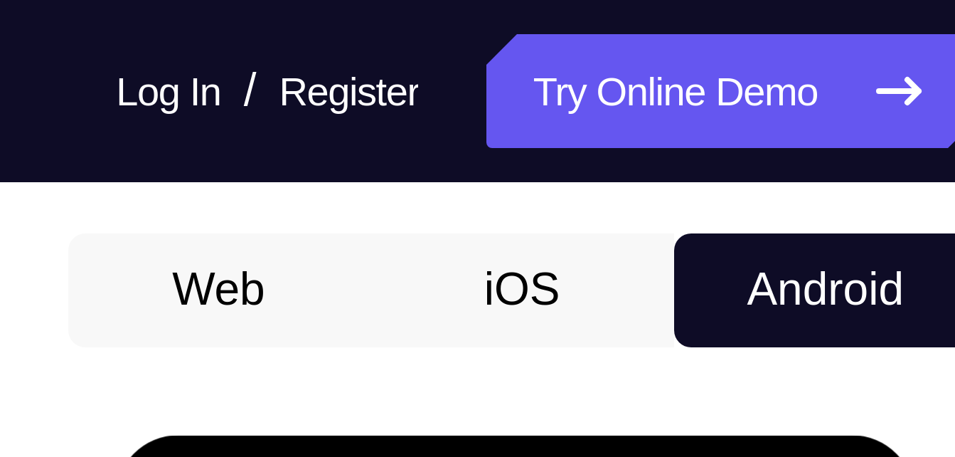
scroll to position [125, 0]
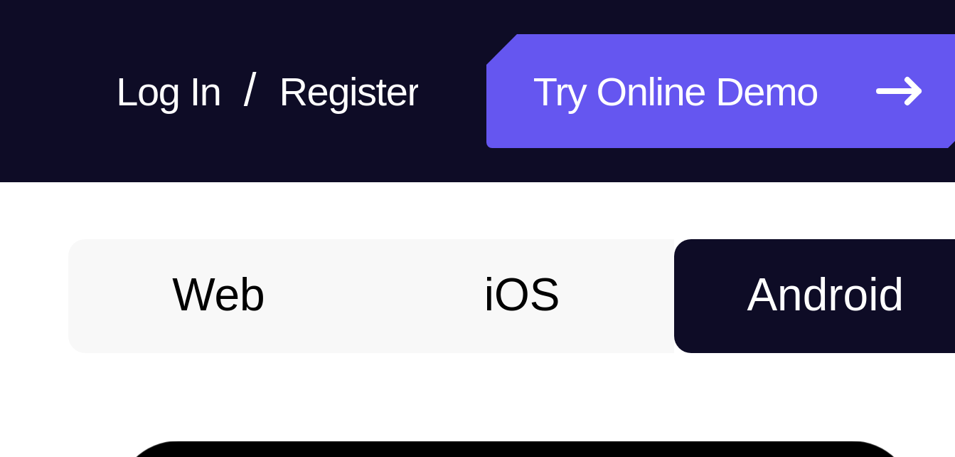
click at [814, 84] on button "Android" at bounding box center [838, 74] width 76 height 28
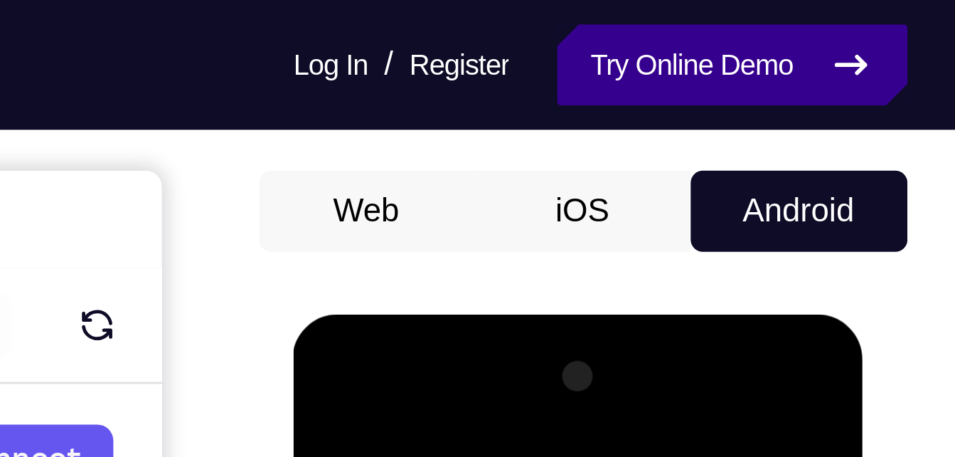
click at [833, 30] on link "Try Online Demo" at bounding box center [814, 23] width 122 height 28
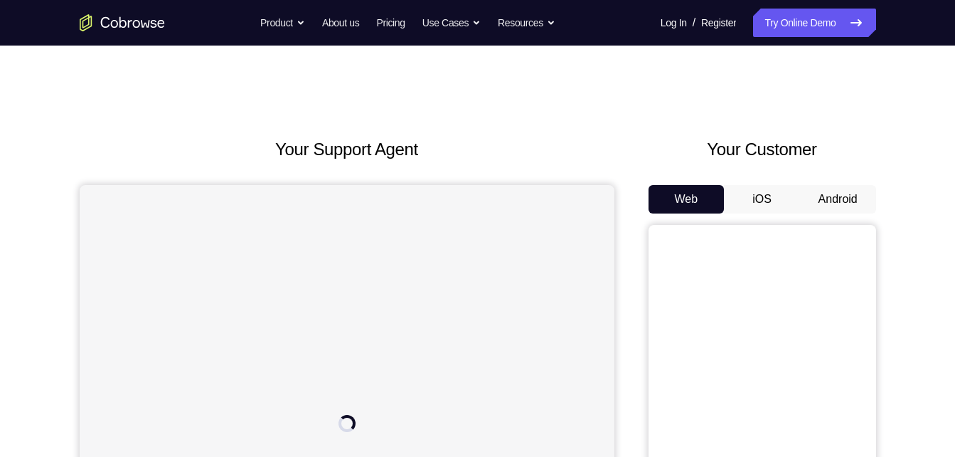
click at [839, 190] on button "Android" at bounding box center [838, 199] width 76 height 28
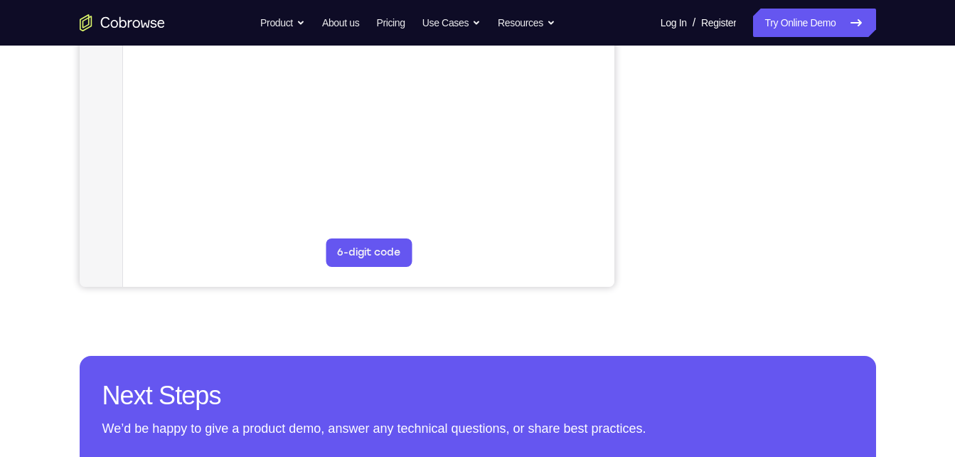
scroll to position [376, 0]
